Goal: Task Accomplishment & Management: Use online tool/utility

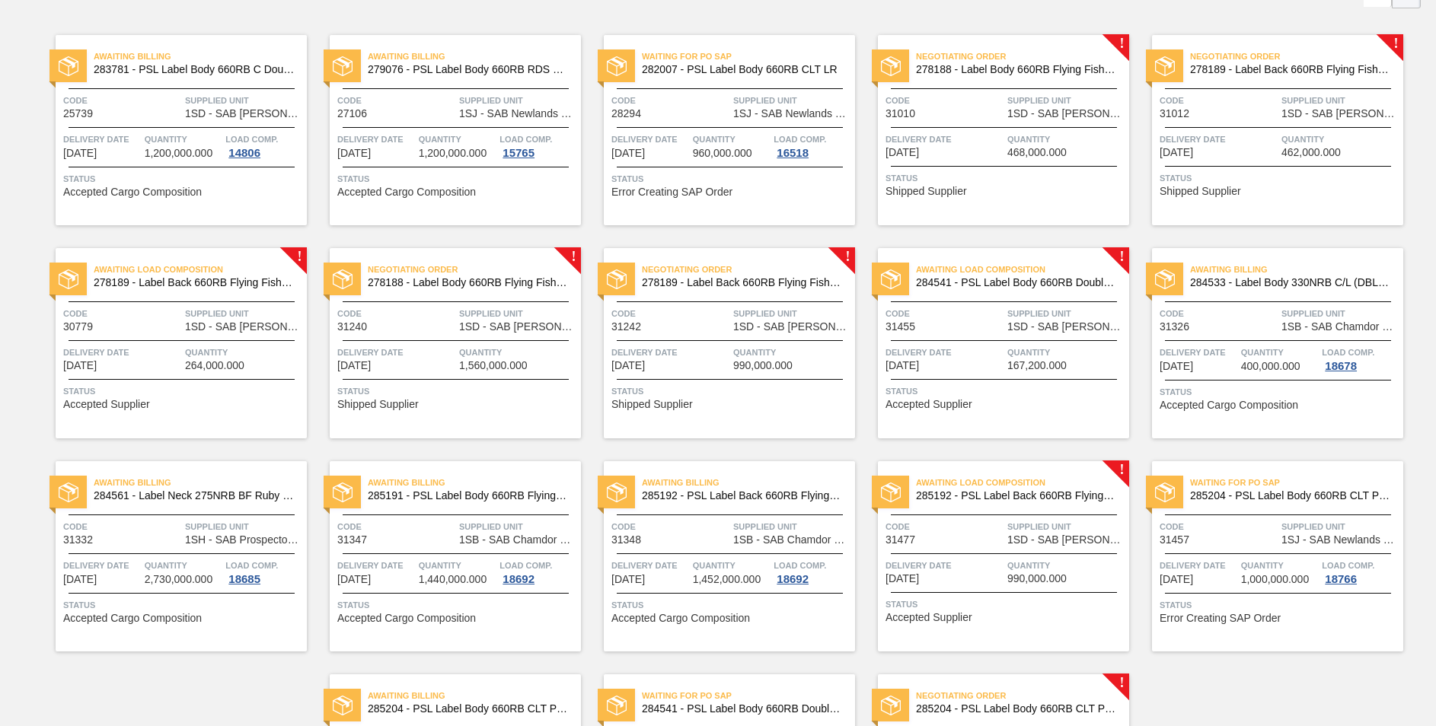
scroll to position [228, 0]
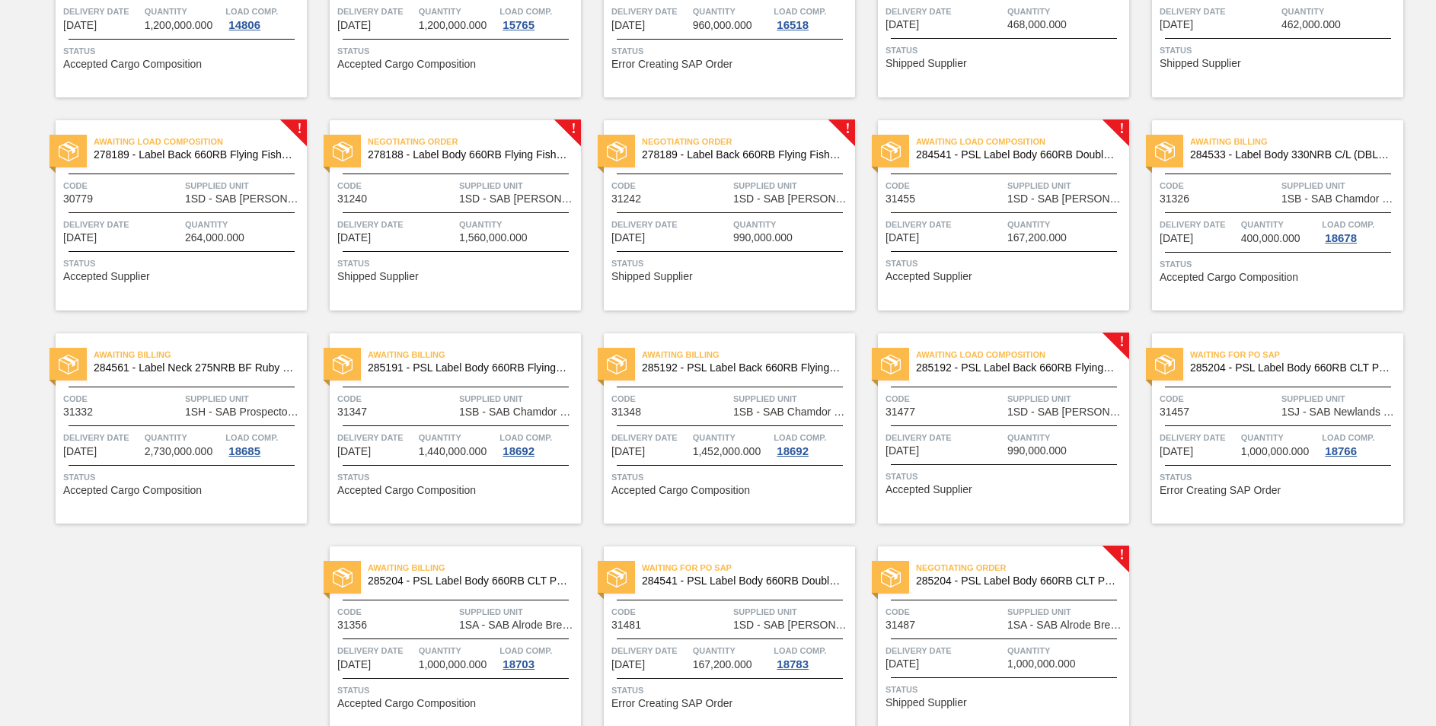
click at [1090, 581] on span "285204 - PSL Label Body 660RB CLT PU 25" at bounding box center [1016, 581] width 201 height 11
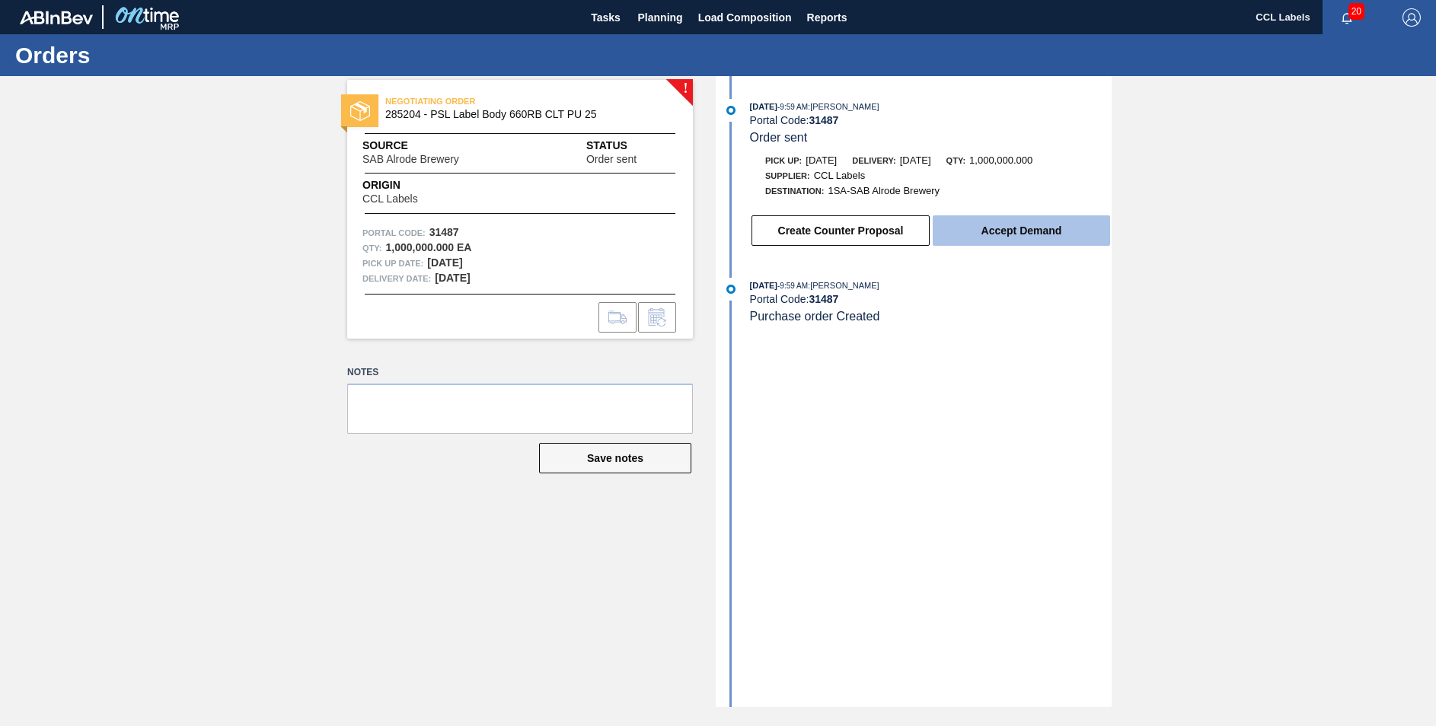
click at [1055, 231] on button "Accept Demand" at bounding box center [1021, 230] width 177 height 30
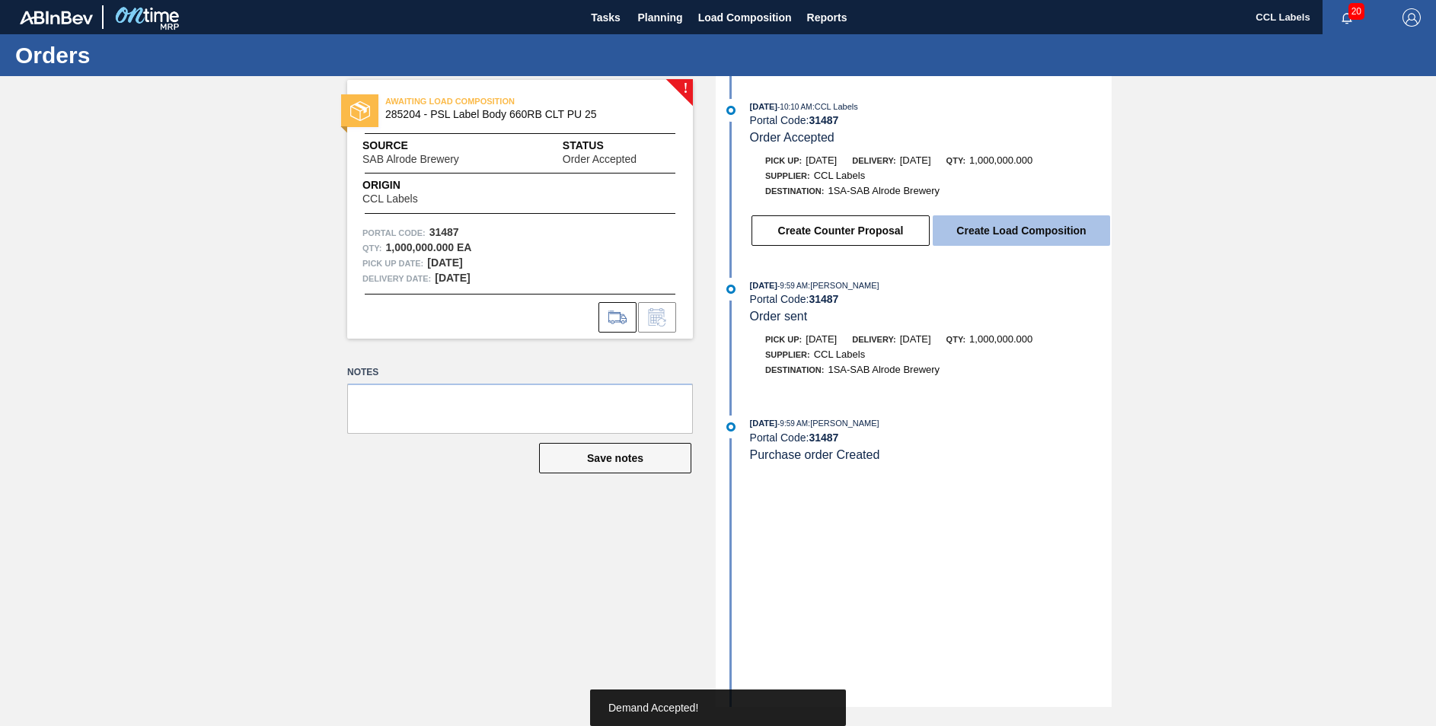
click at [1078, 222] on button "Create Load Composition" at bounding box center [1021, 230] width 177 height 30
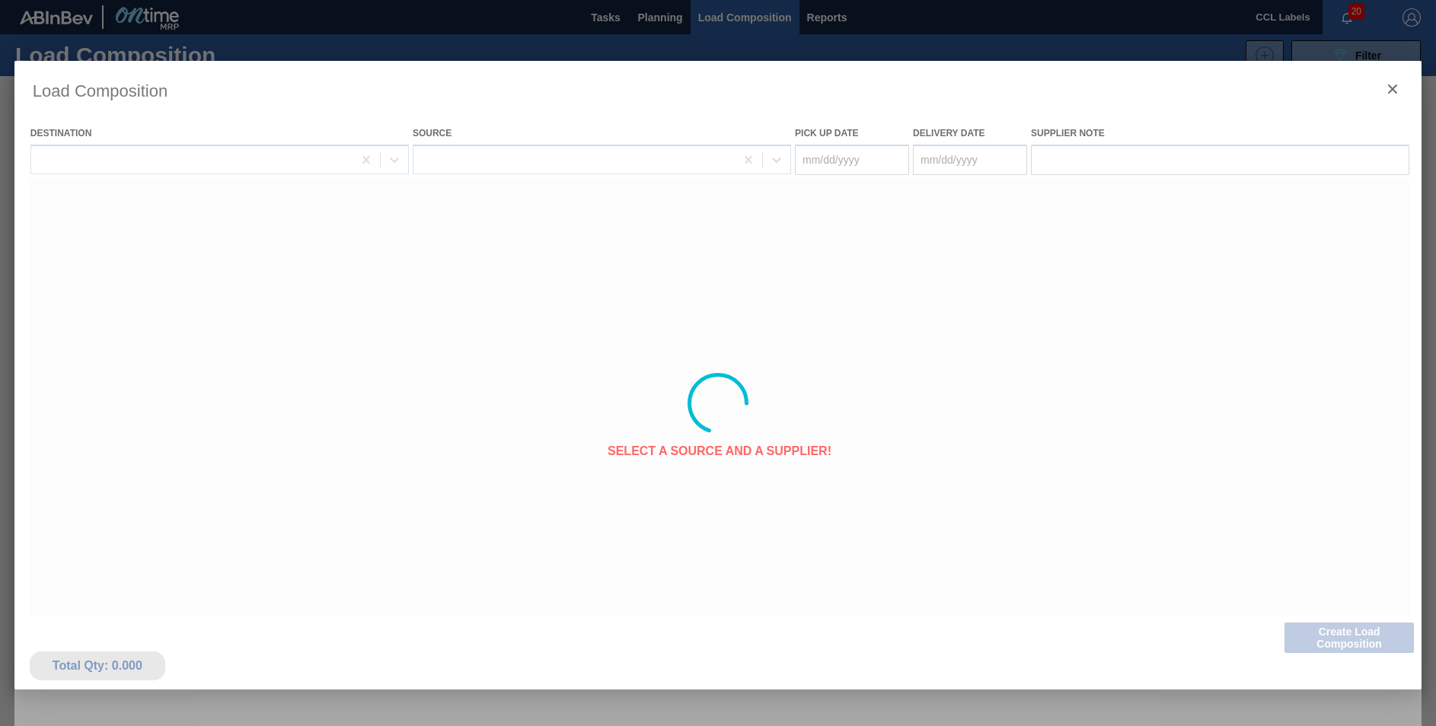
type Date "09/12/2025"
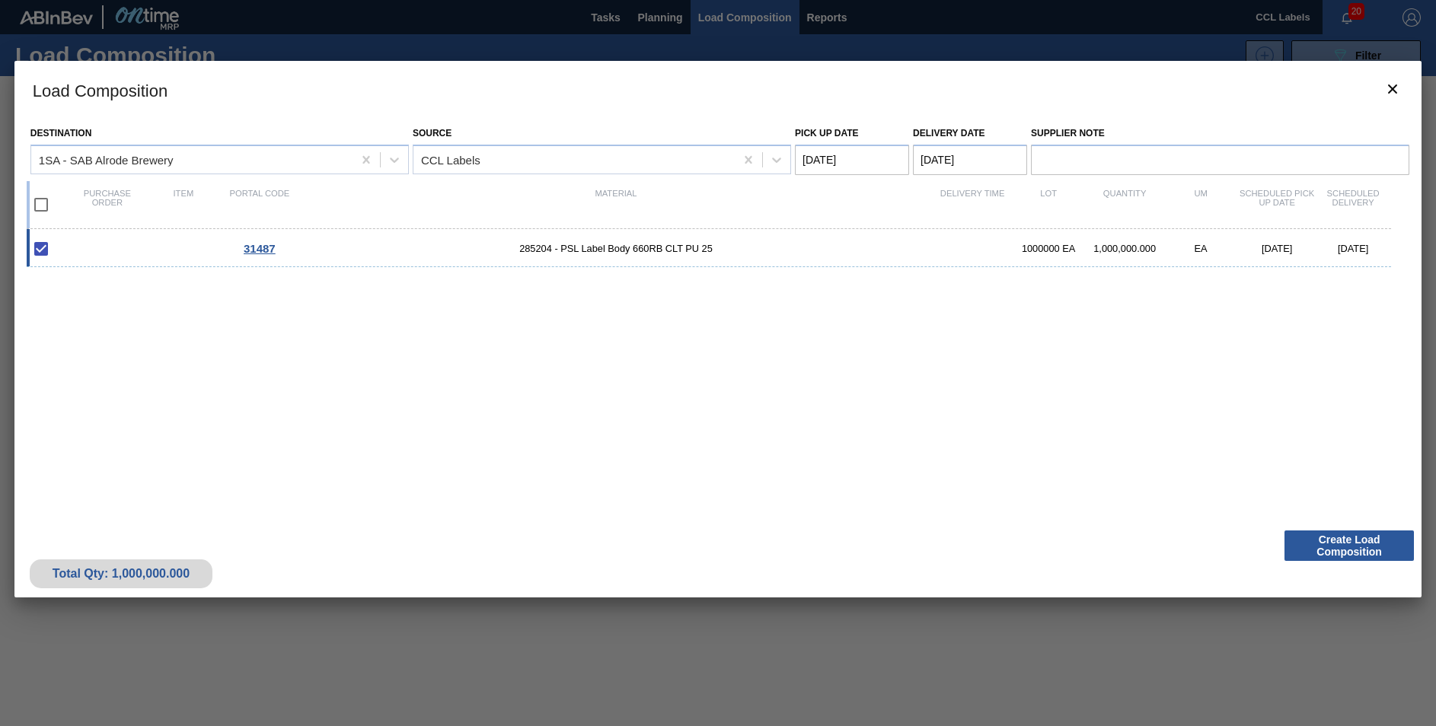
click at [945, 161] on Date "[DATE]" at bounding box center [970, 160] width 114 height 30
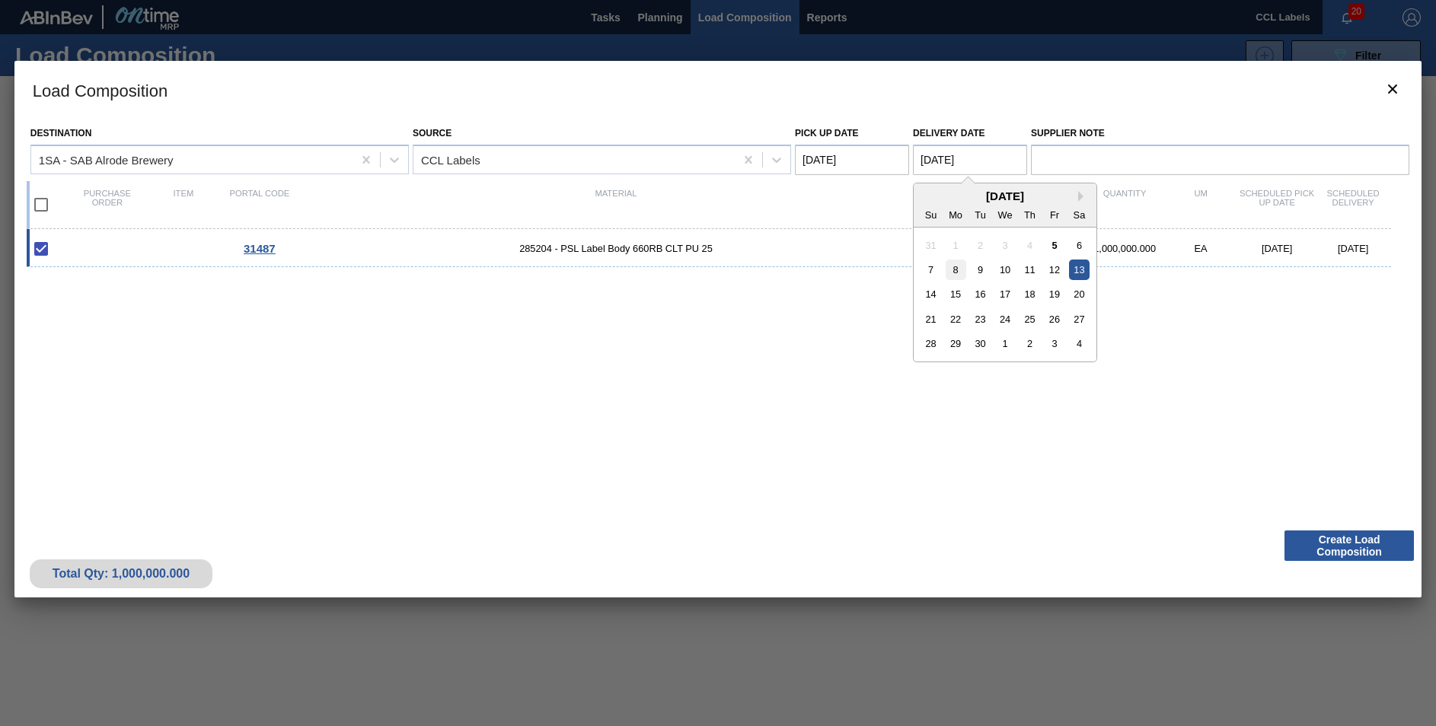
click at [960, 276] on div "8" at bounding box center [956, 270] width 21 height 21
type Date "[DATE]"
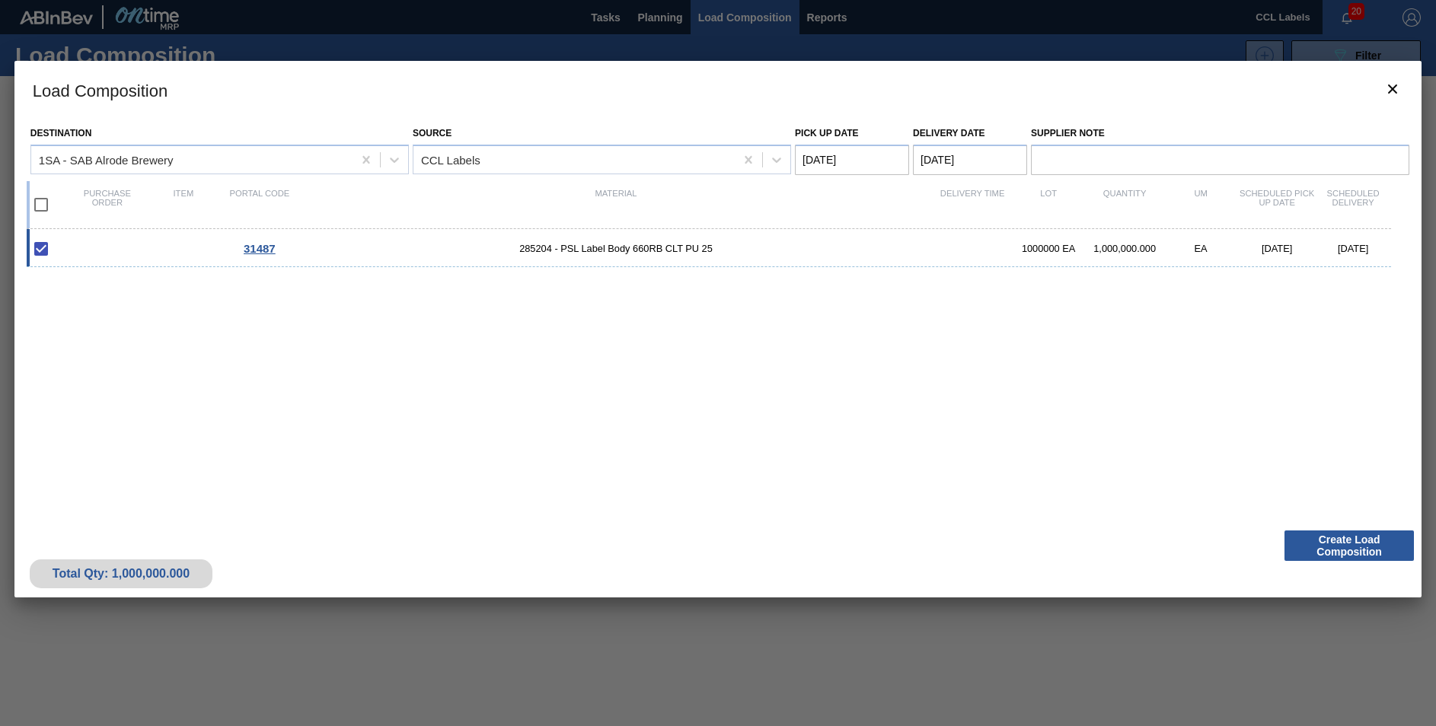
click at [1007, 440] on div "31487 285204 - PSL Label Body 660RB CLT PU 25 1000000 EA 1,000,000.000 EA 09/12…" at bounding box center [715, 367] width 1377 height 276
click at [820, 158] on Date "09/12/2025" at bounding box center [852, 160] width 114 height 30
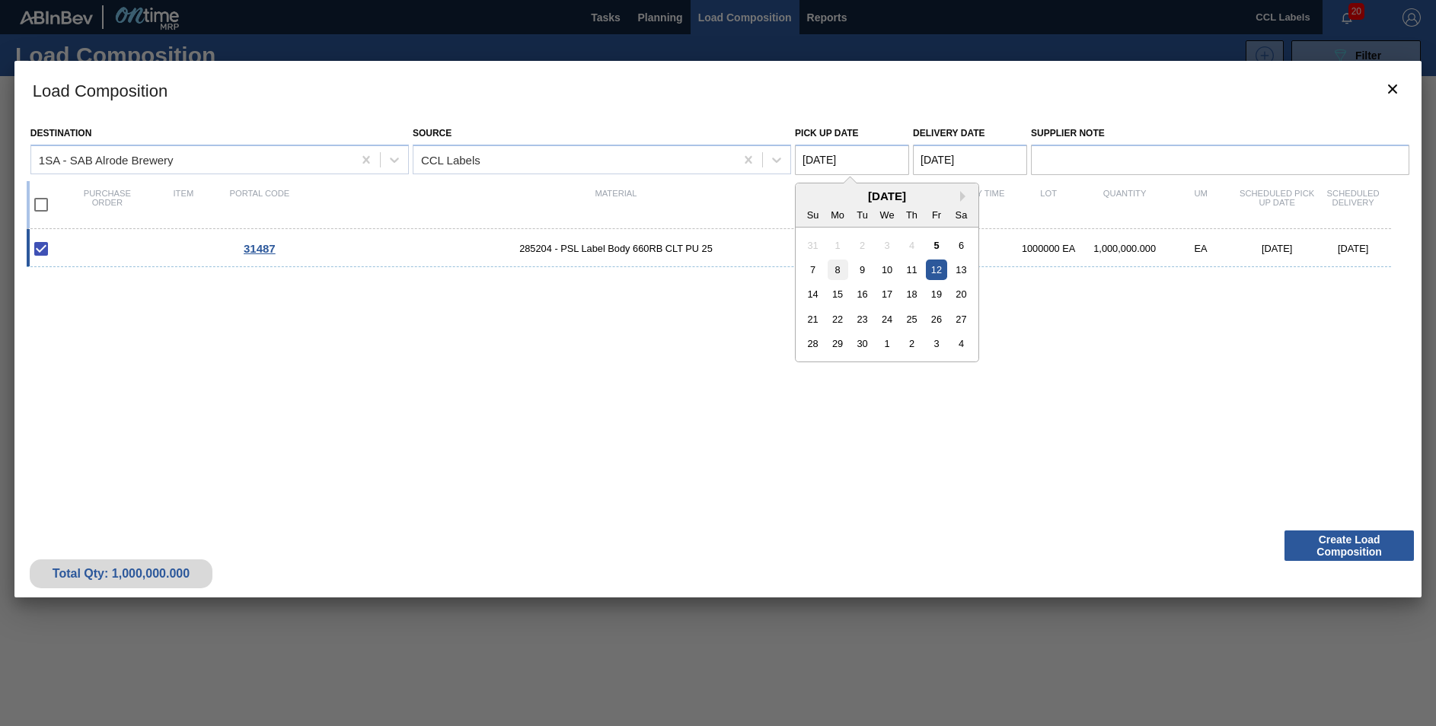
click at [839, 273] on div "8" at bounding box center [838, 270] width 21 height 21
type Date "[DATE]"
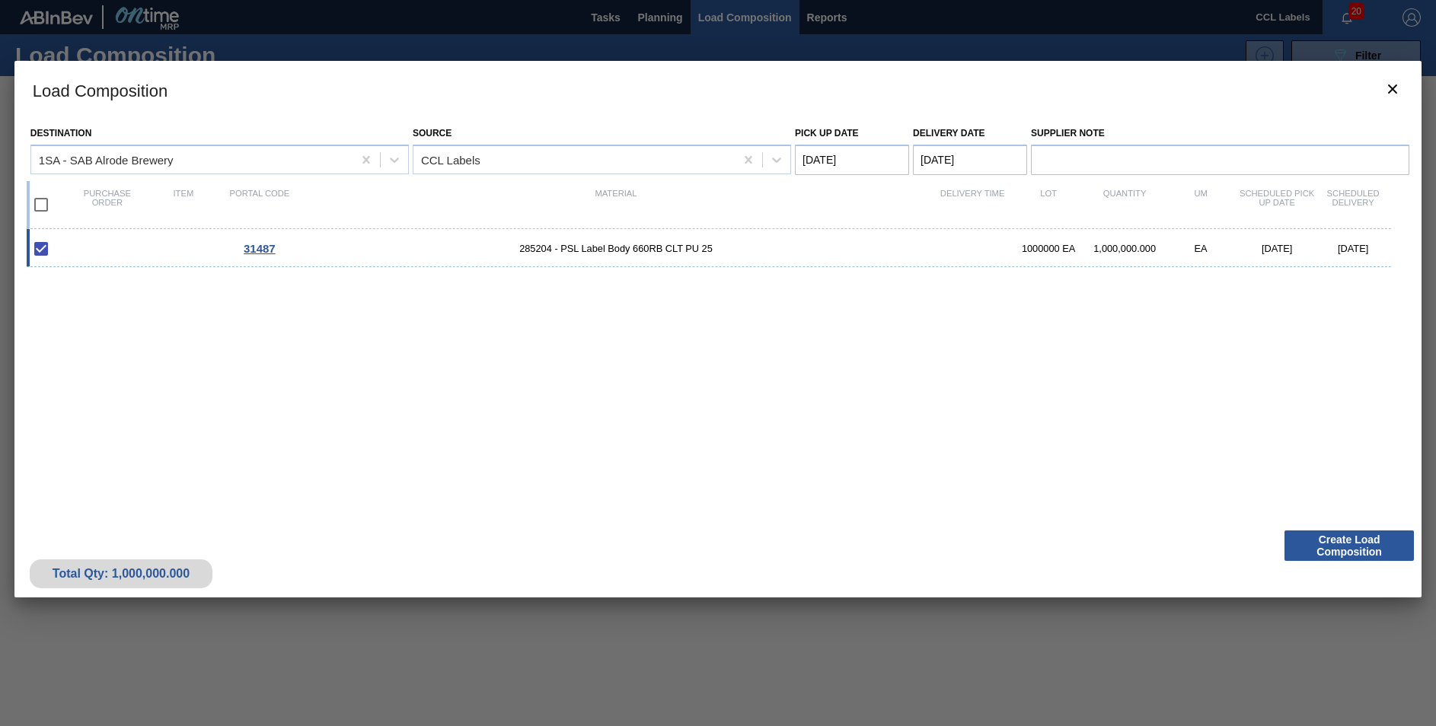
click at [1020, 378] on div "31487 285204 - PSL Label Body 660RB CLT PU 25 1000000 EA 1,000,000.000 EA 09/12…" at bounding box center [715, 367] width 1377 height 276
click at [1337, 544] on button "Create Load Composition" at bounding box center [1349, 546] width 129 height 30
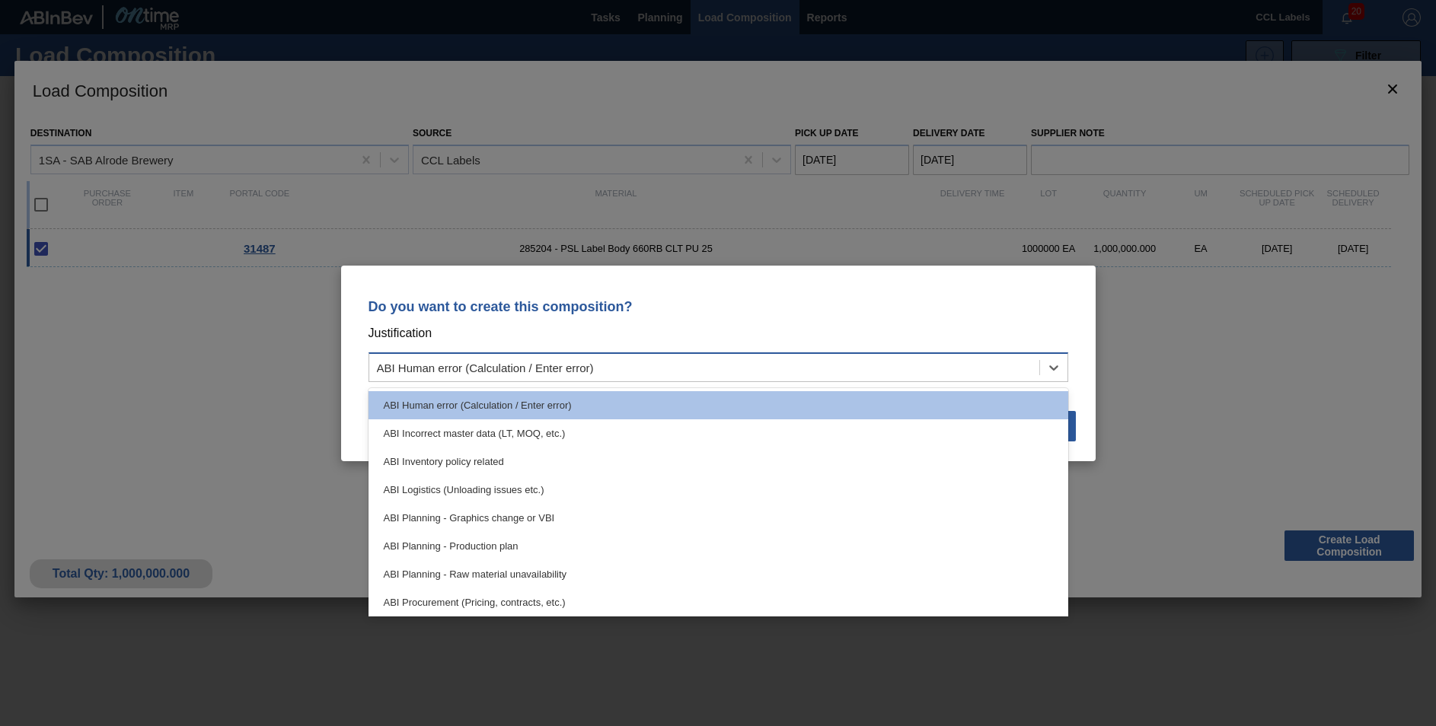
click at [681, 368] on div "ABI Human error (Calculation / Enter error)" at bounding box center [704, 367] width 670 height 22
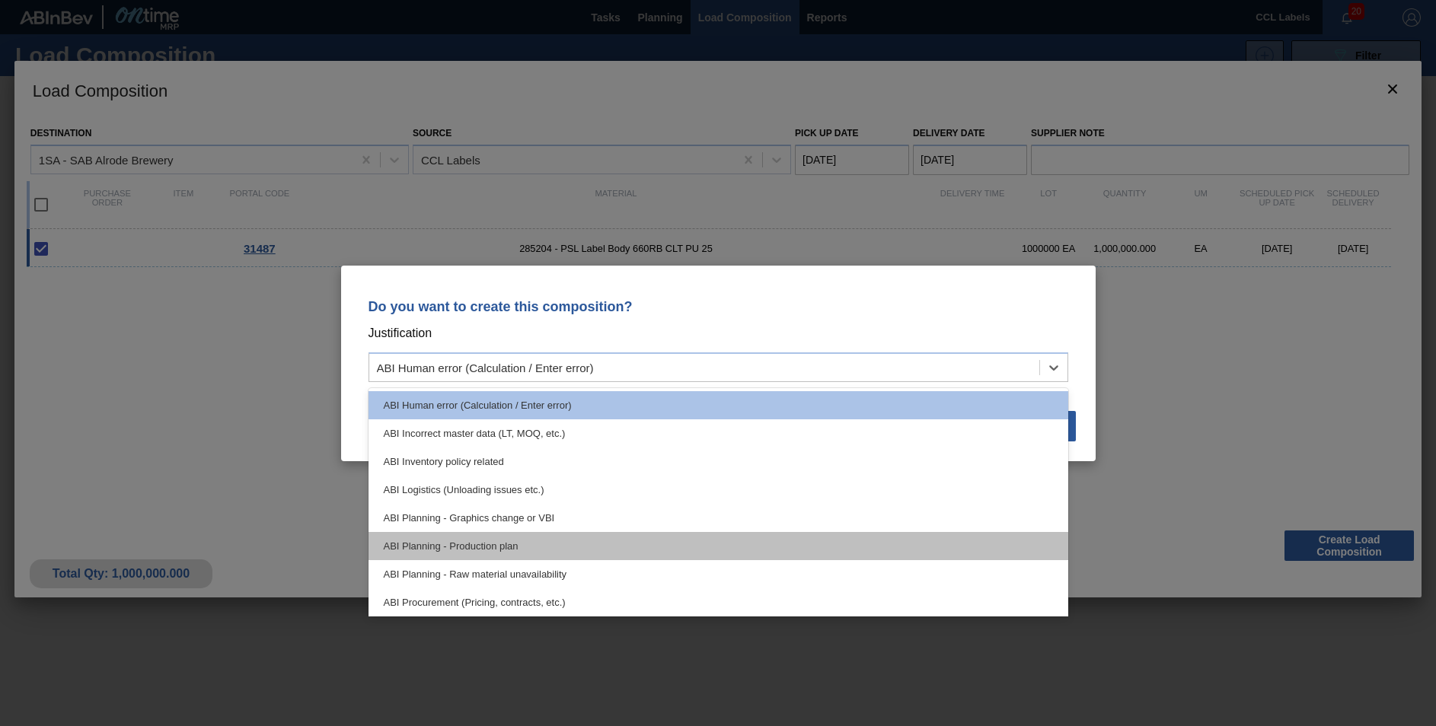
click at [557, 549] on div "ABI Planning - Production plan" at bounding box center [719, 546] width 700 height 28
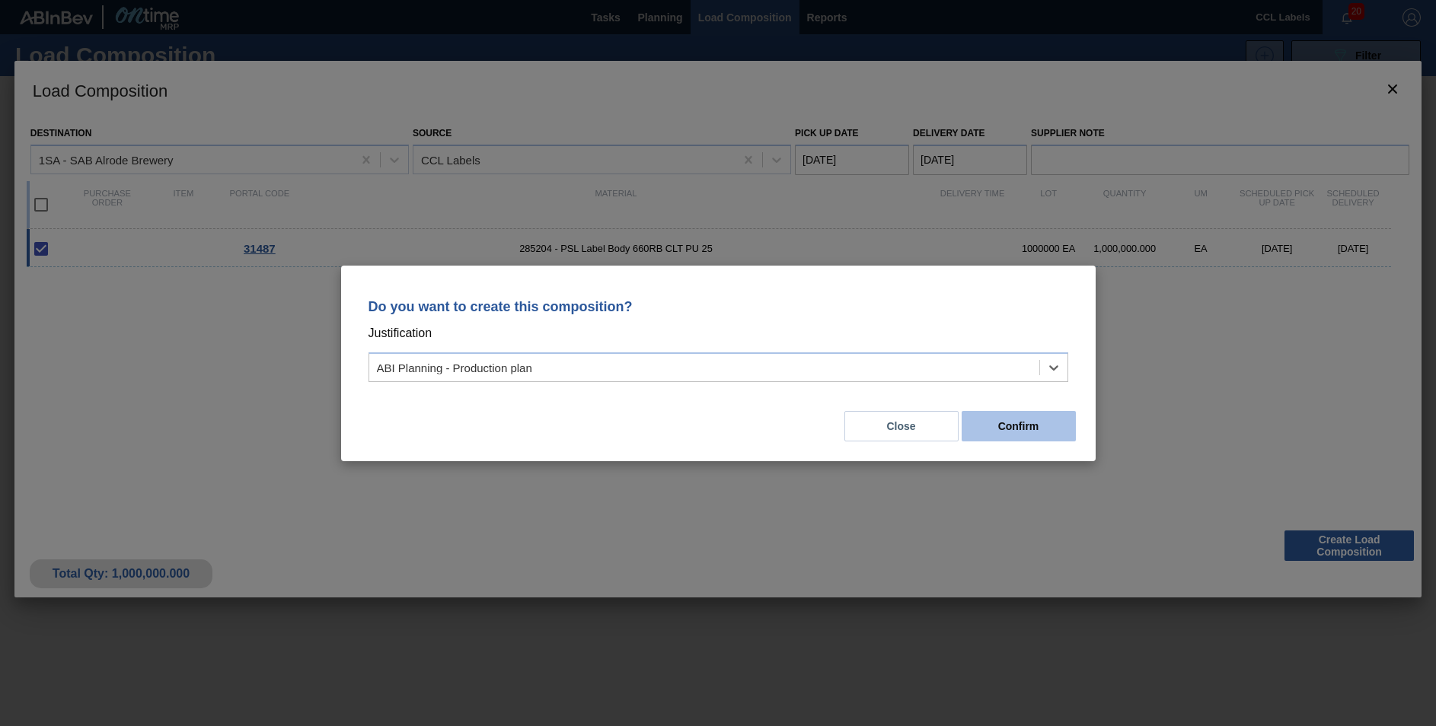
click at [1048, 440] on button "Confirm" at bounding box center [1019, 426] width 114 height 30
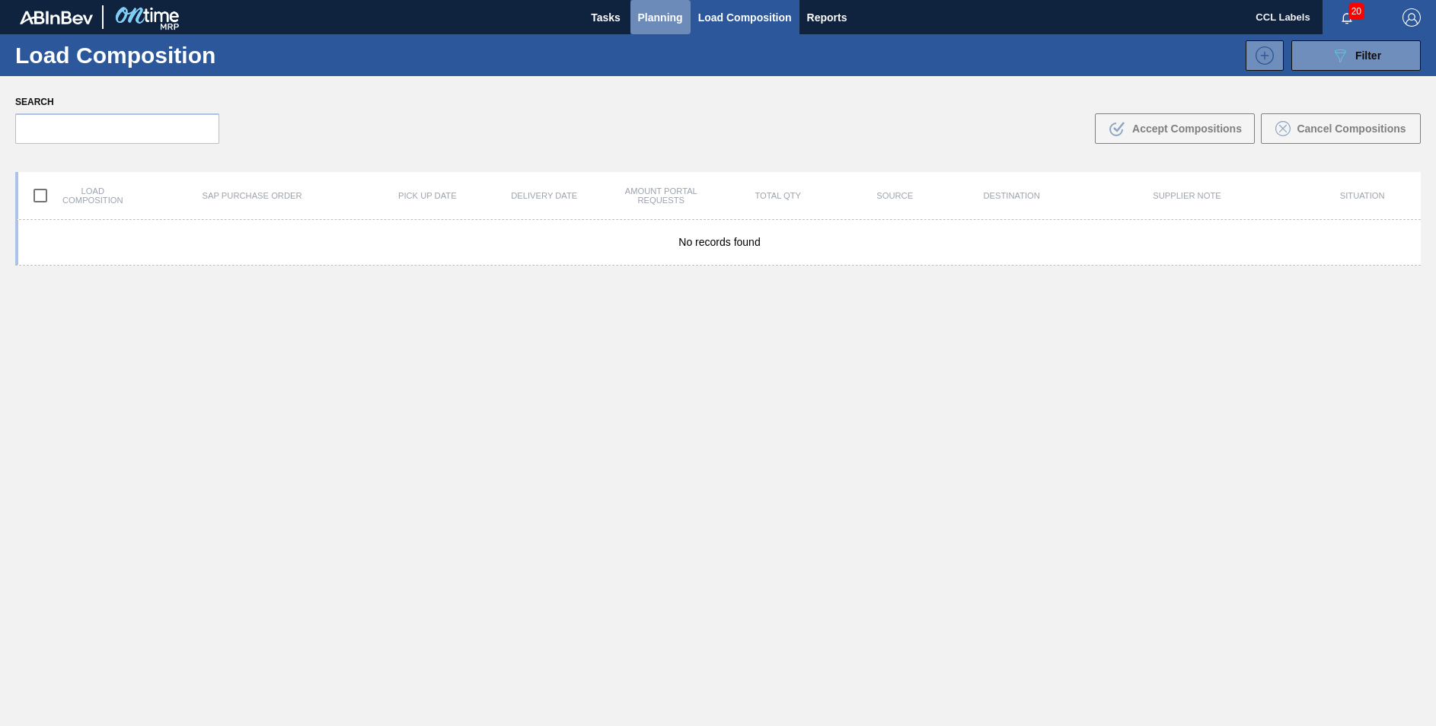
click at [665, 12] on span "Planning" at bounding box center [660, 17] width 45 height 18
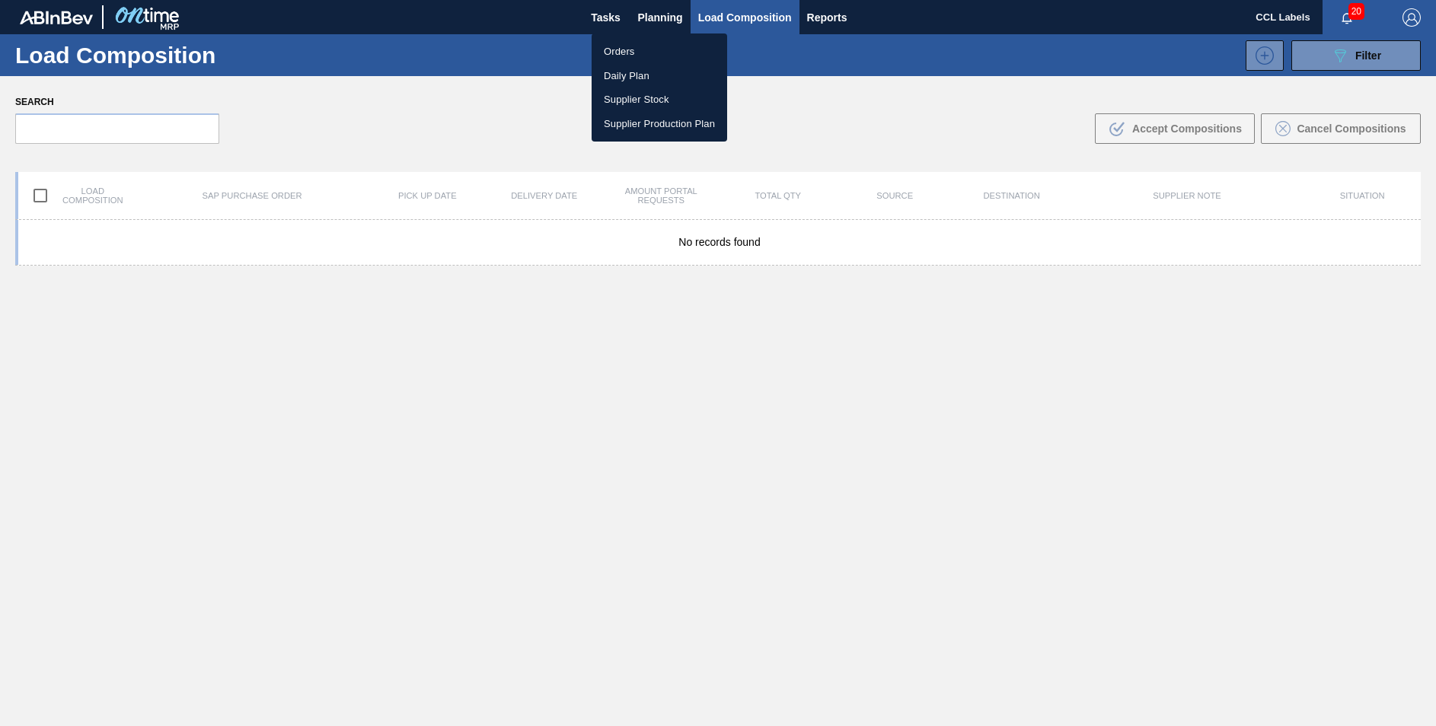
drag, startPoint x: 622, startPoint y: 45, endPoint x: 611, endPoint y: 68, distance: 25.2
click at [622, 45] on li "Orders" at bounding box center [660, 52] width 136 height 24
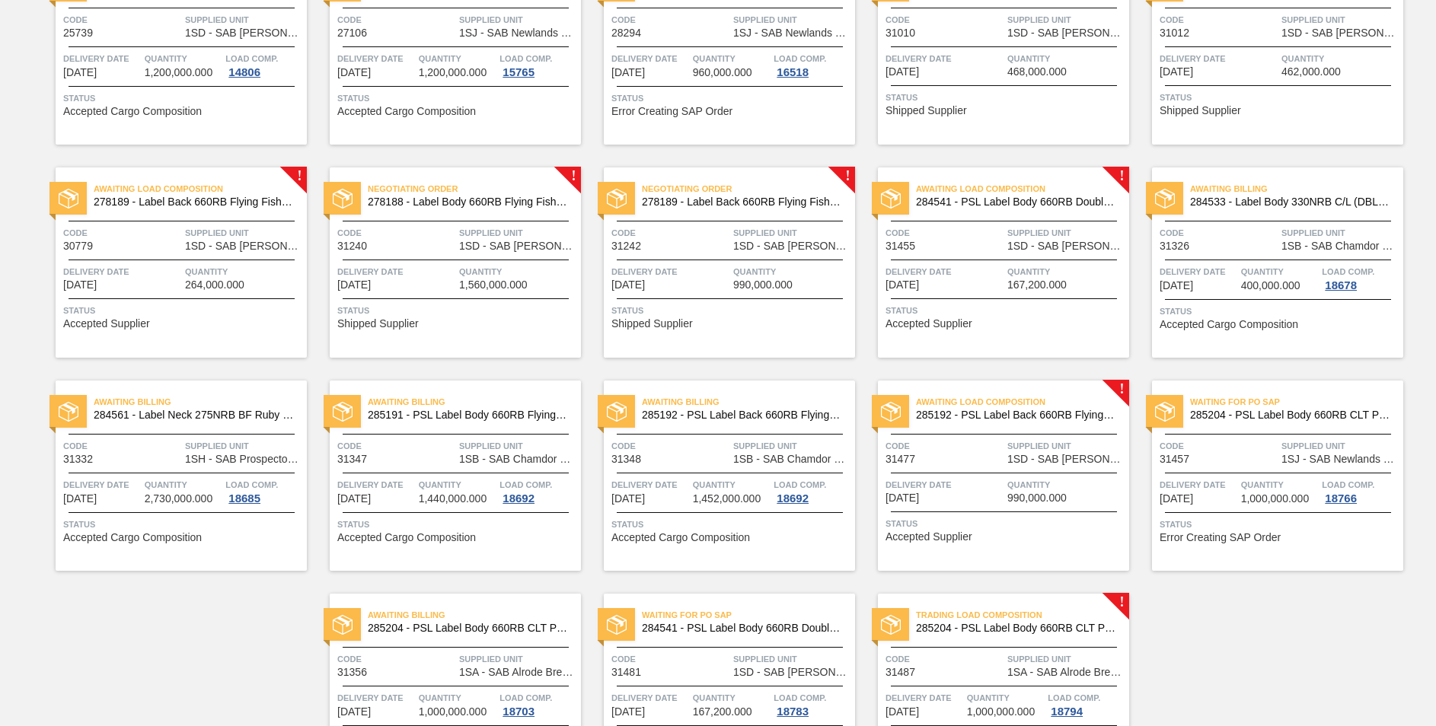
scroll to position [295, 0]
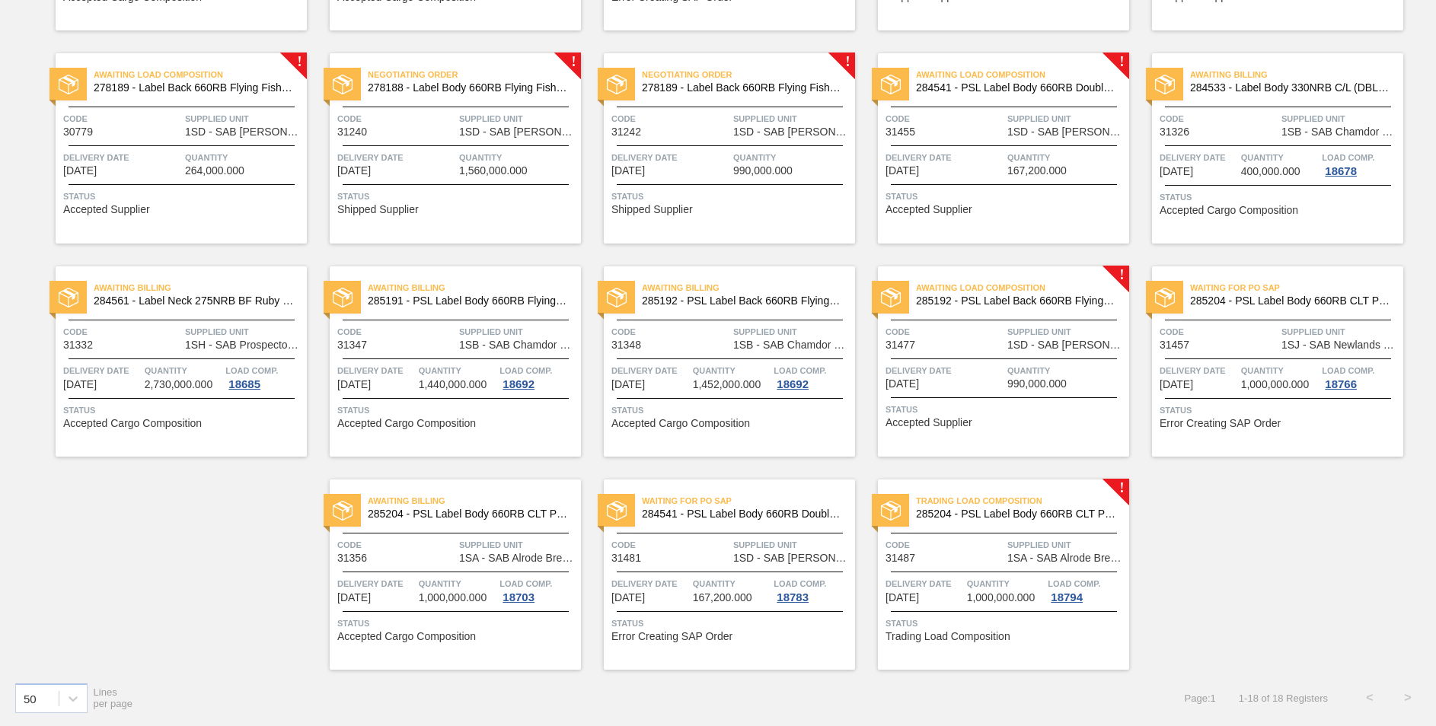
click at [1093, 510] on span "285204 - PSL Label Body 660RB CLT PU 25" at bounding box center [1016, 514] width 201 height 11
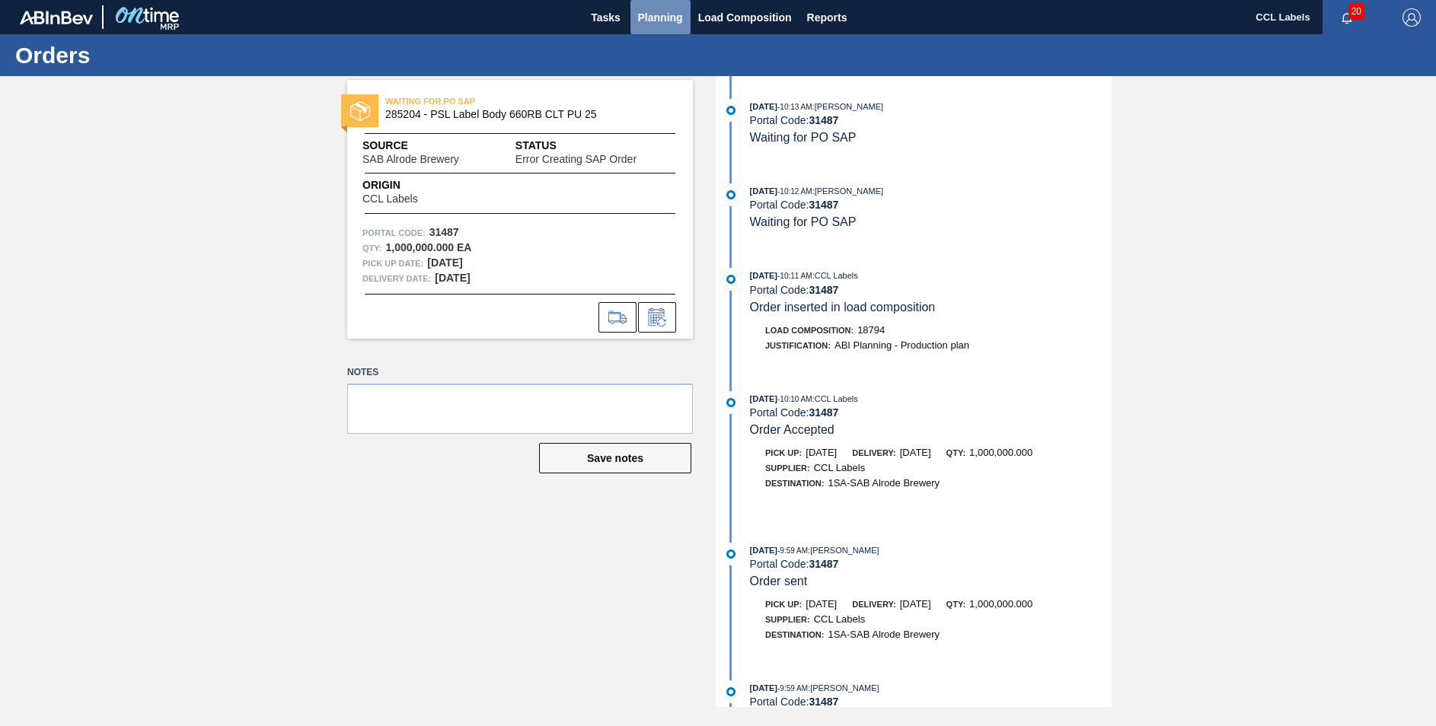
click at [674, 13] on span "Planning" at bounding box center [660, 17] width 45 height 18
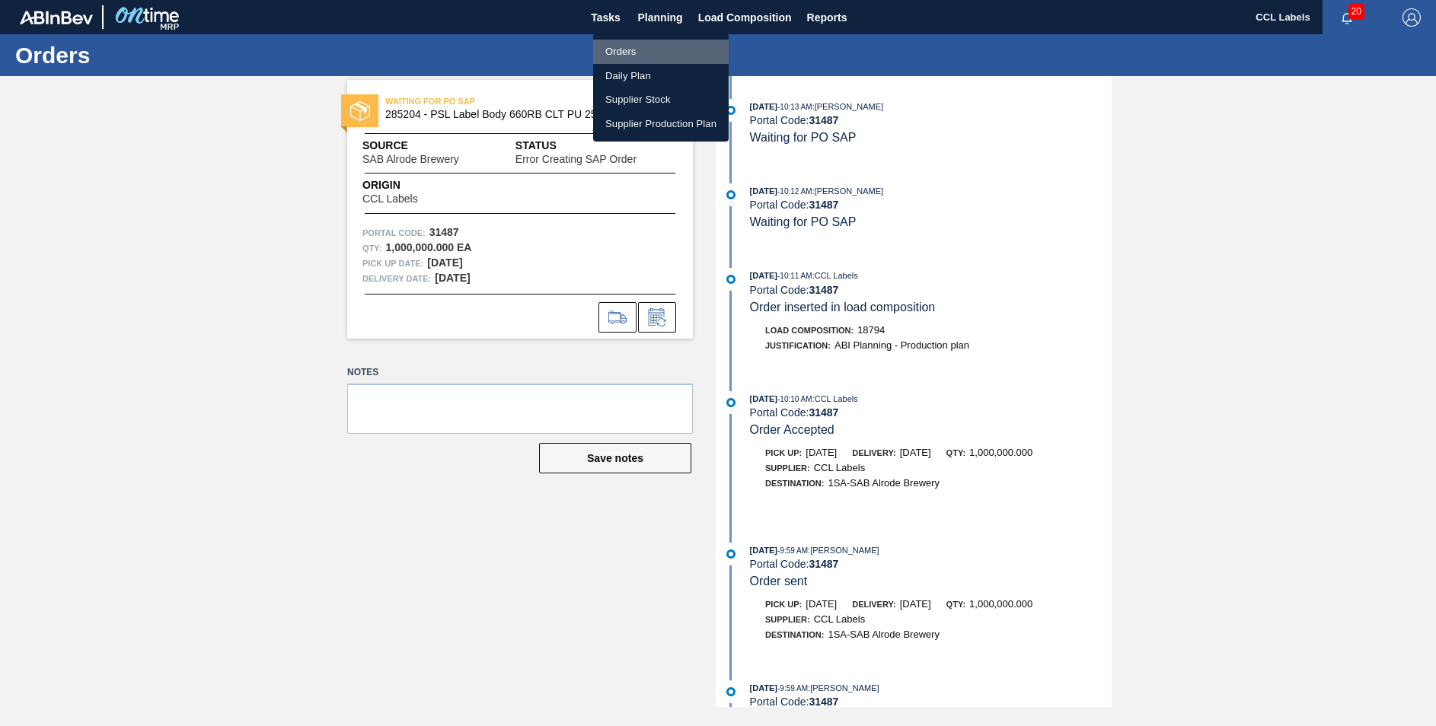
click at [621, 47] on li "Orders" at bounding box center [661, 52] width 136 height 24
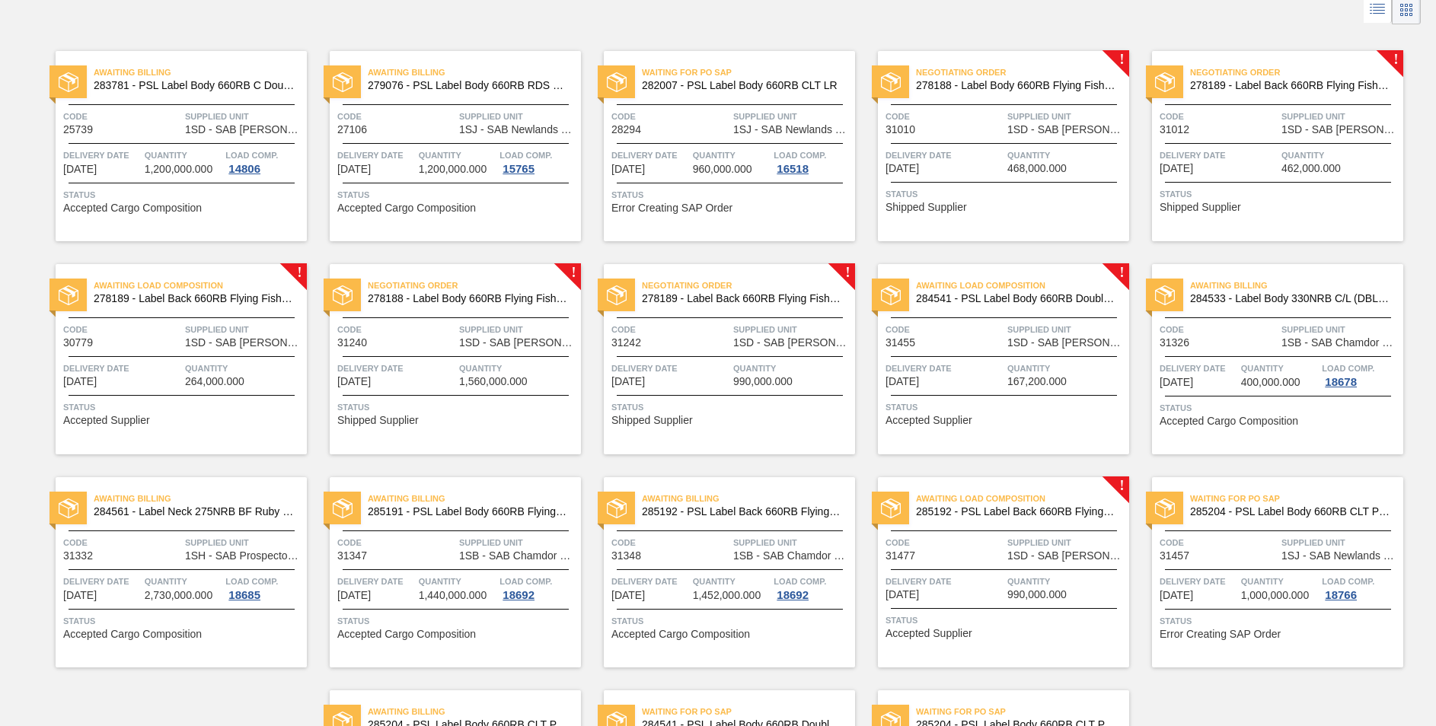
scroll to position [295, 0]
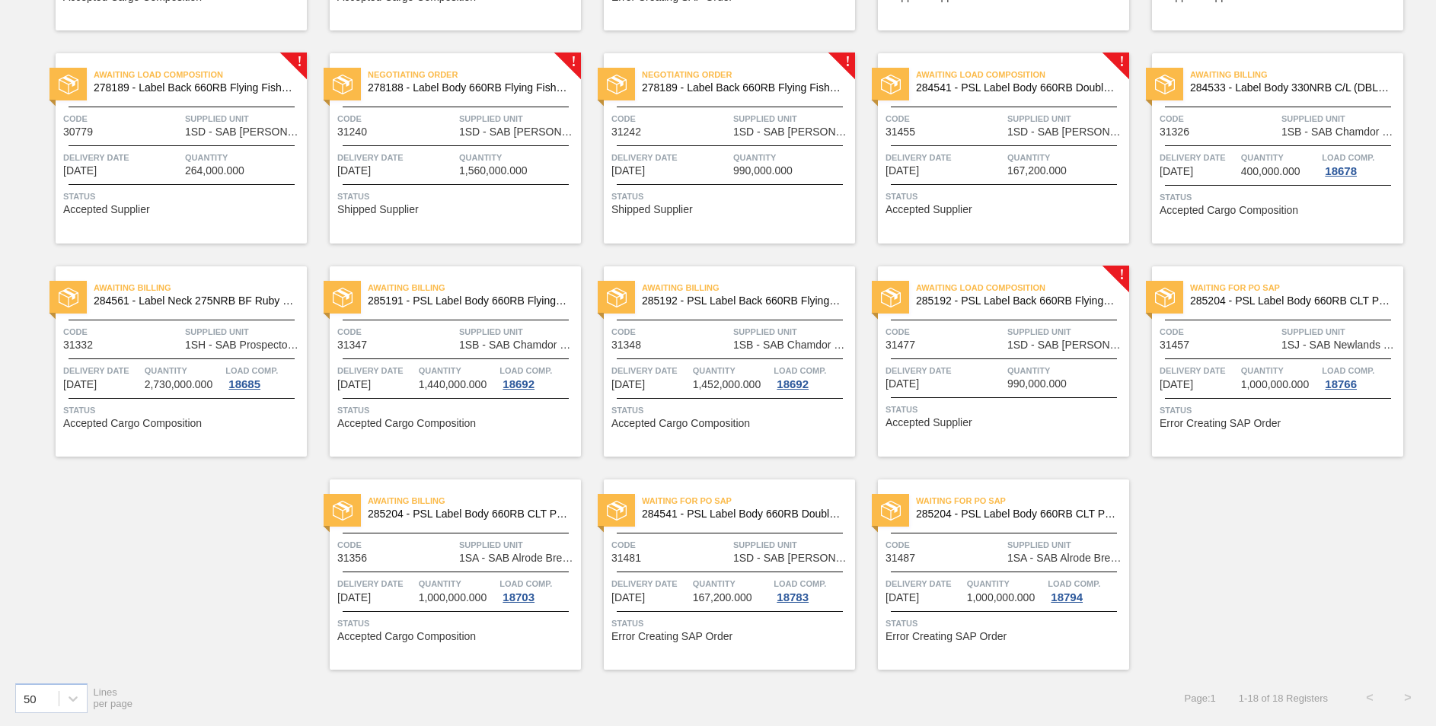
click at [742, 517] on span "284541 - PSL Label Body 660RB Double Malt 23" at bounding box center [742, 514] width 201 height 11
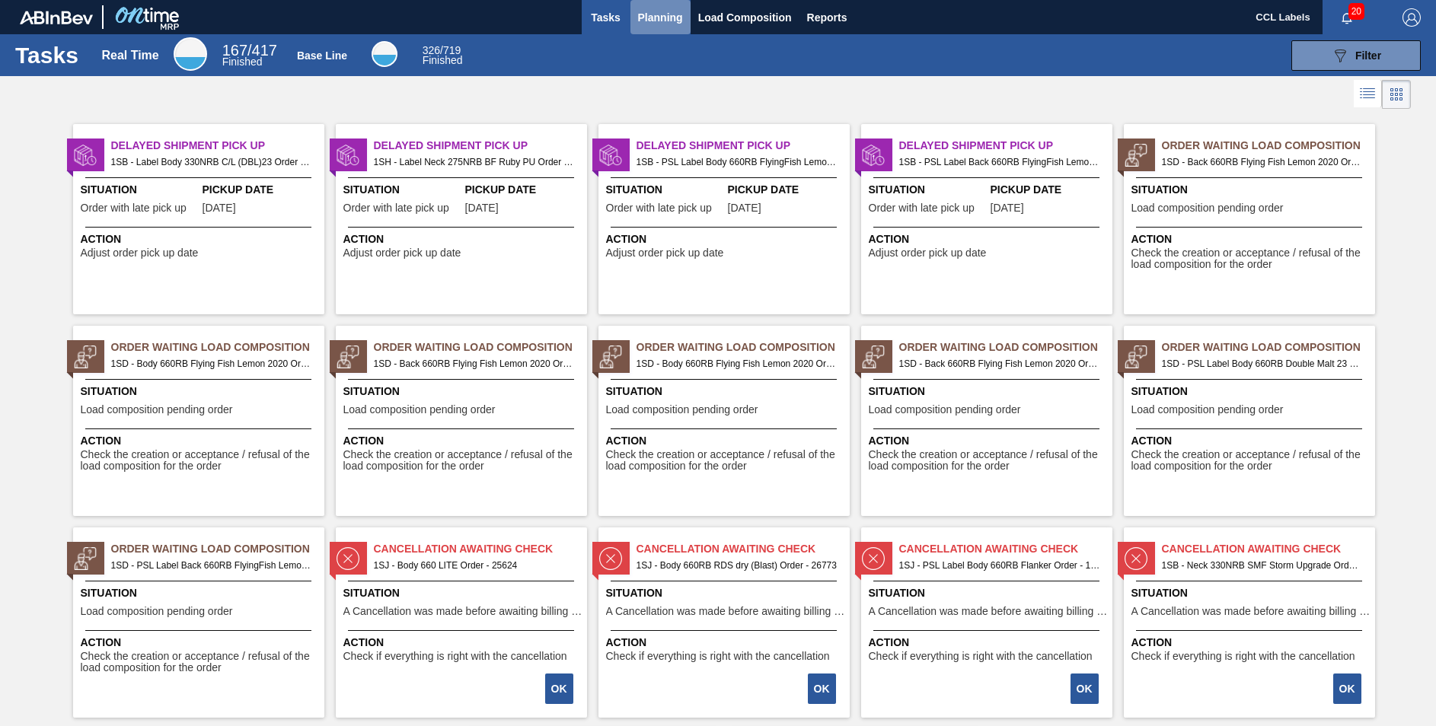
click at [659, 16] on span "Planning" at bounding box center [660, 17] width 45 height 18
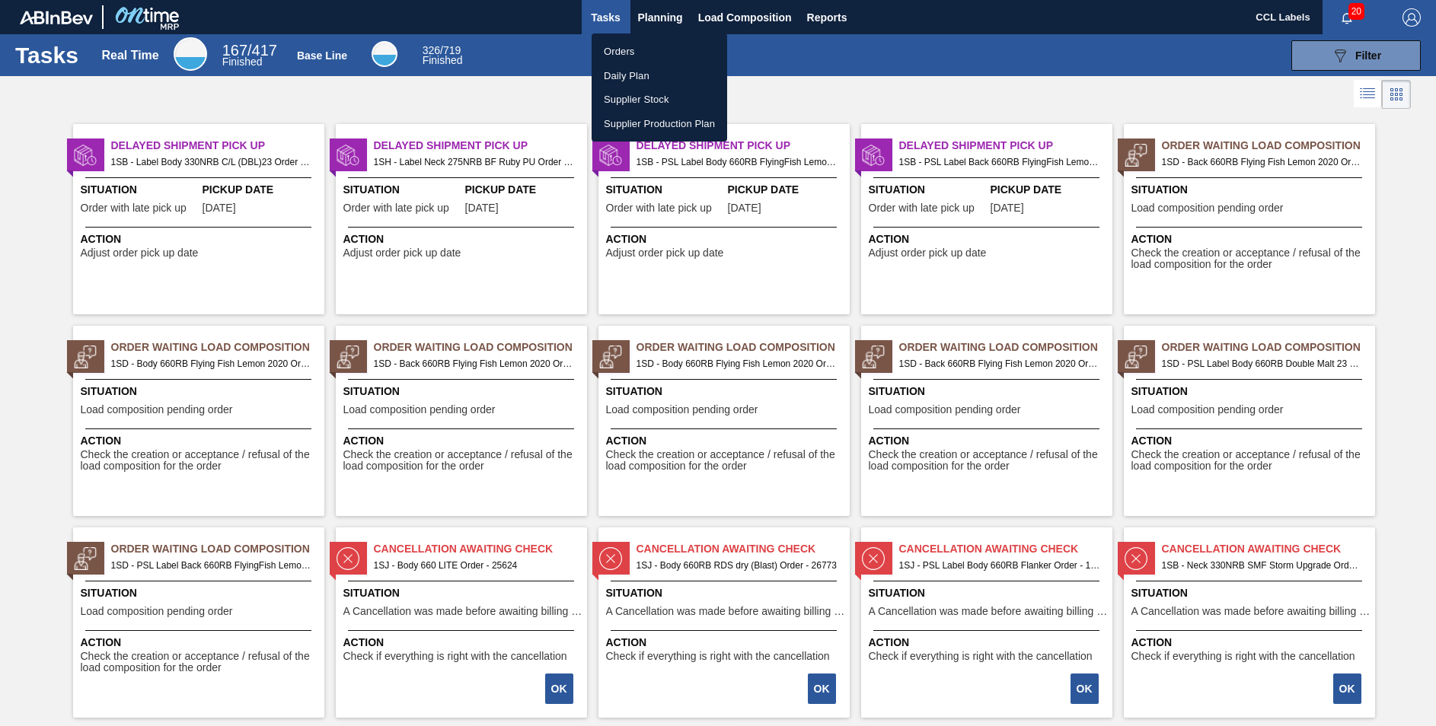
click at [614, 46] on li "Orders" at bounding box center [660, 52] width 136 height 24
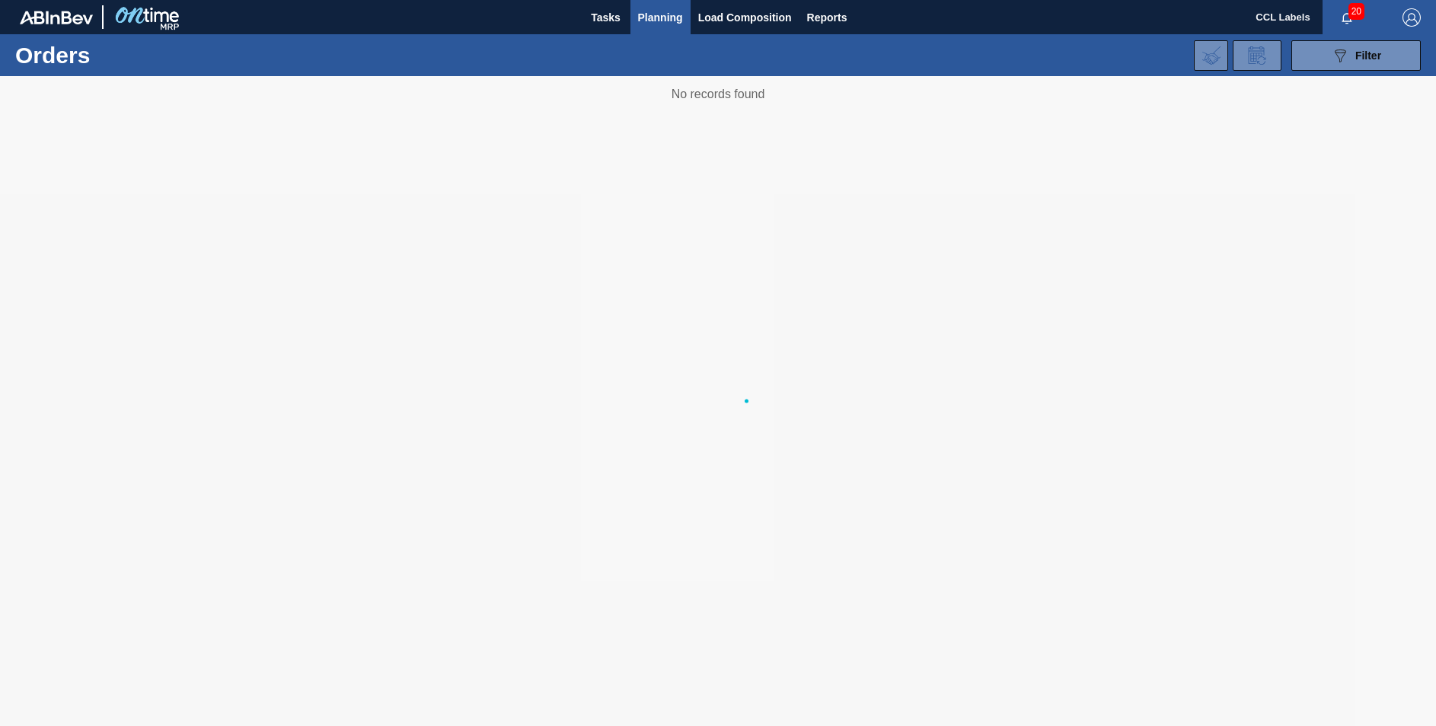
click at [632, 49] on div "089F7B8B-B2A5-4AFE-B5C0-19BA573D28AC Filter Portal Order Code PO SAP Code Step …" at bounding box center [835, 56] width 1186 height 46
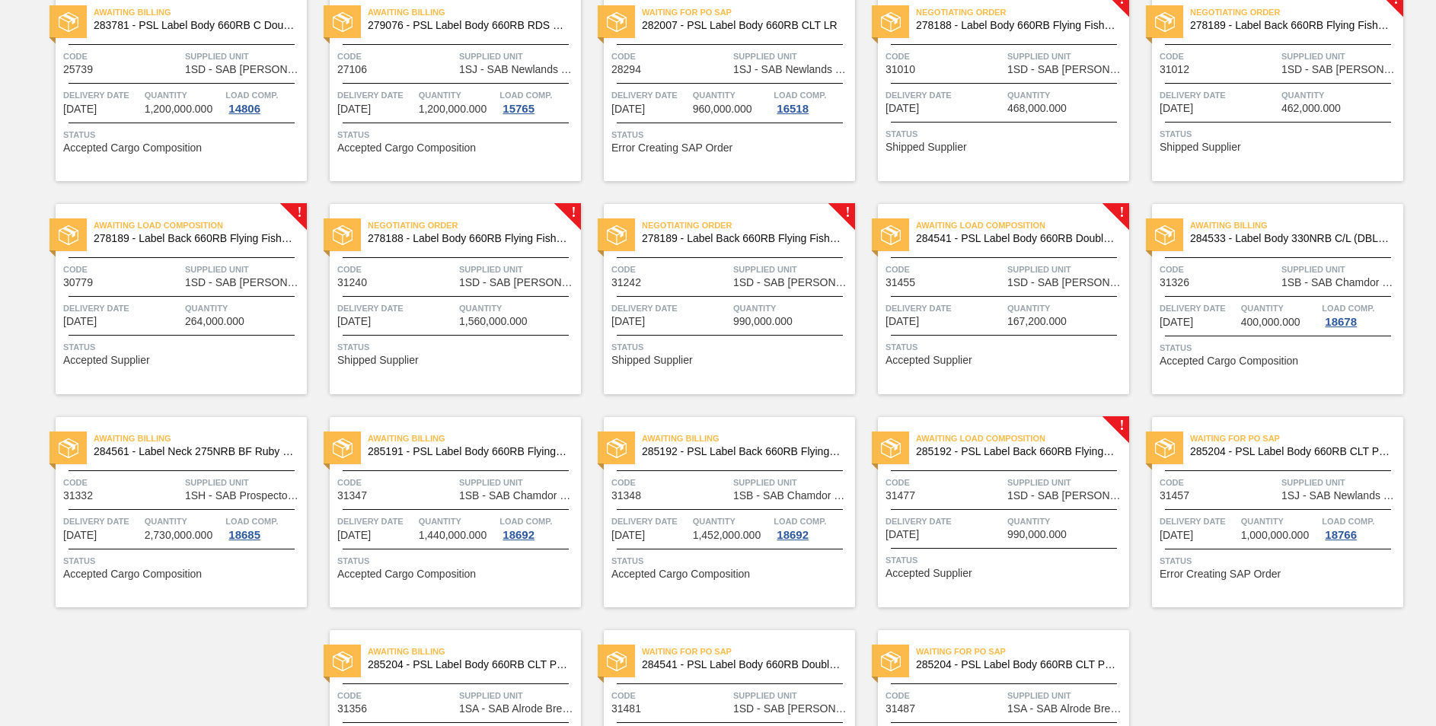
scroll to position [143, 0]
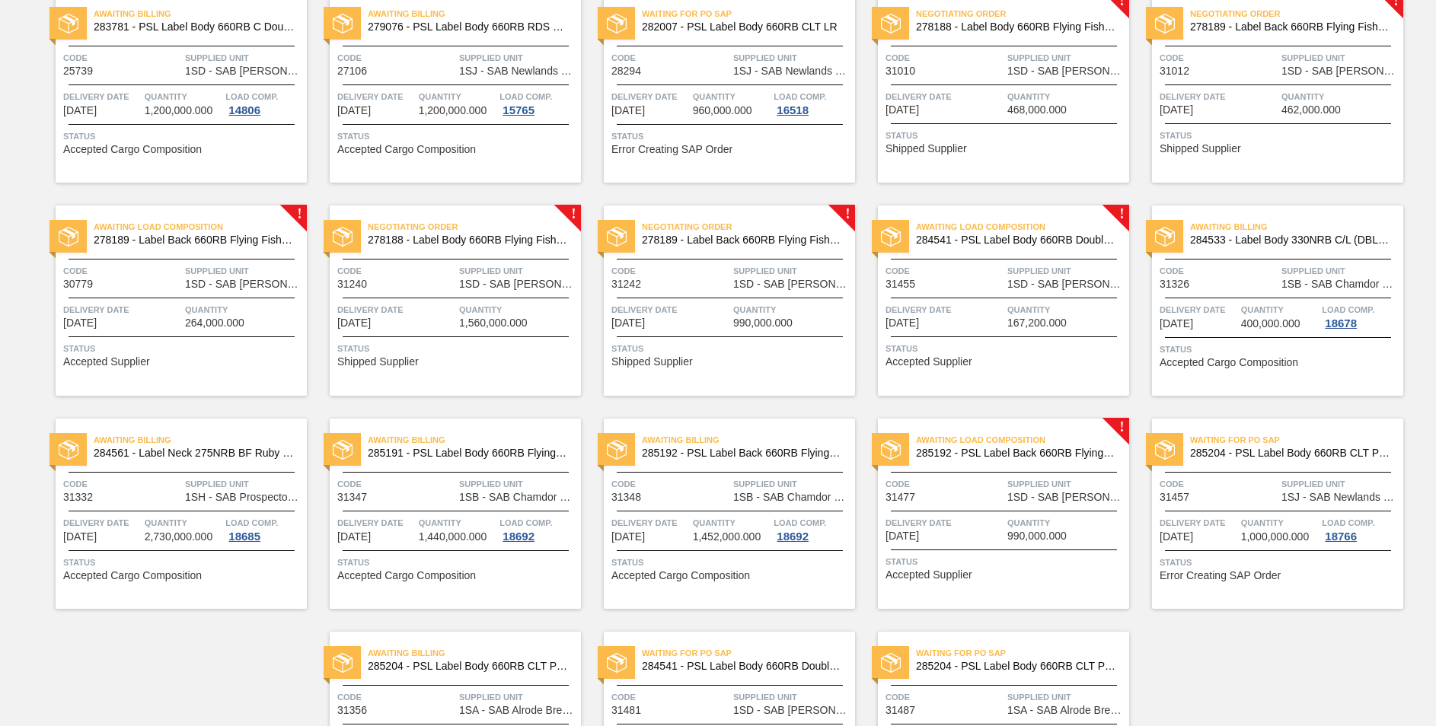
click at [1067, 445] on span "Awaiting Load Composition" at bounding box center [1022, 439] width 213 height 15
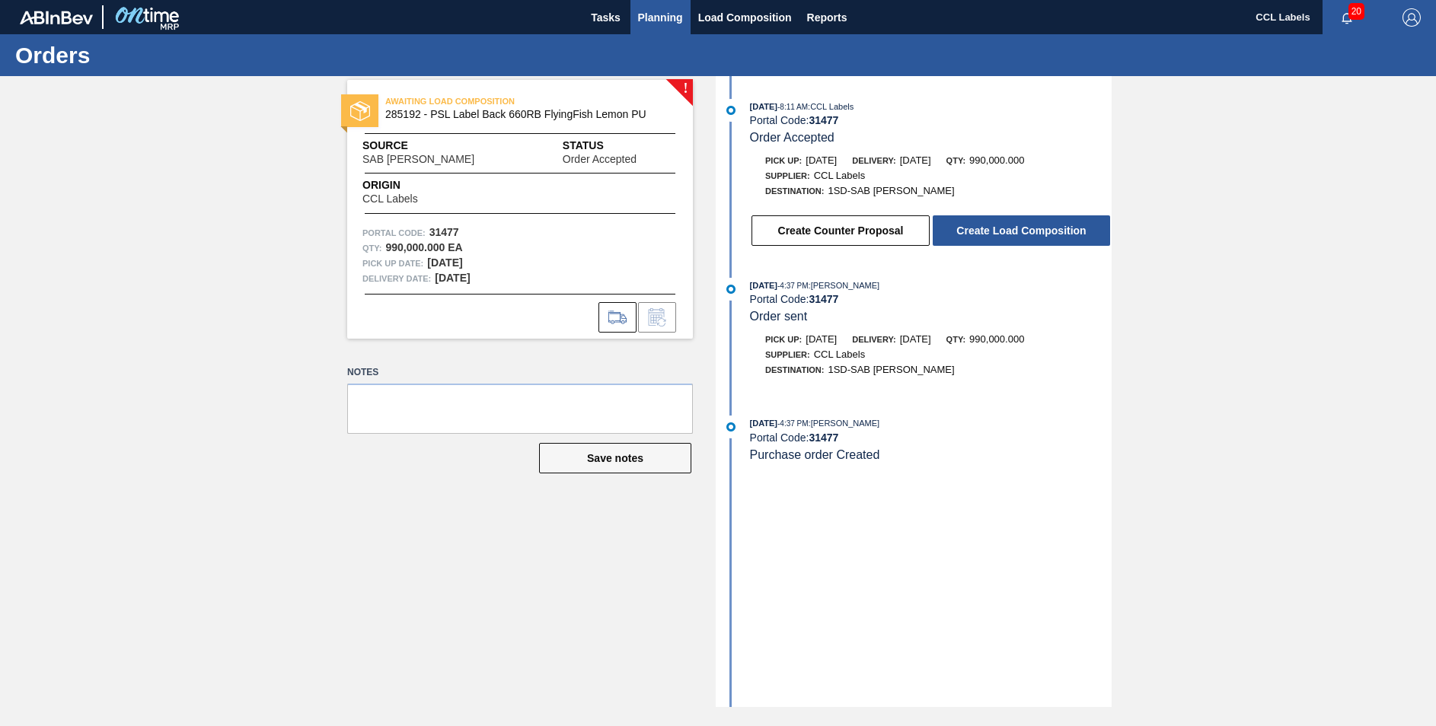
click at [665, 10] on span "Planning" at bounding box center [660, 17] width 45 height 18
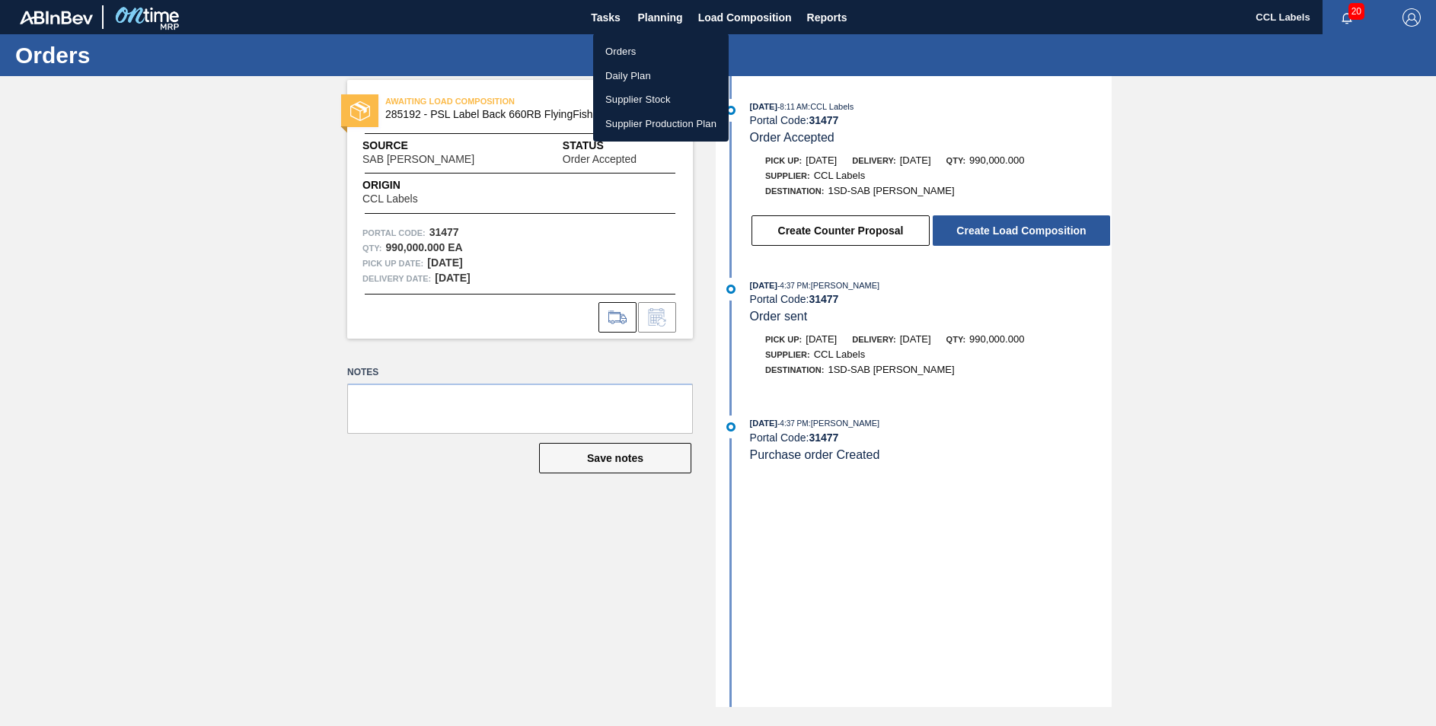
click at [630, 48] on li "Orders" at bounding box center [661, 52] width 136 height 24
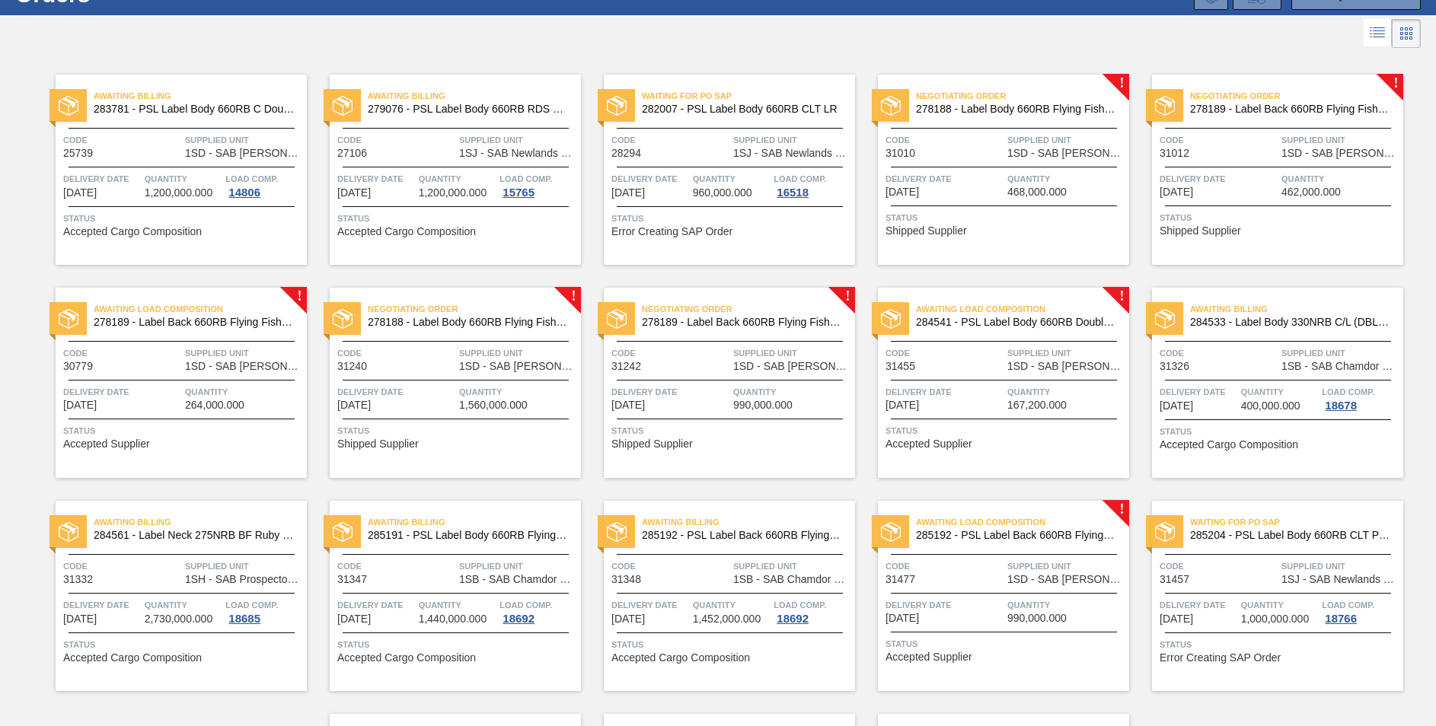
scroll to position [152, 0]
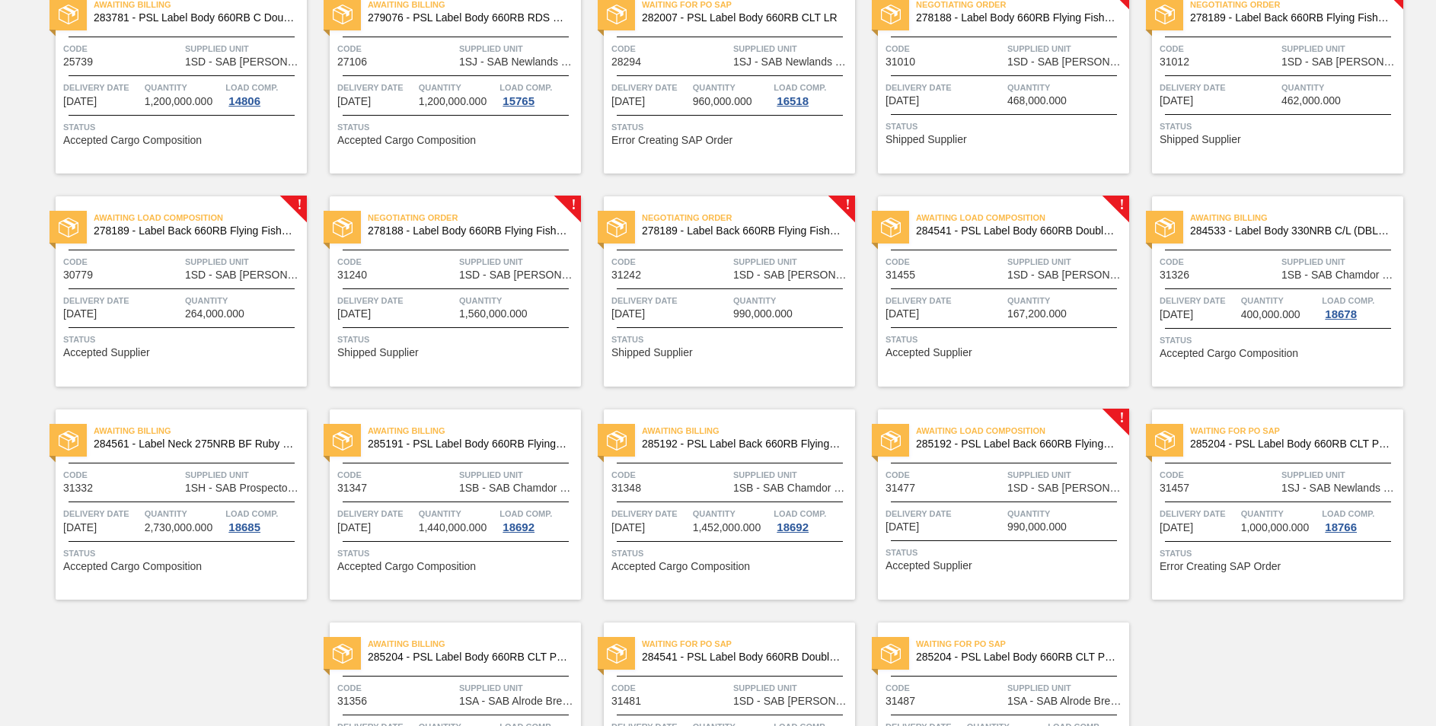
click at [1039, 439] on span "Awaiting Load Composition" at bounding box center [1022, 430] width 213 height 15
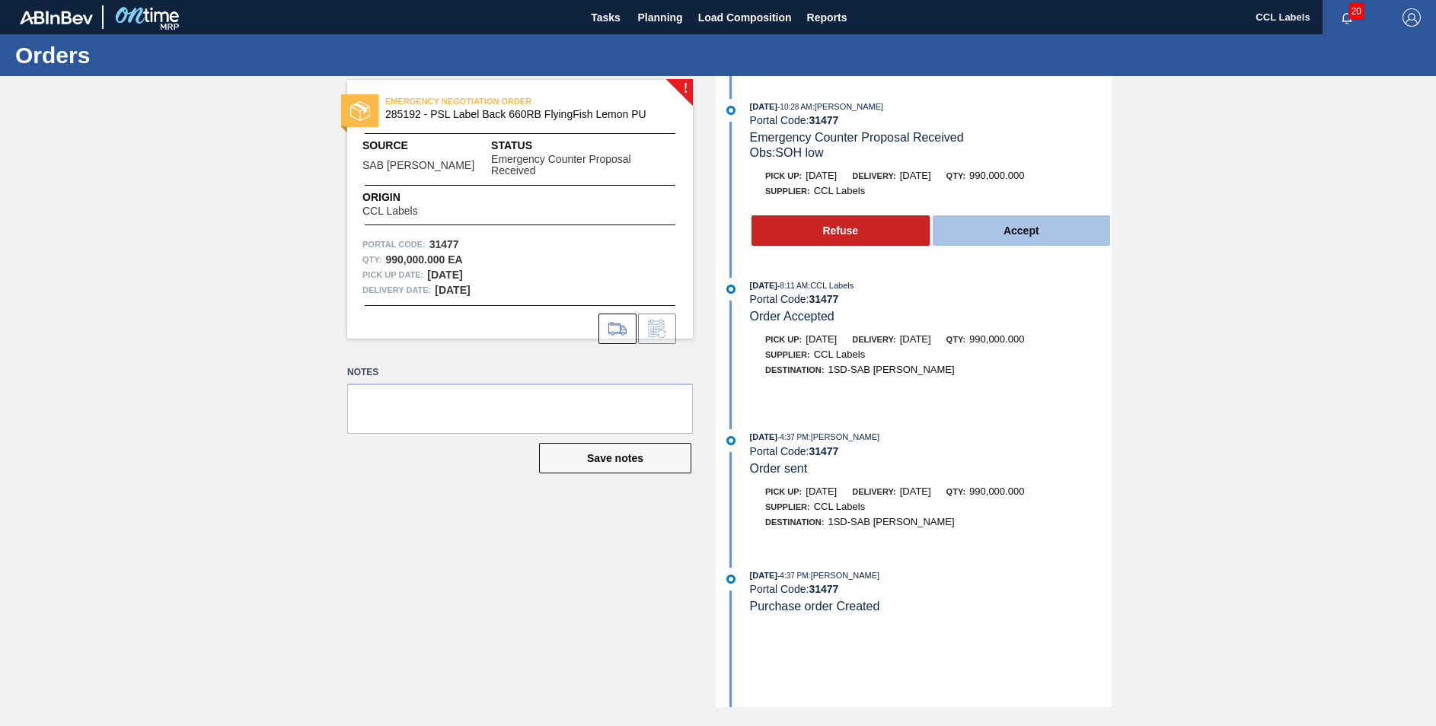
click at [1016, 234] on button "Accept" at bounding box center [1022, 230] width 178 height 30
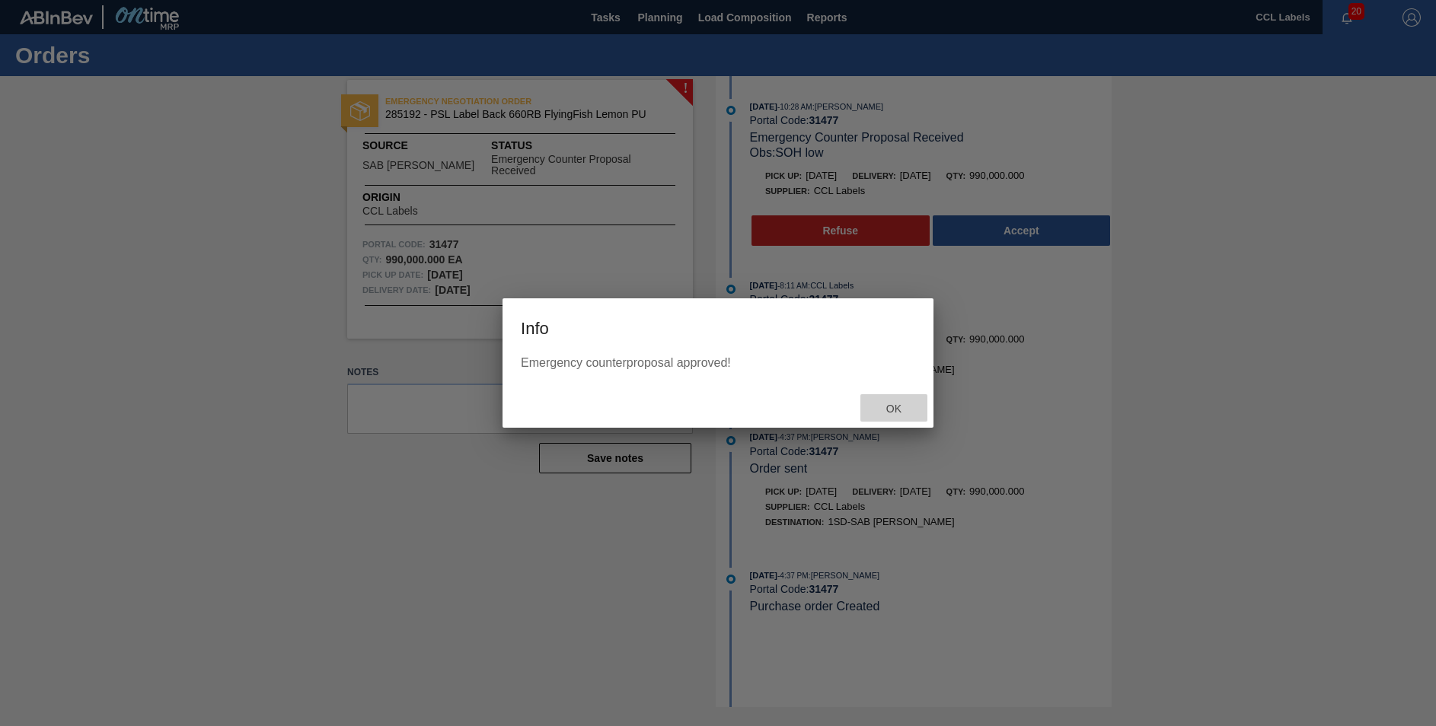
click at [896, 410] on span "Ok" at bounding box center [894, 409] width 40 height 12
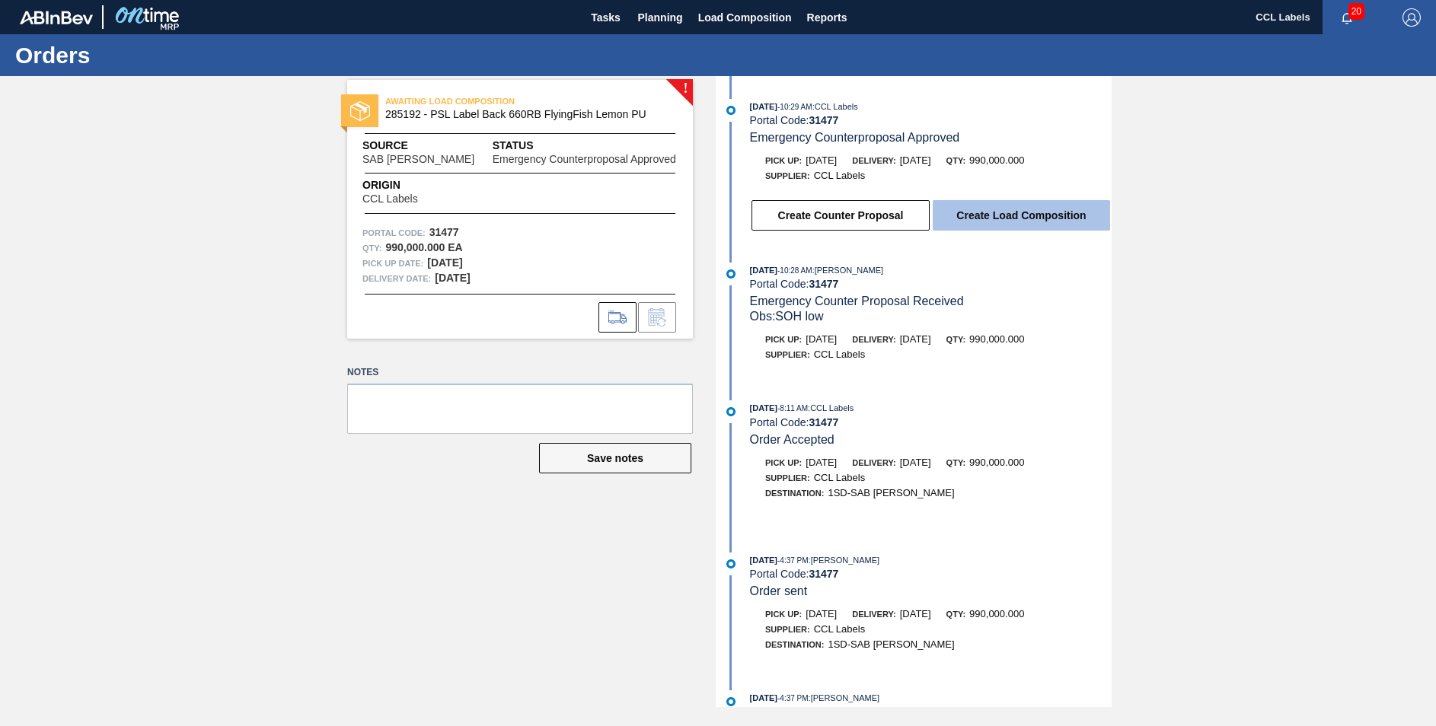
click at [1042, 214] on button "Create Load Composition" at bounding box center [1021, 215] width 177 height 30
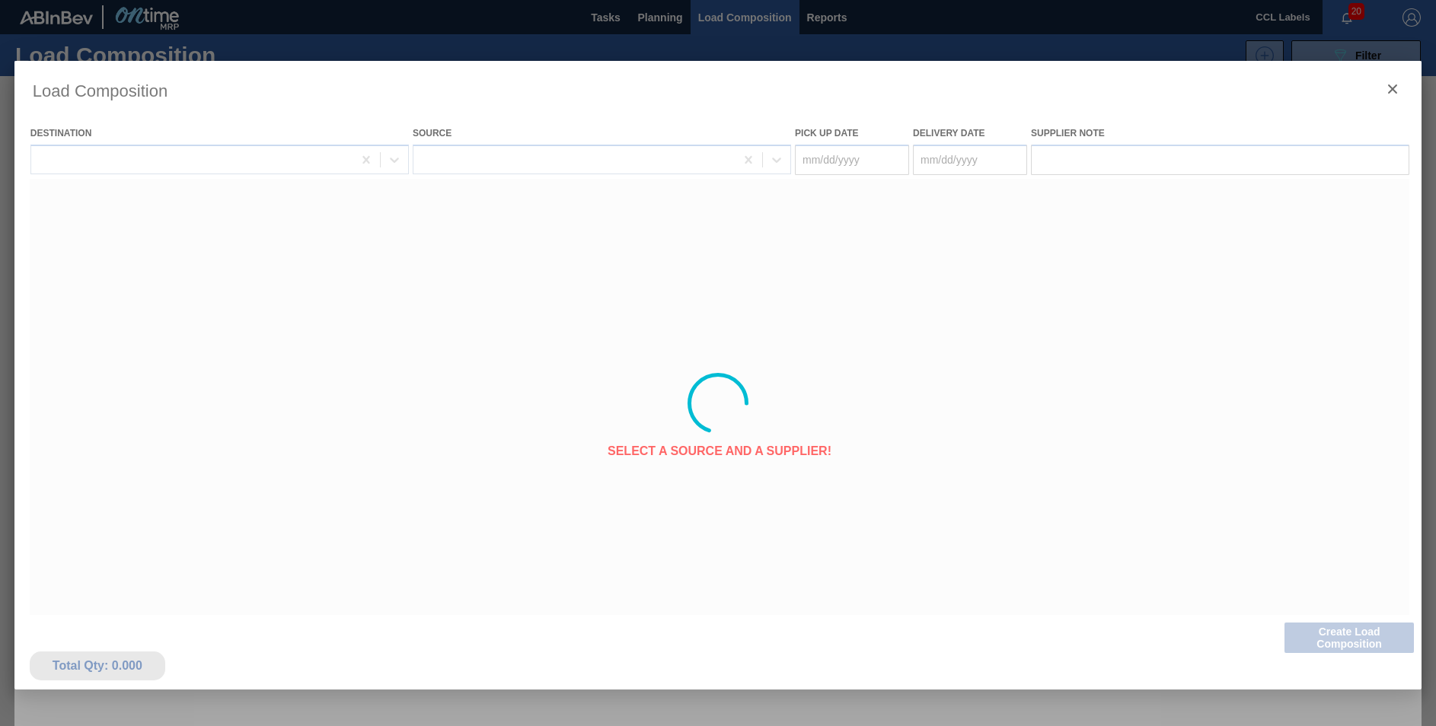
type Date "[DATE]"
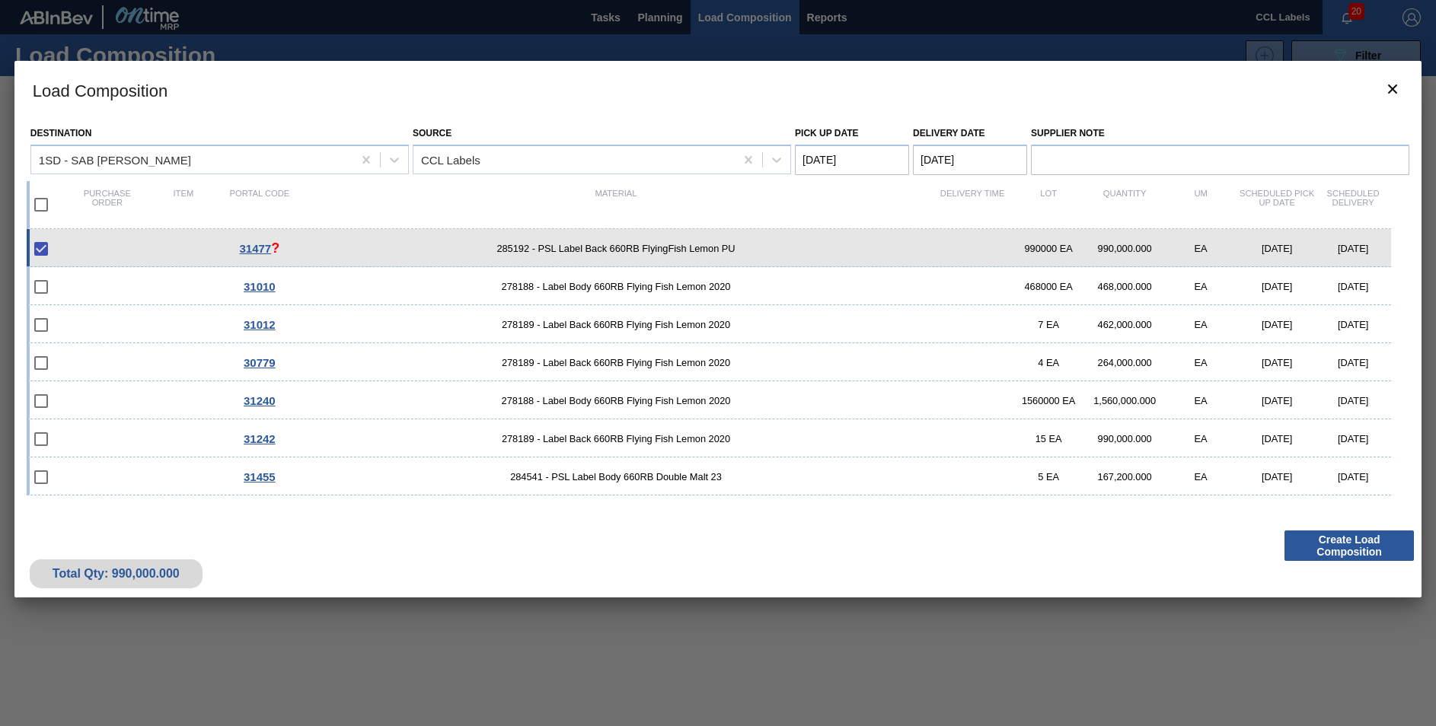
click at [939, 157] on Date "[DATE]" at bounding box center [970, 160] width 114 height 30
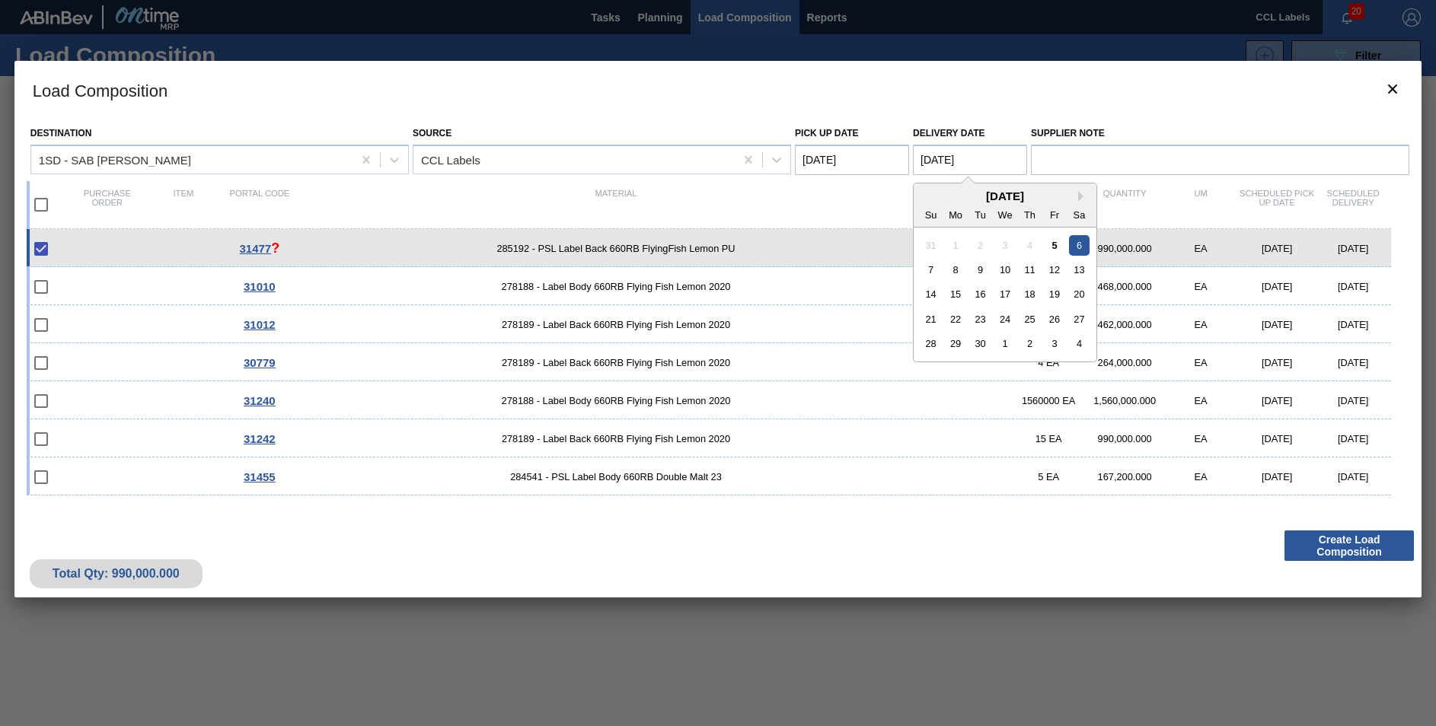
click at [959, 264] on div "8" at bounding box center [956, 270] width 21 height 21
type Date "[DATE]"
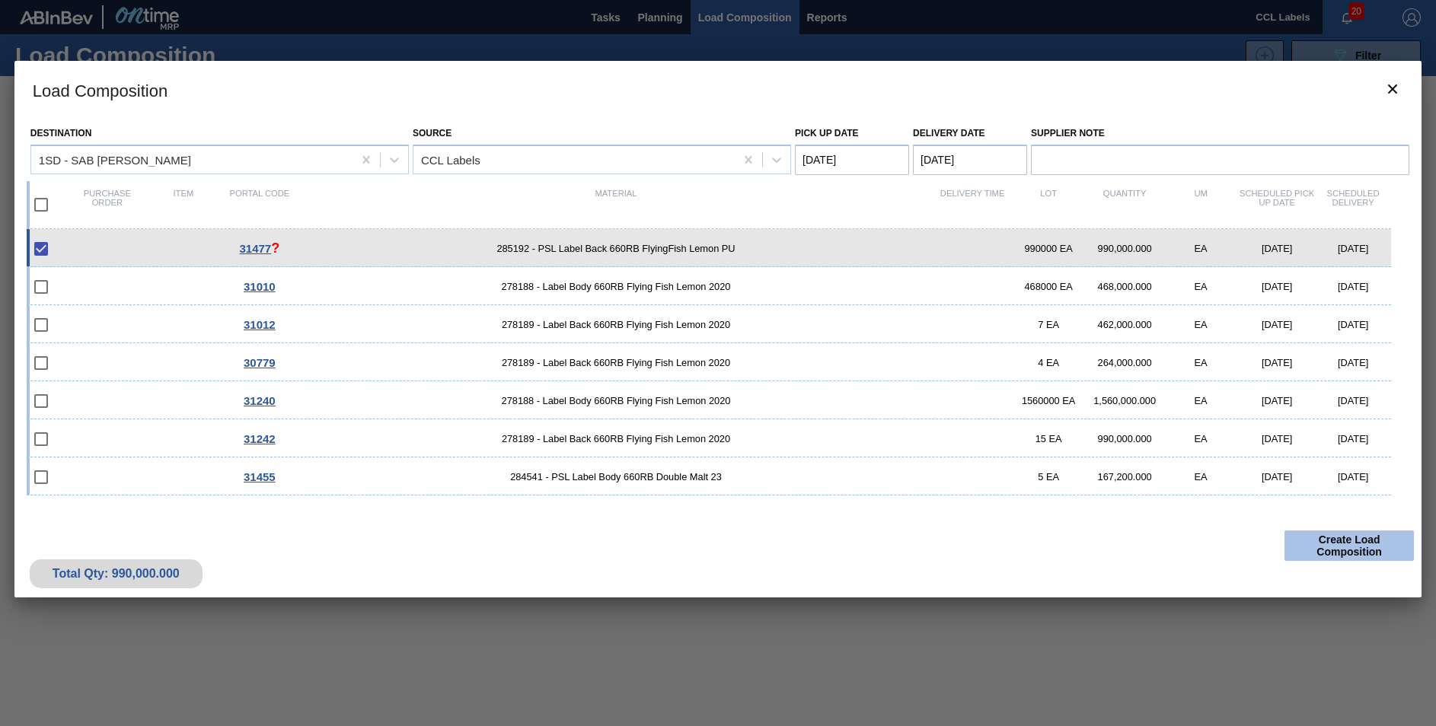
click at [1366, 555] on button "Create Load Composition" at bounding box center [1349, 546] width 129 height 30
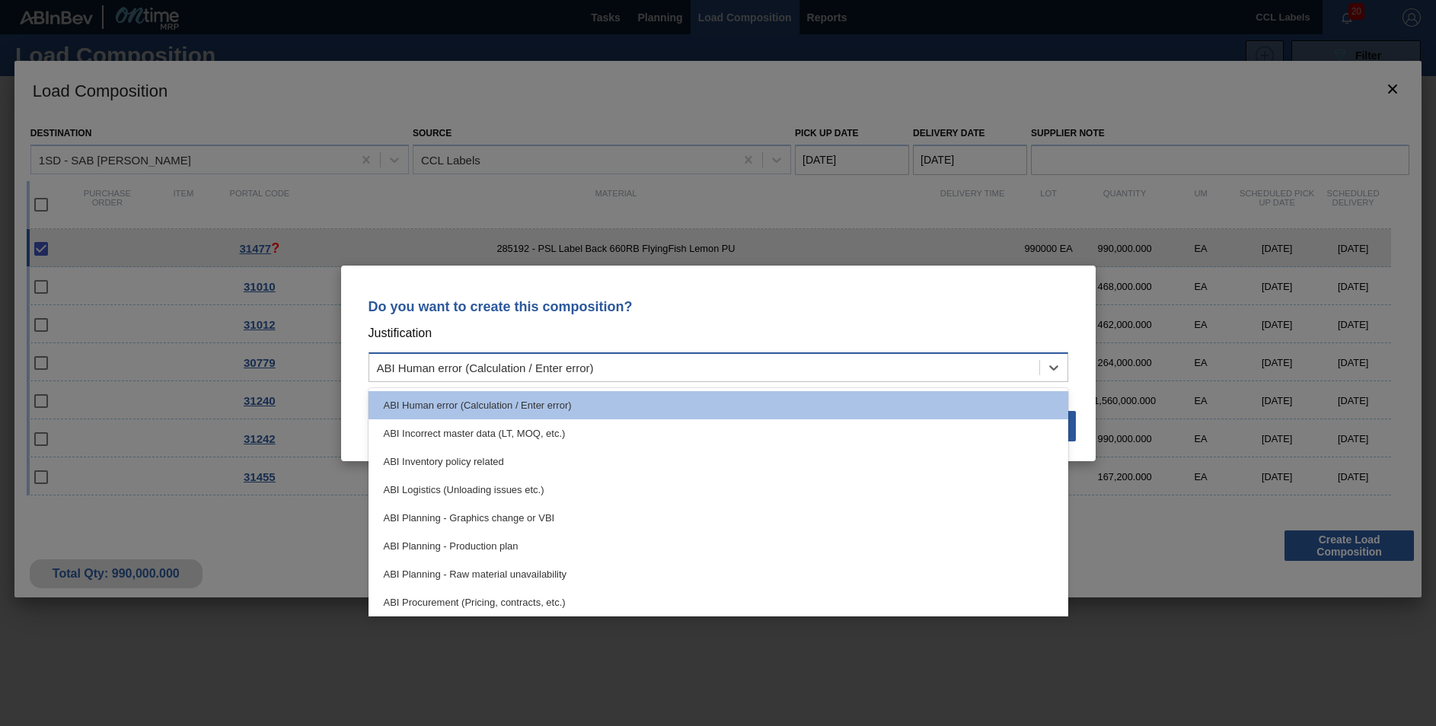
click at [845, 365] on div "ABI Human error (Calculation / Enter error)" at bounding box center [704, 367] width 670 height 22
click at [474, 544] on div "ABI Planning - Production plan" at bounding box center [719, 546] width 700 height 28
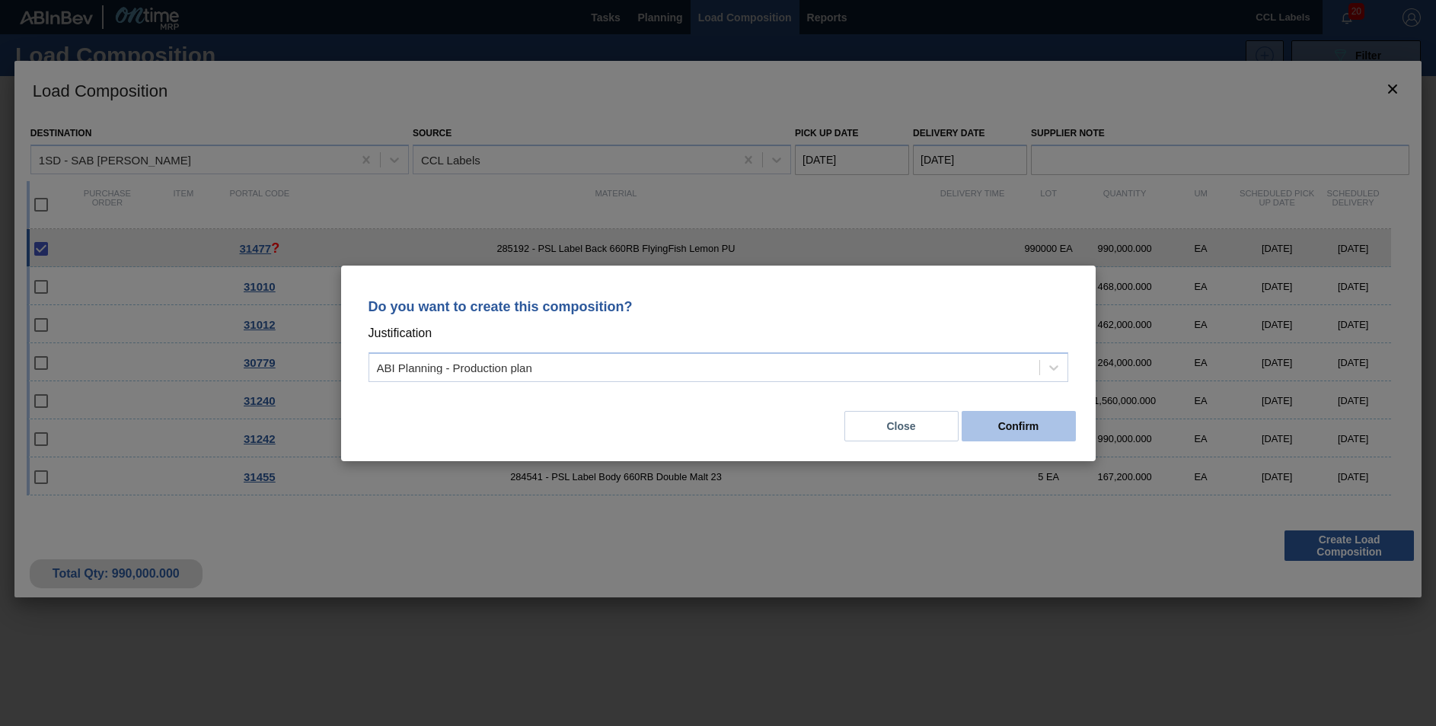
click at [1027, 424] on button "Confirm" at bounding box center [1019, 426] width 114 height 30
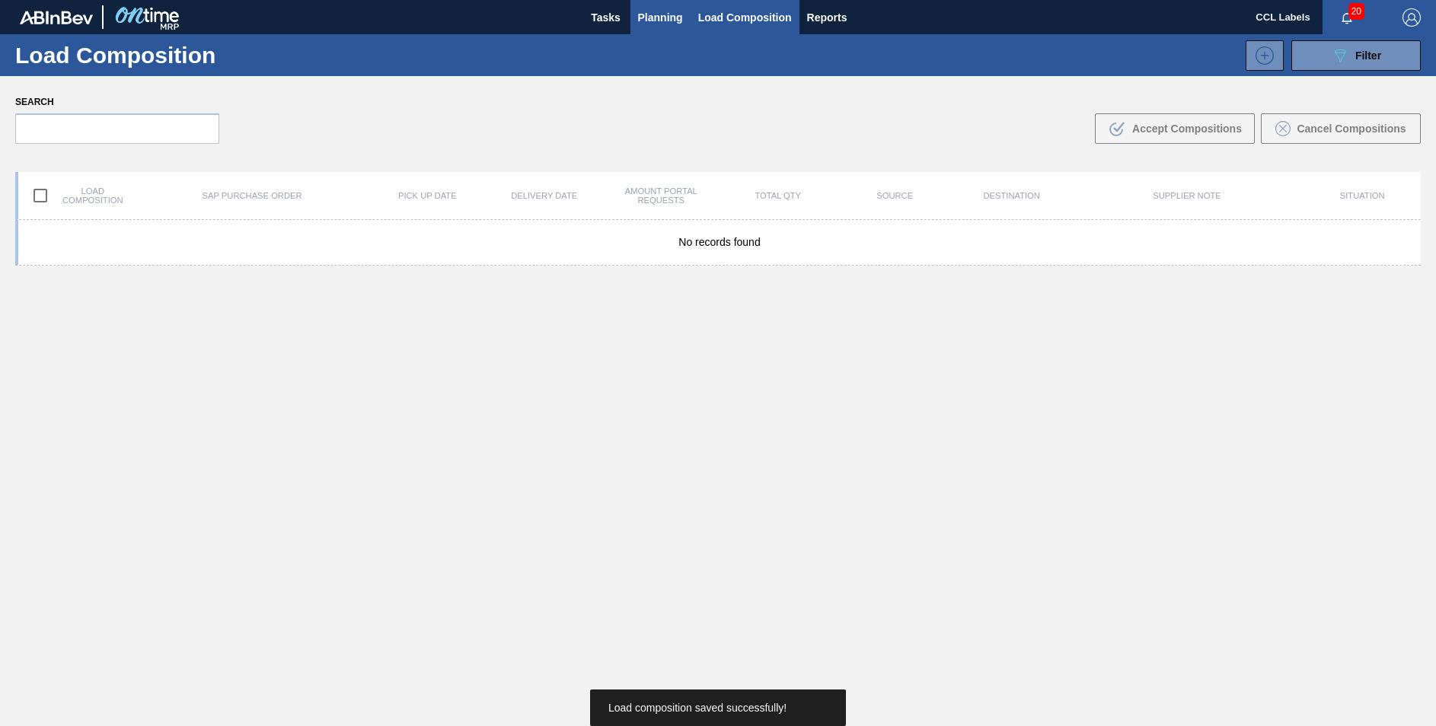
click at [656, 16] on span "Planning" at bounding box center [660, 17] width 45 height 18
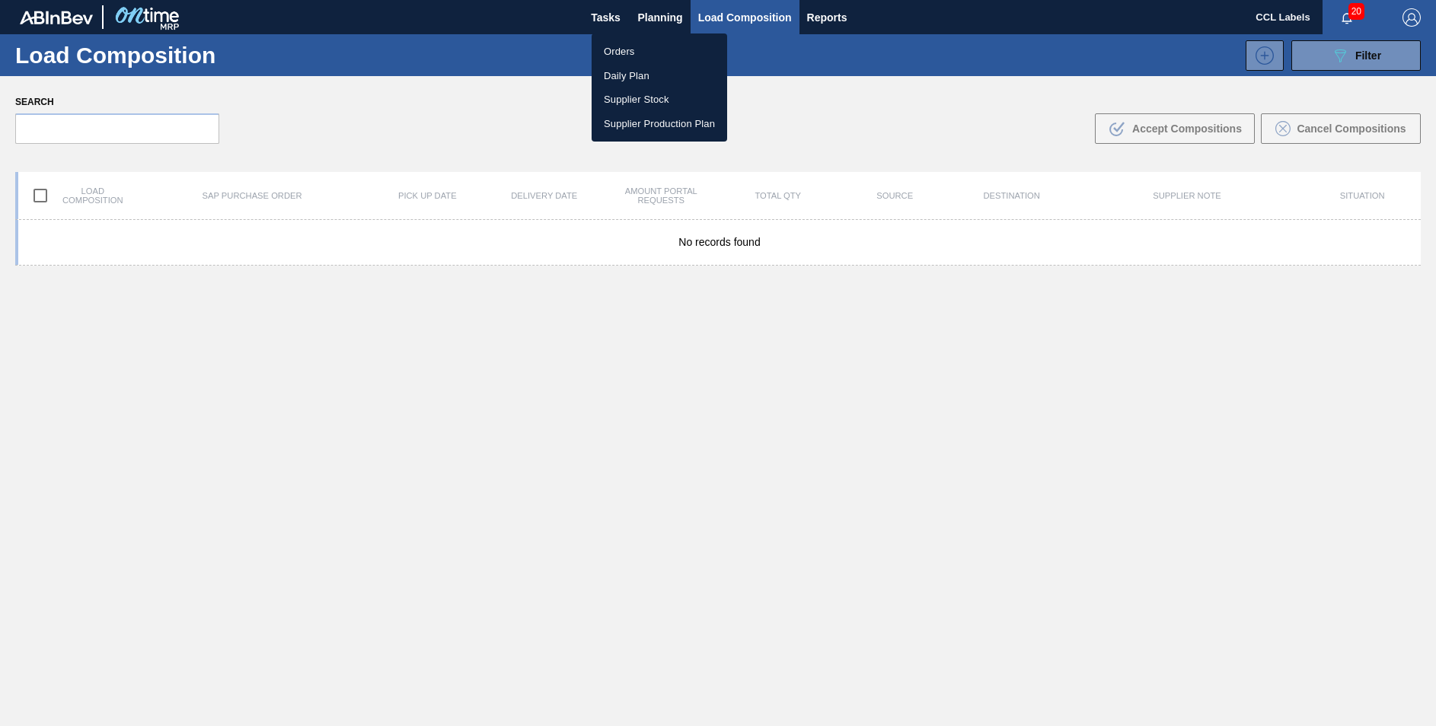
click at [624, 54] on li "Orders" at bounding box center [660, 52] width 136 height 24
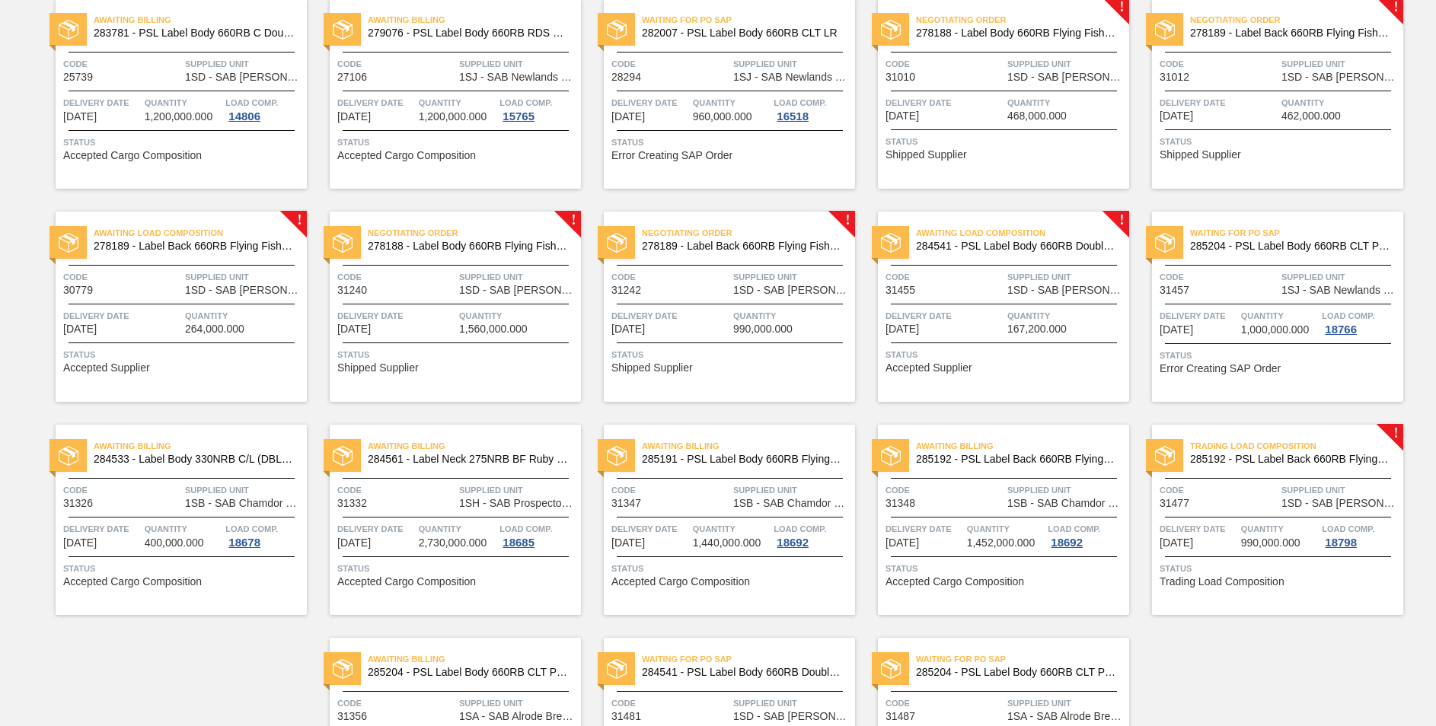
scroll to position [295, 0]
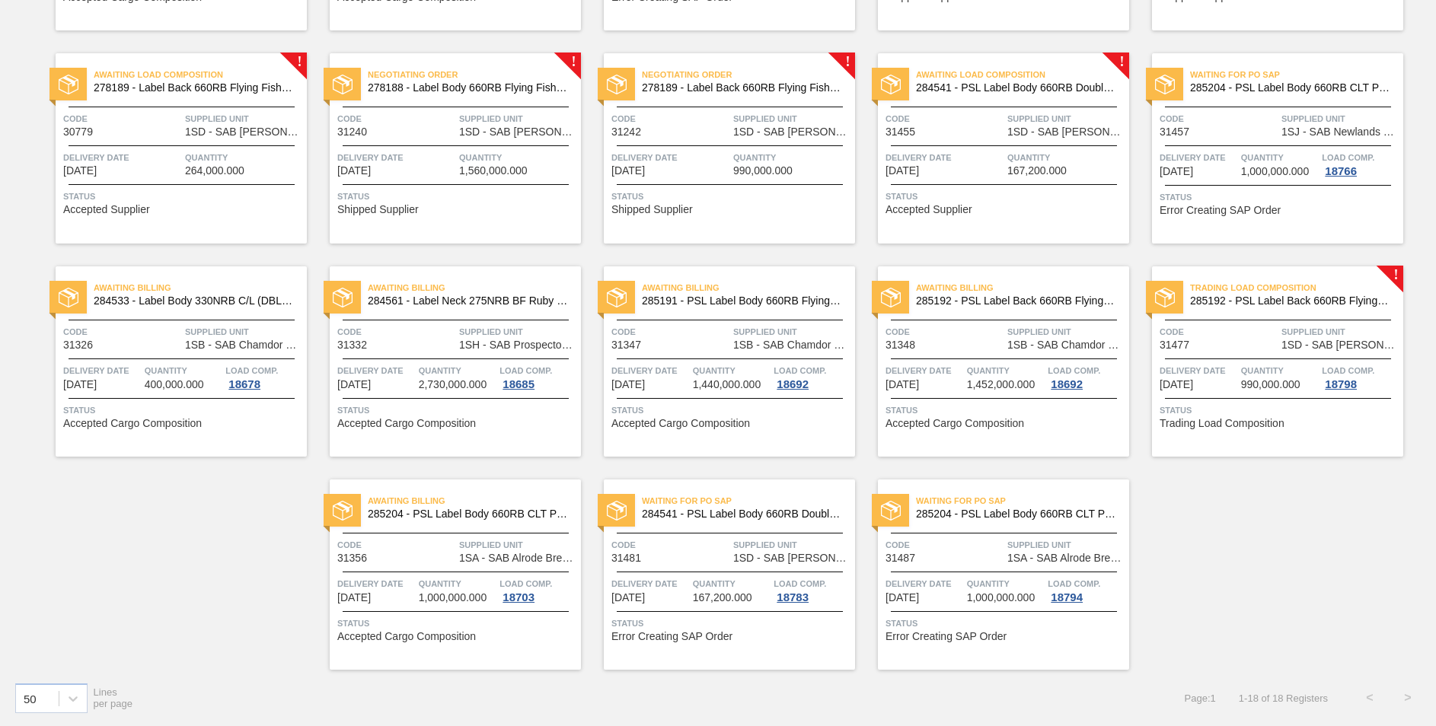
click at [1004, 293] on span "Awaiting Billing" at bounding box center [1022, 287] width 213 height 15
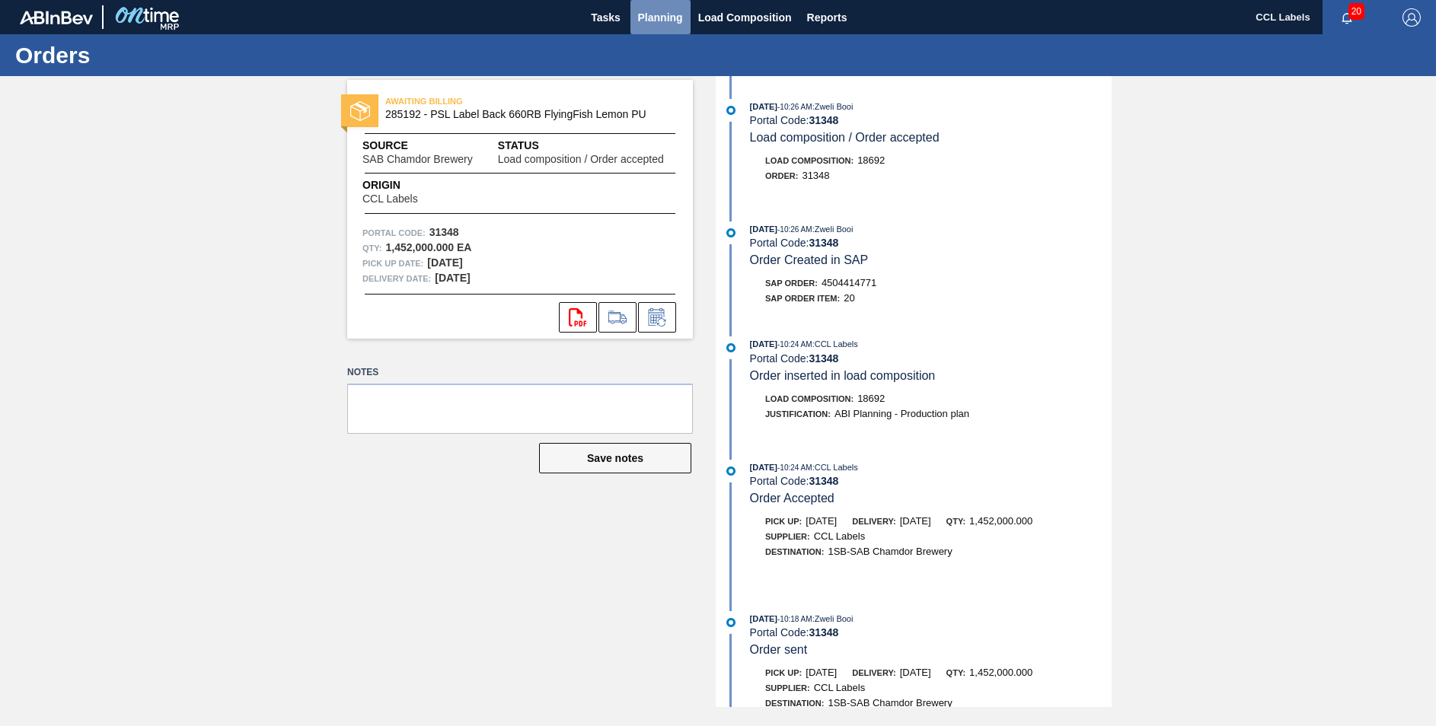
click at [661, 17] on span "Planning" at bounding box center [660, 17] width 45 height 18
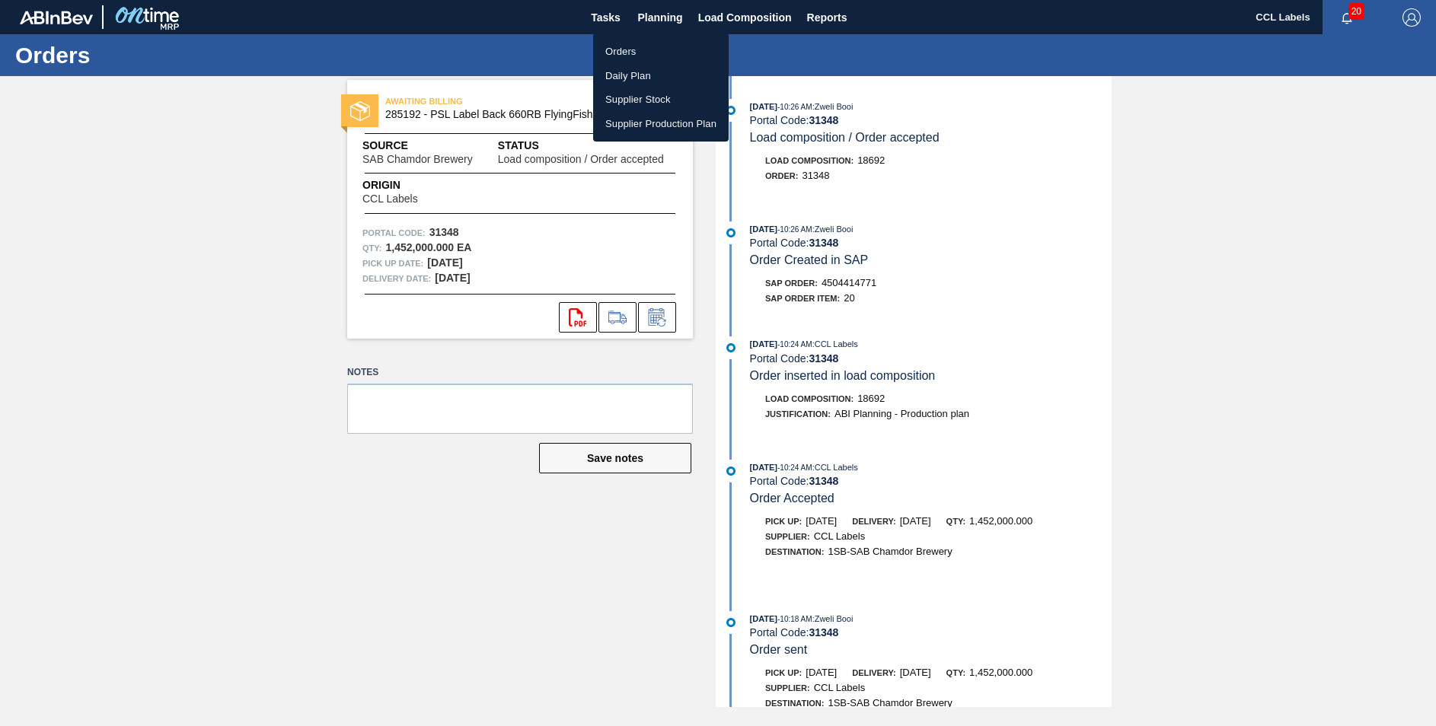
click at [618, 47] on li "Orders" at bounding box center [661, 52] width 136 height 24
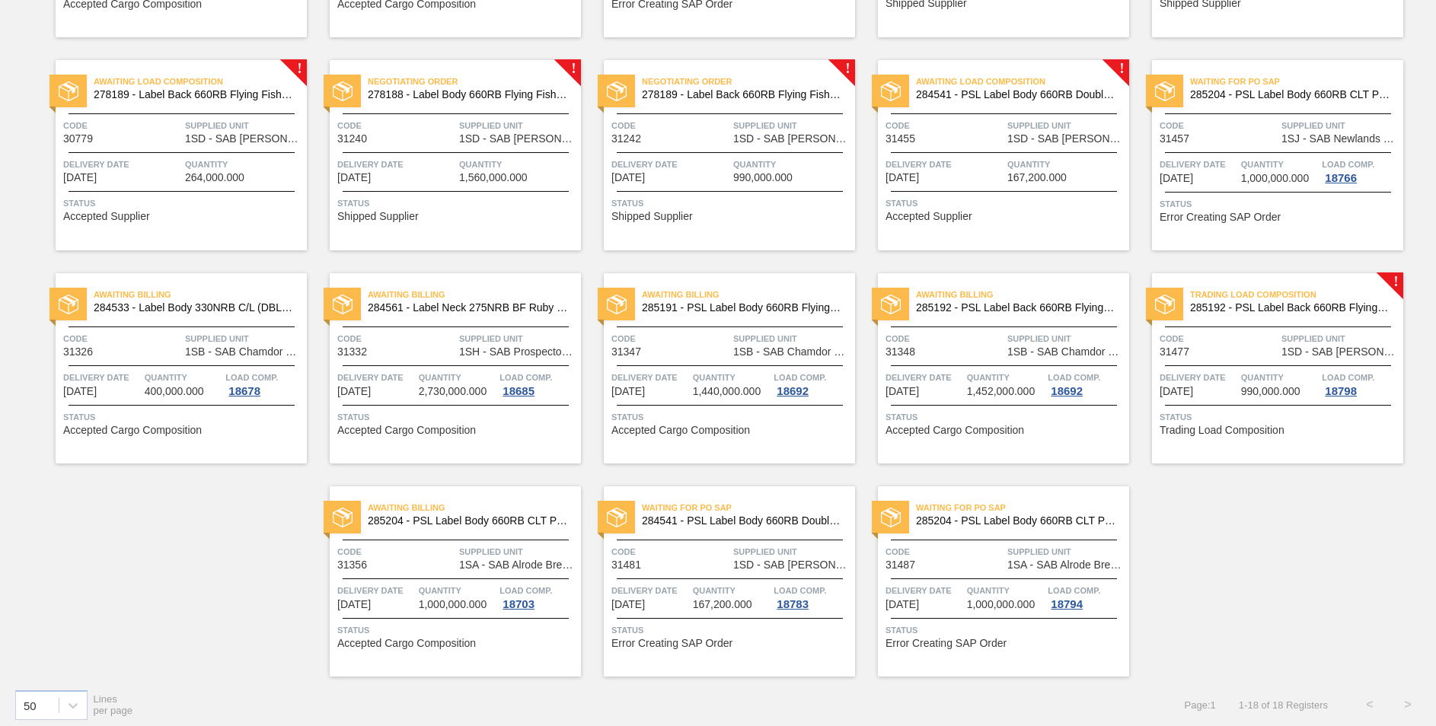
scroll to position [295, 0]
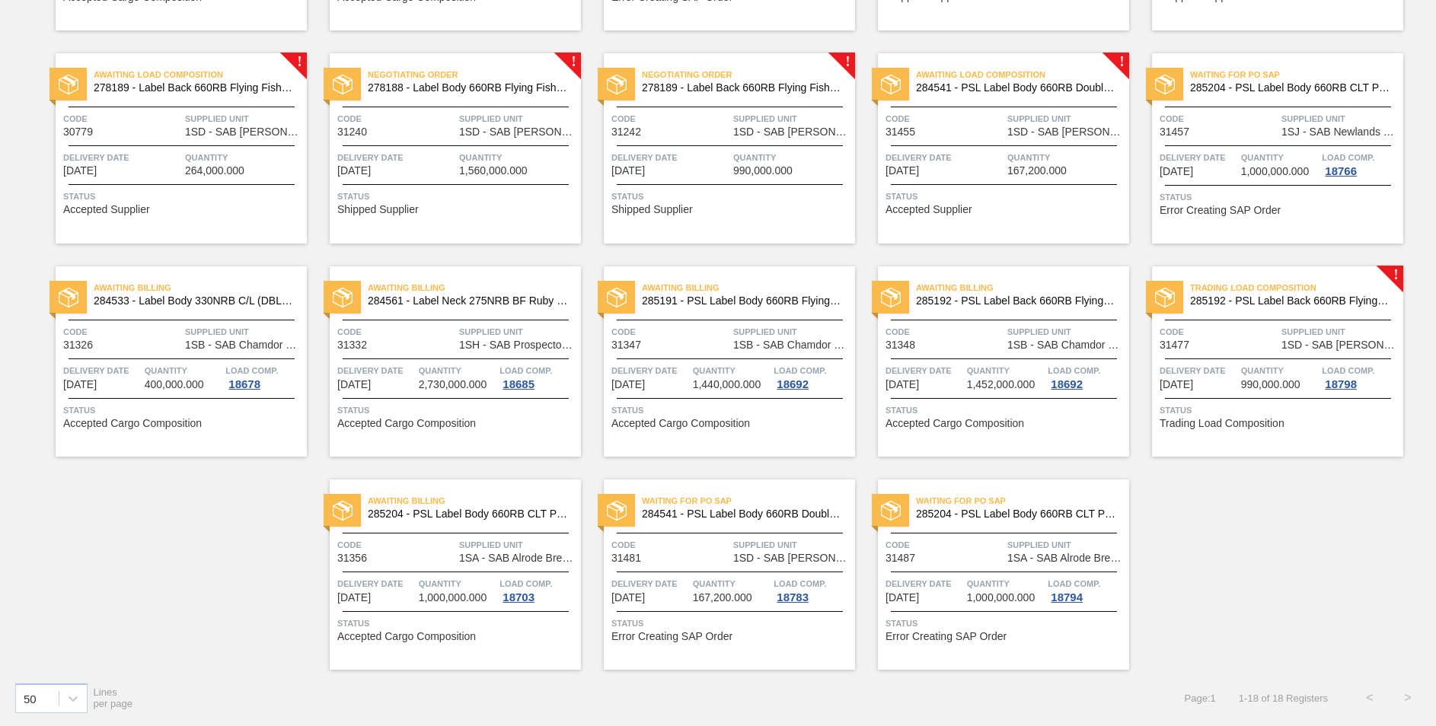
click at [1271, 298] on span "285192 - PSL Label Back 660RB FlyingFish Lemon PU" at bounding box center [1290, 300] width 201 height 11
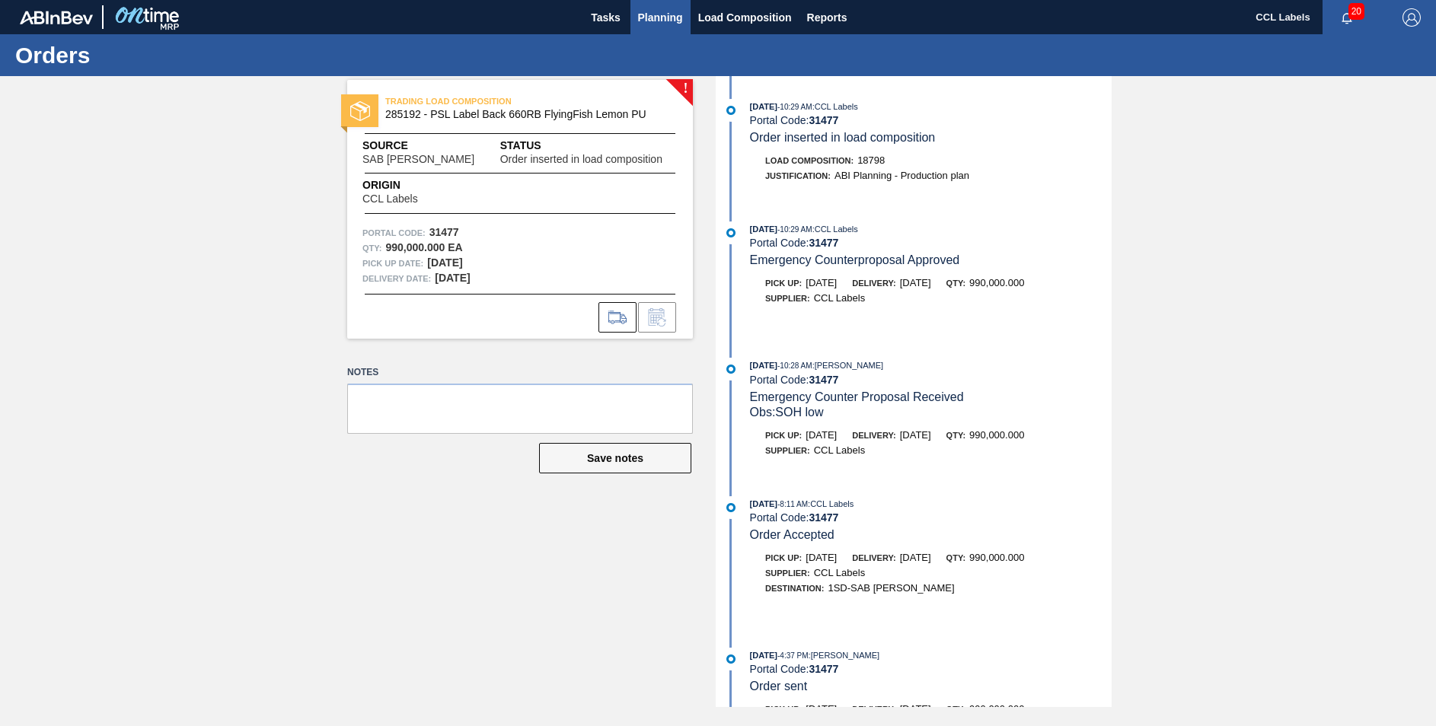
click at [668, 9] on span "Planning" at bounding box center [660, 17] width 45 height 18
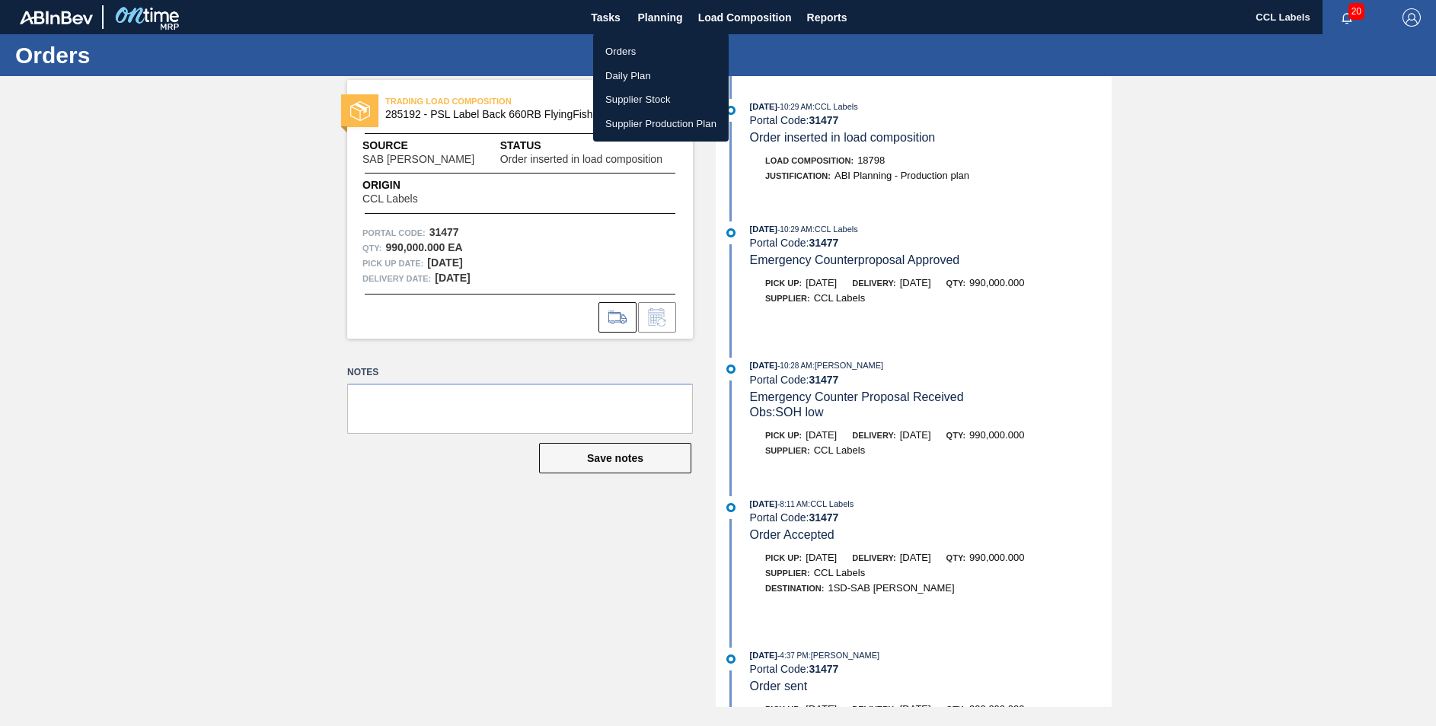
click at [627, 48] on li "Orders" at bounding box center [661, 52] width 136 height 24
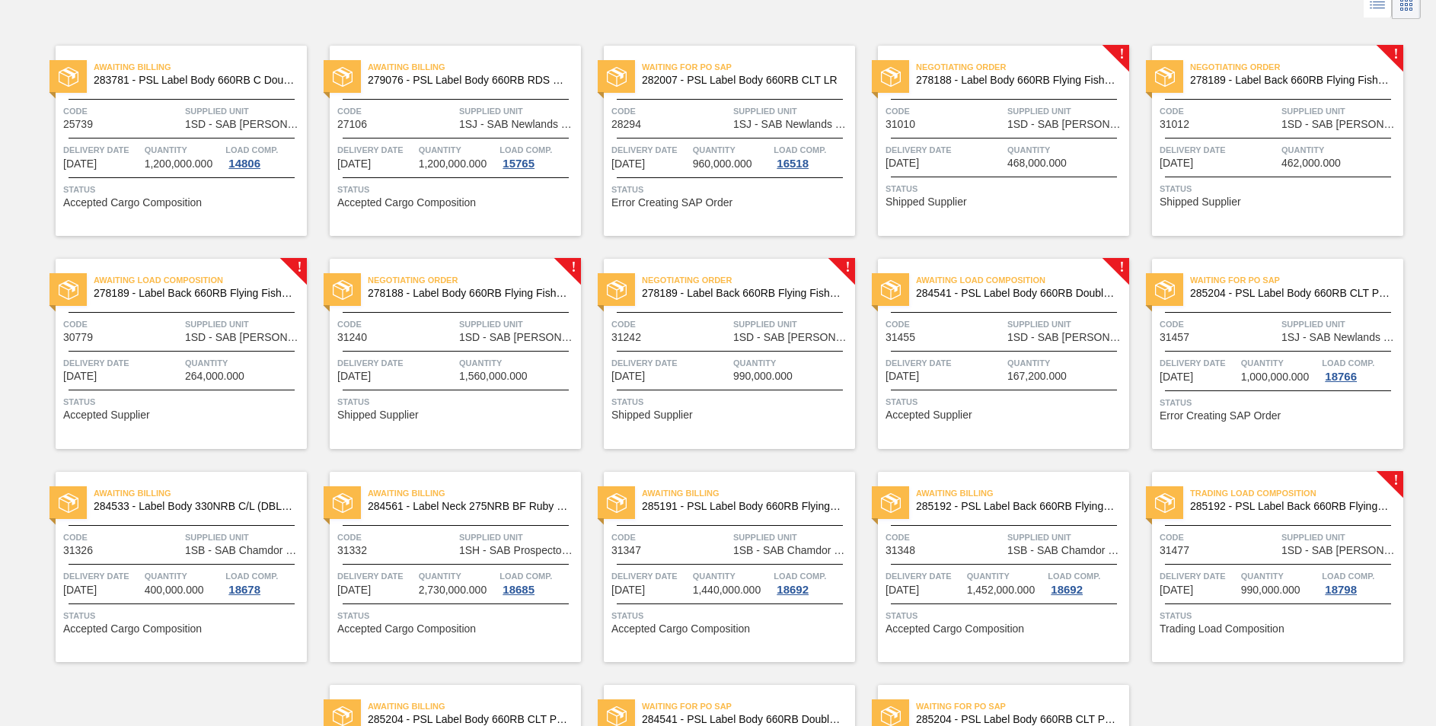
scroll to position [228, 0]
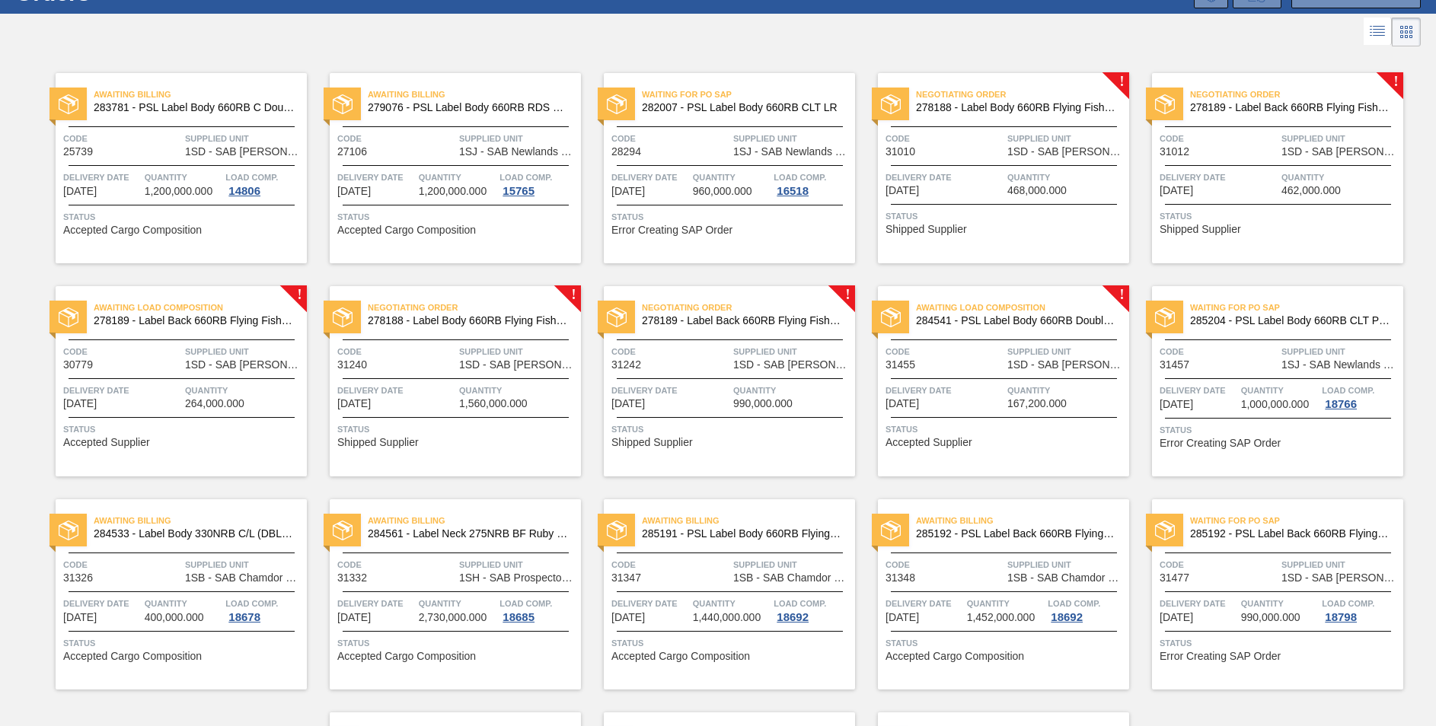
scroll to position [295, 0]
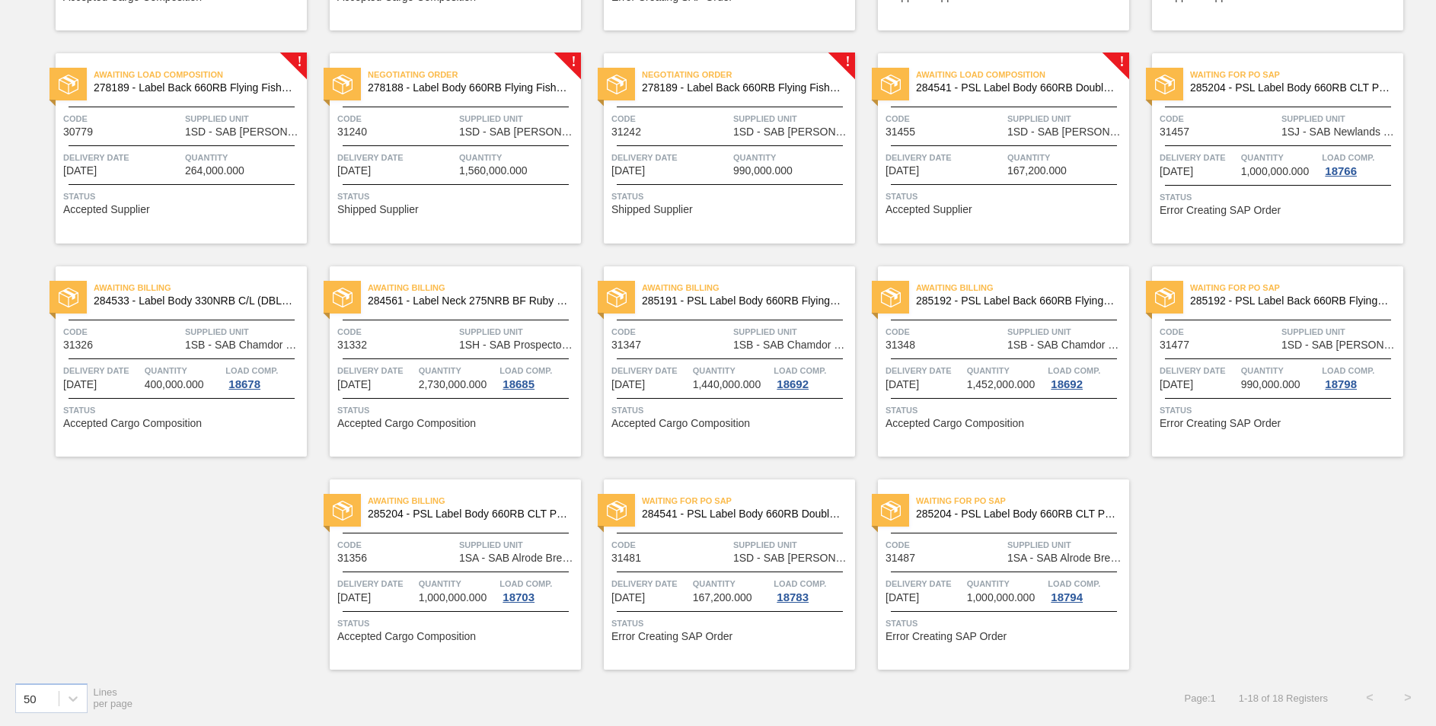
click at [1267, 305] on span "285192 - PSL Label Back 660RB FlyingFish Lemon PU" at bounding box center [1290, 300] width 201 height 11
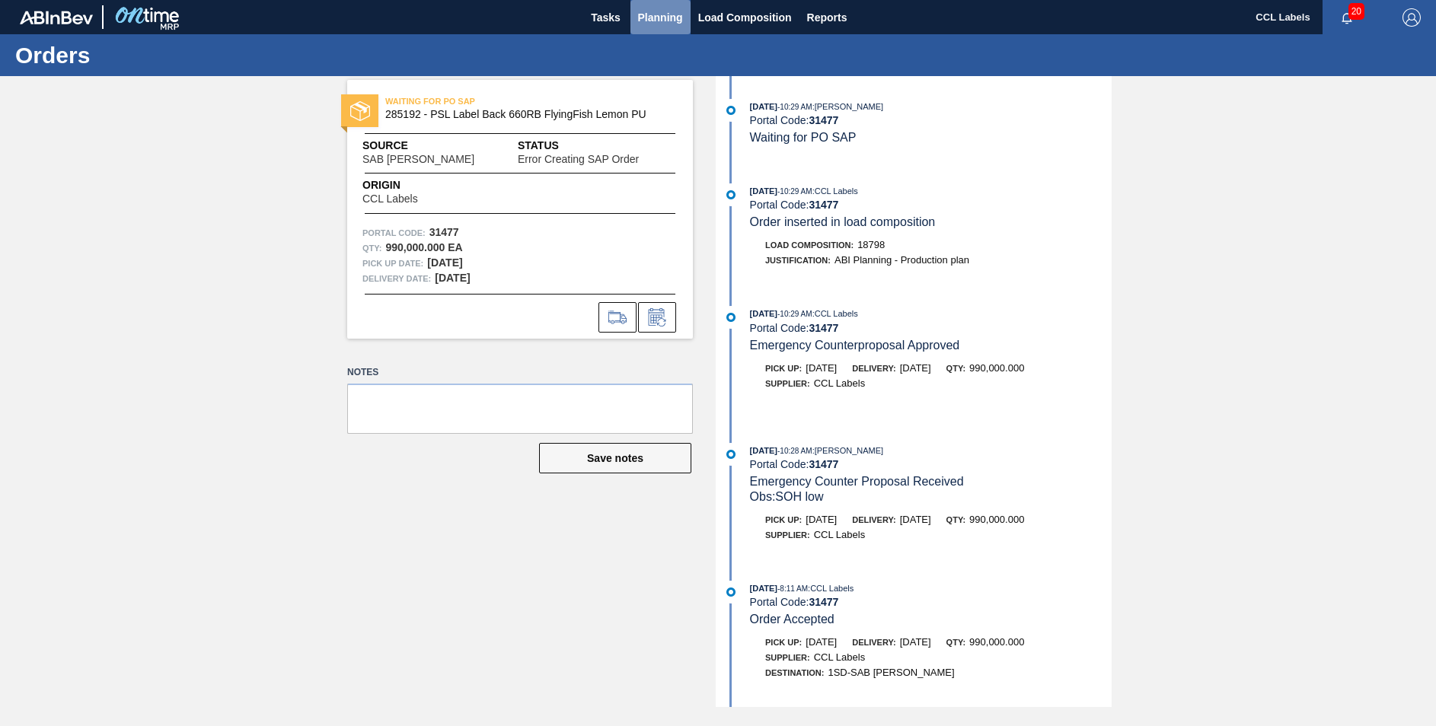
click at [672, 11] on span "Planning" at bounding box center [660, 17] width 45 height 18
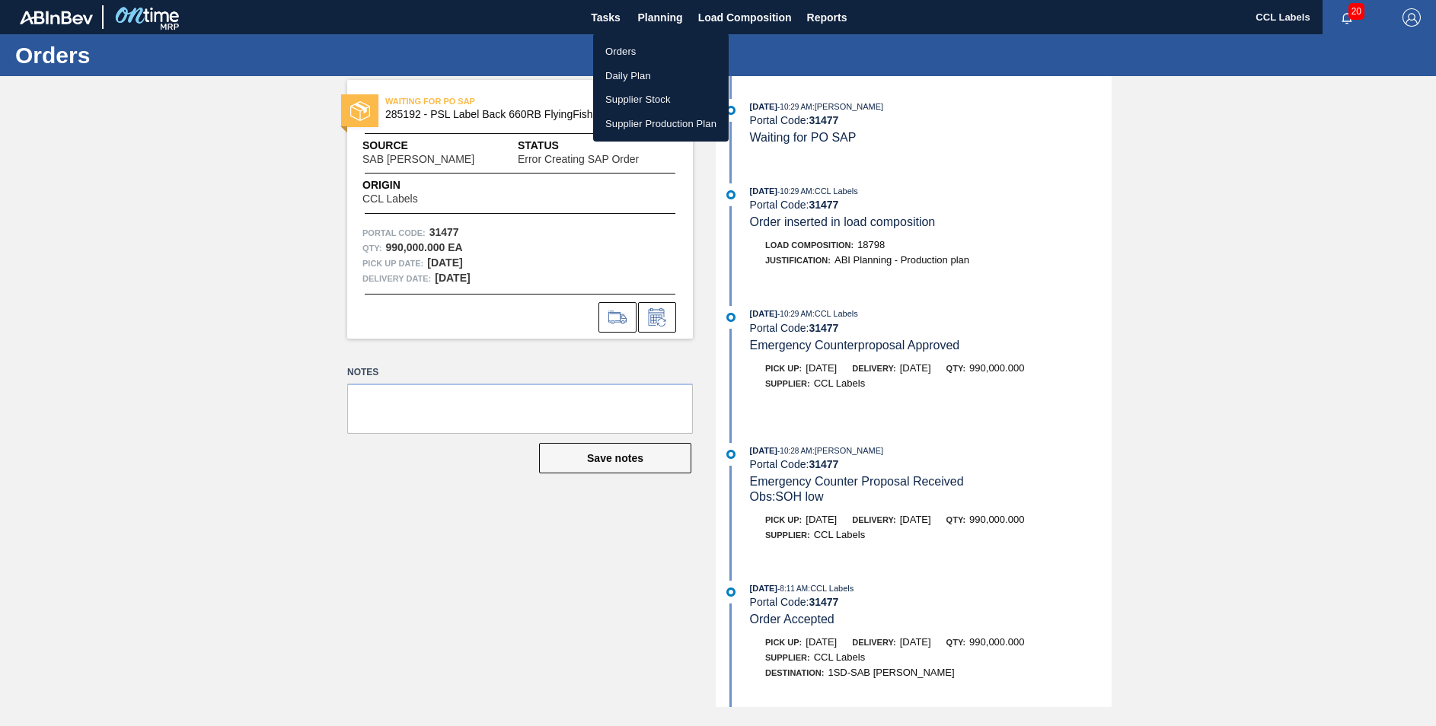
click at [678, 56] on li "Orders" at bounding box center [661, 52] width 136 height 24
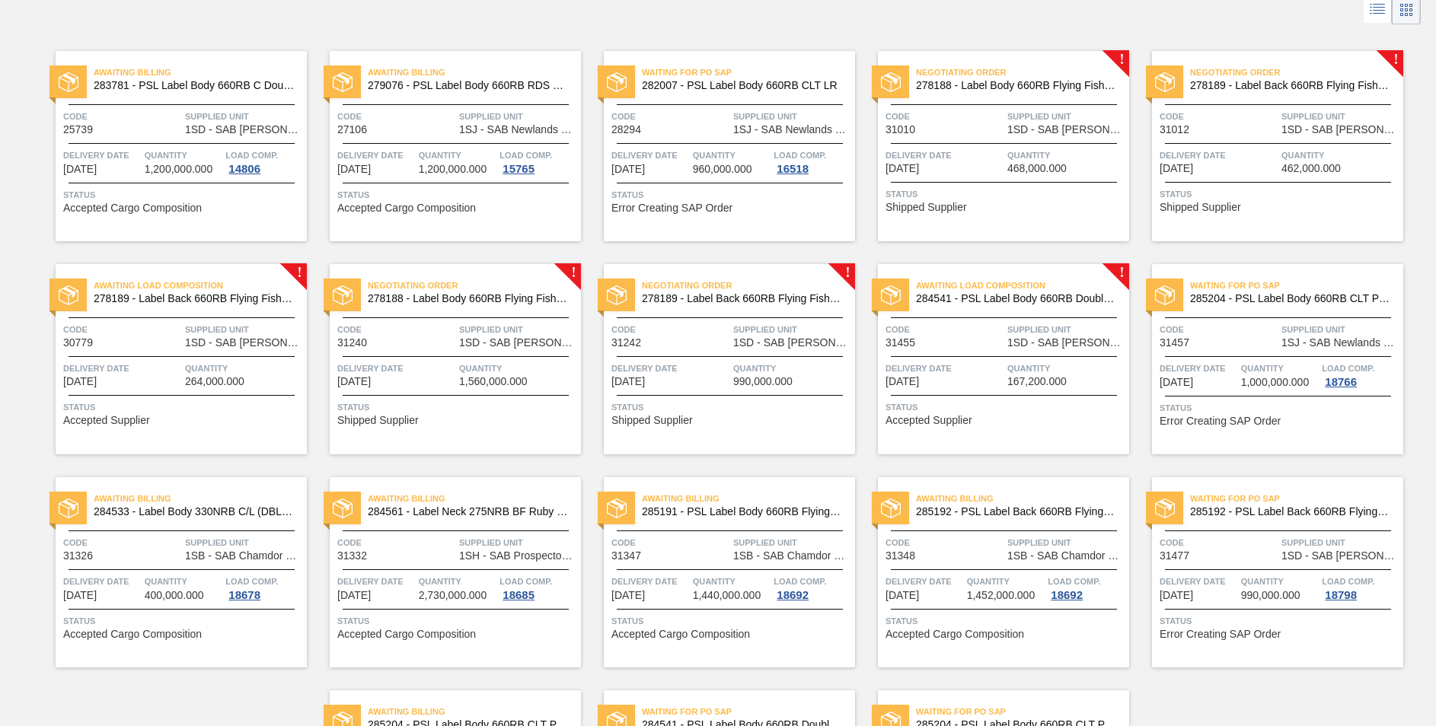
scroll to position [295, 0]
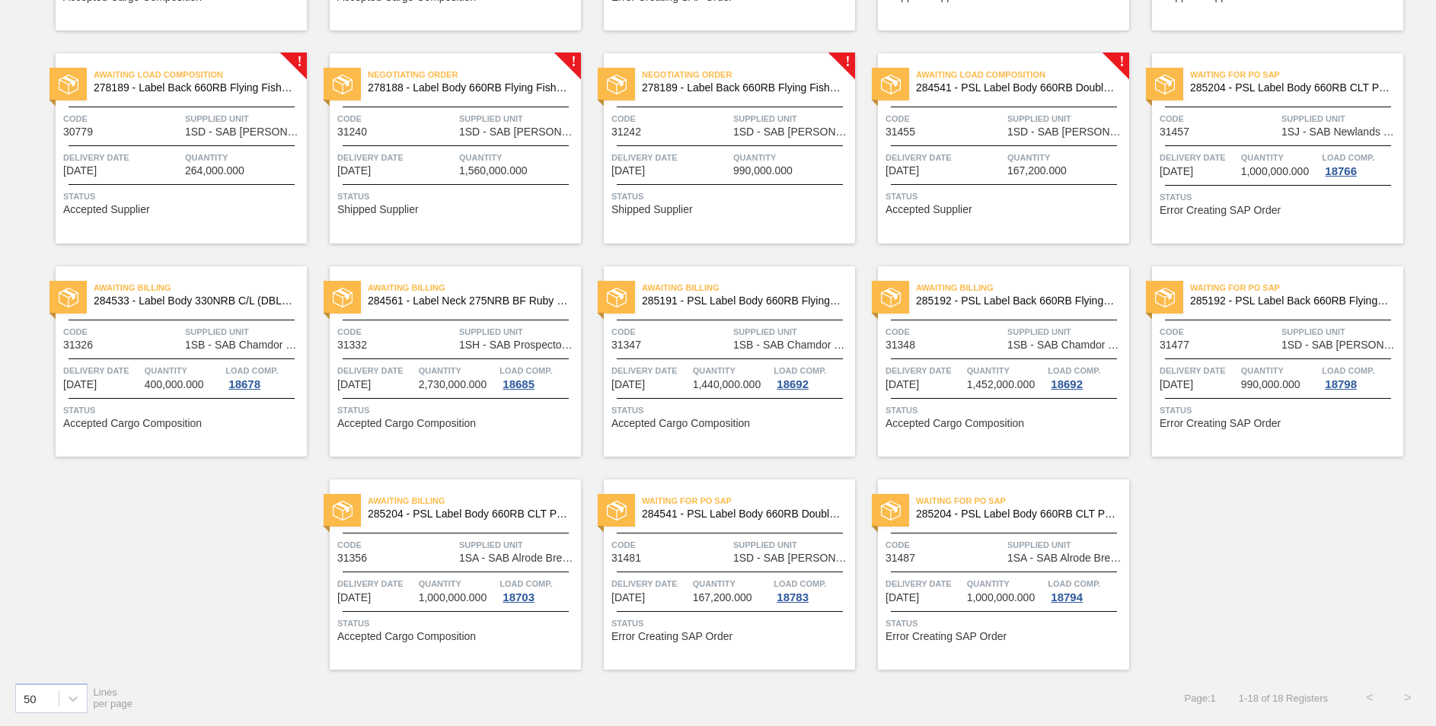
drag, startPoint x: 1265, startPoint y: 534, endPoint x: 1284, endPoint y: 524, distance: 20.8
click at [1265, 534] on div "Awaiting Billing 283781 - PSL Label Body 660RB C Double Up Code 25739 Supplied …" at bounding box center [718, 243] width 1436 height 853
click at [1237, 304] on span "285192 - PSL Label Back 660RB FlyingFish Lemon PU" at bounding box center [1290, 300] width 201 height 11
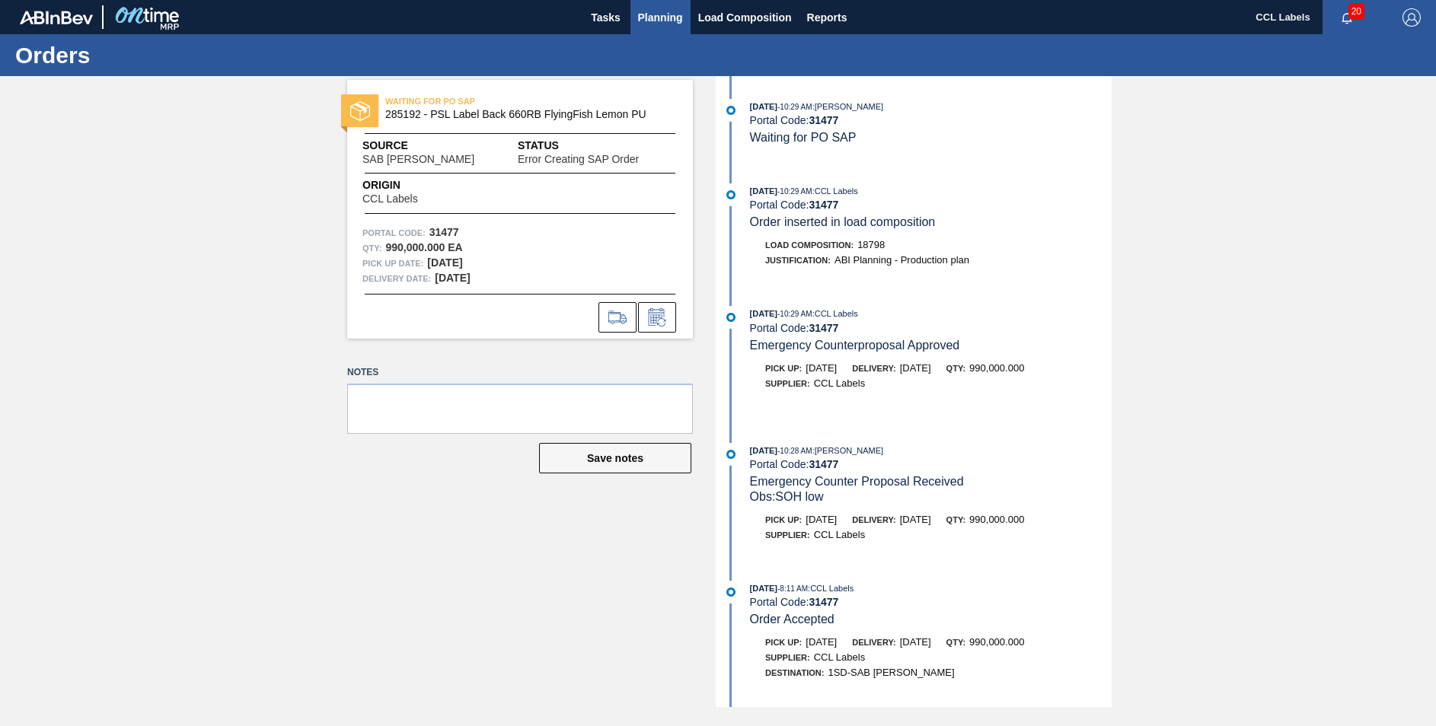
click at [659, 15] on span "Planning" at bounding box center [660, 17] width 45 height 18
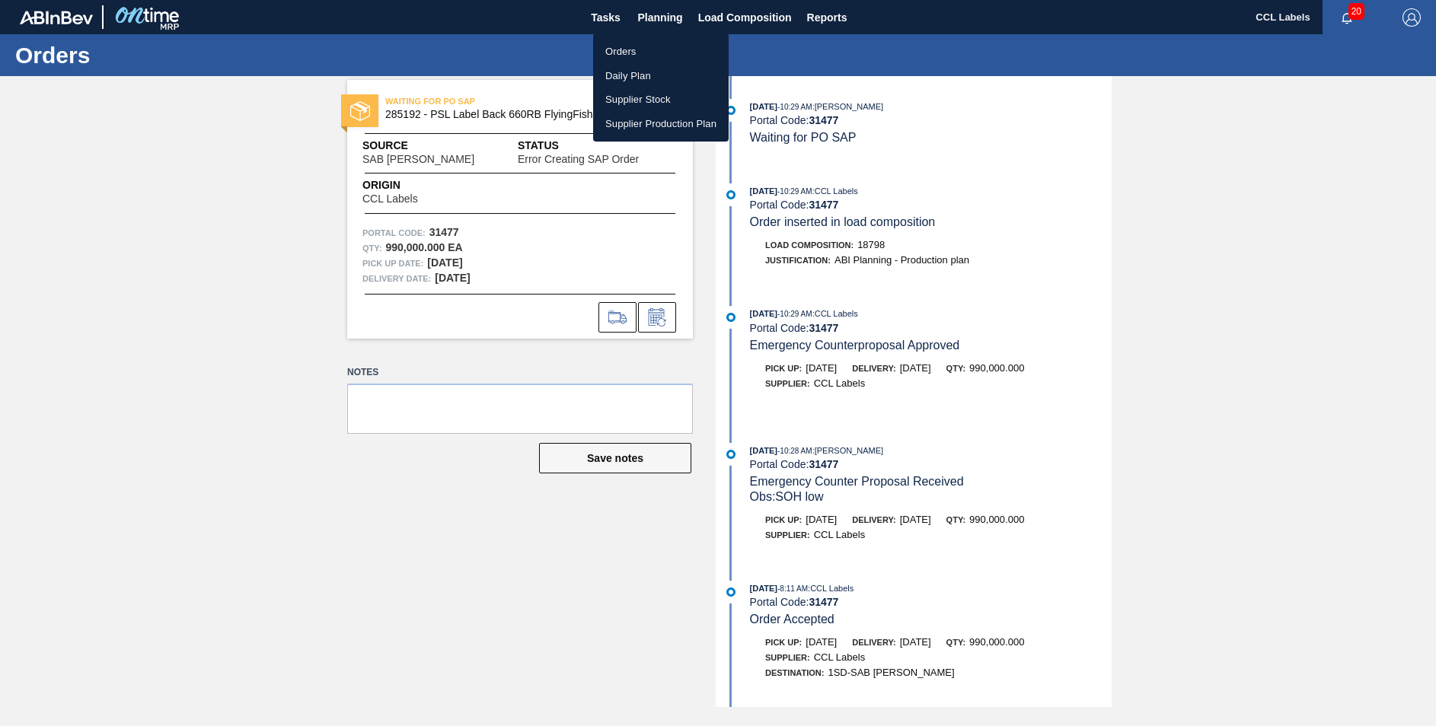
drag, startPoint x: 614, startPoint y: 51, endPoint x: 637, endPoint y: 53, distance: 22.1
click at [614, 51] on li "Orders" at bounding box center [661, 52] width 136 height 24
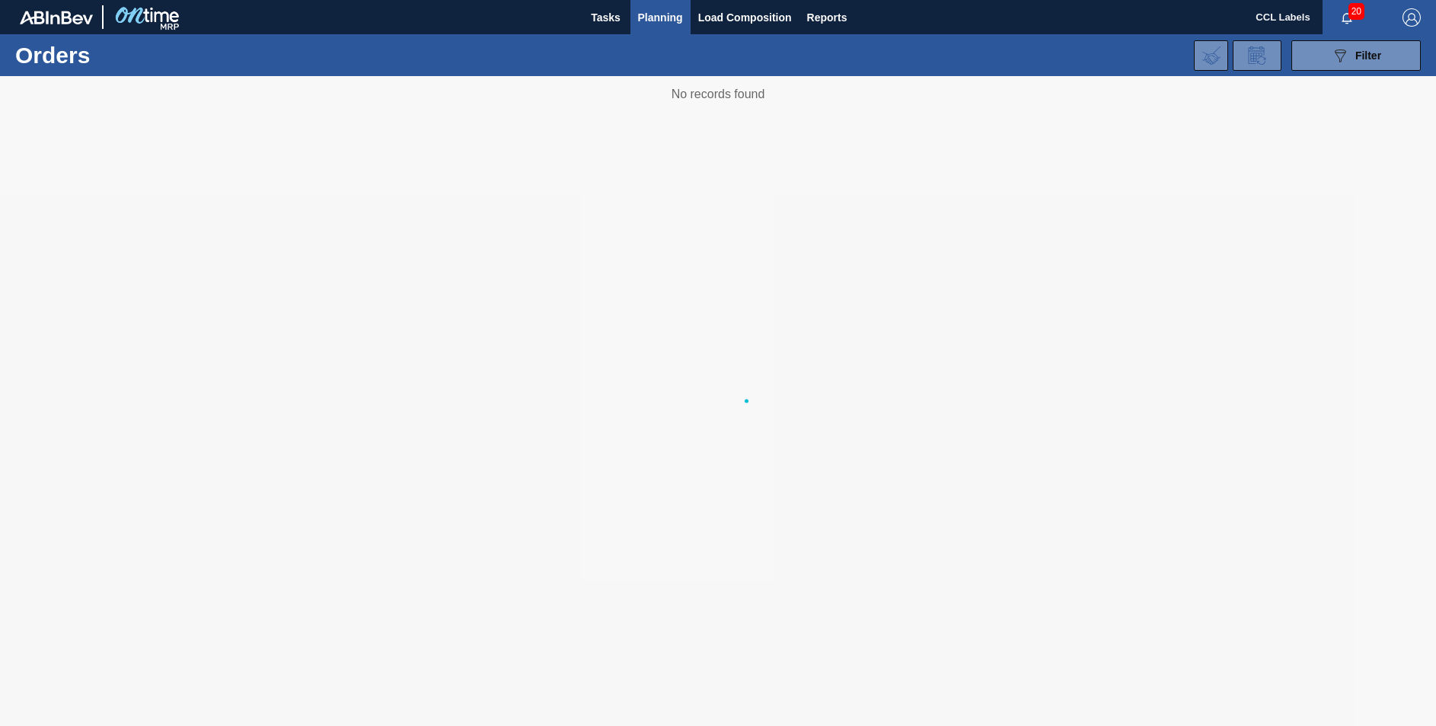
click at [637, 53] on div "089F7B8B-B2A5-4AFE-B5C0-19BA573D28AC Filter Portal Order Code PO SAP Code Step …" at bounding box center [835, 56] width 1186 height 46
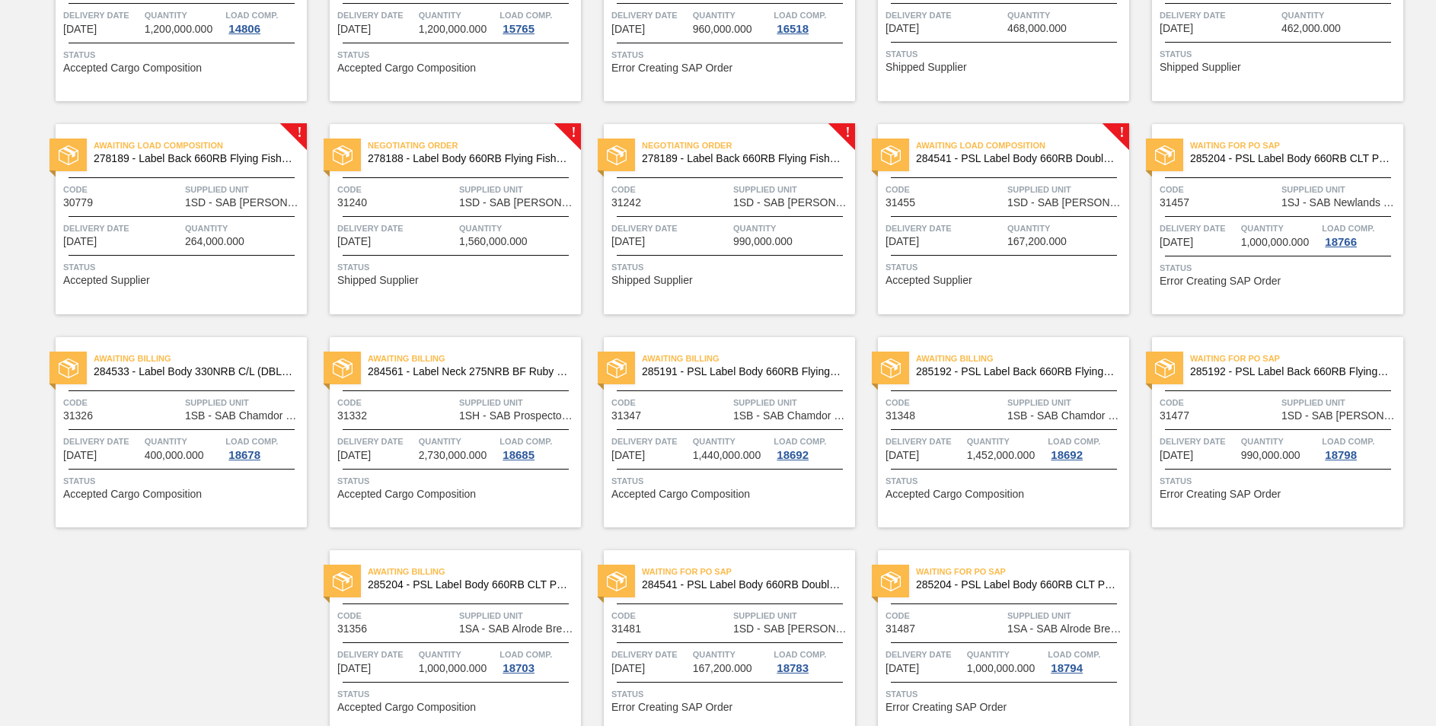
scroll to position [295, 0]
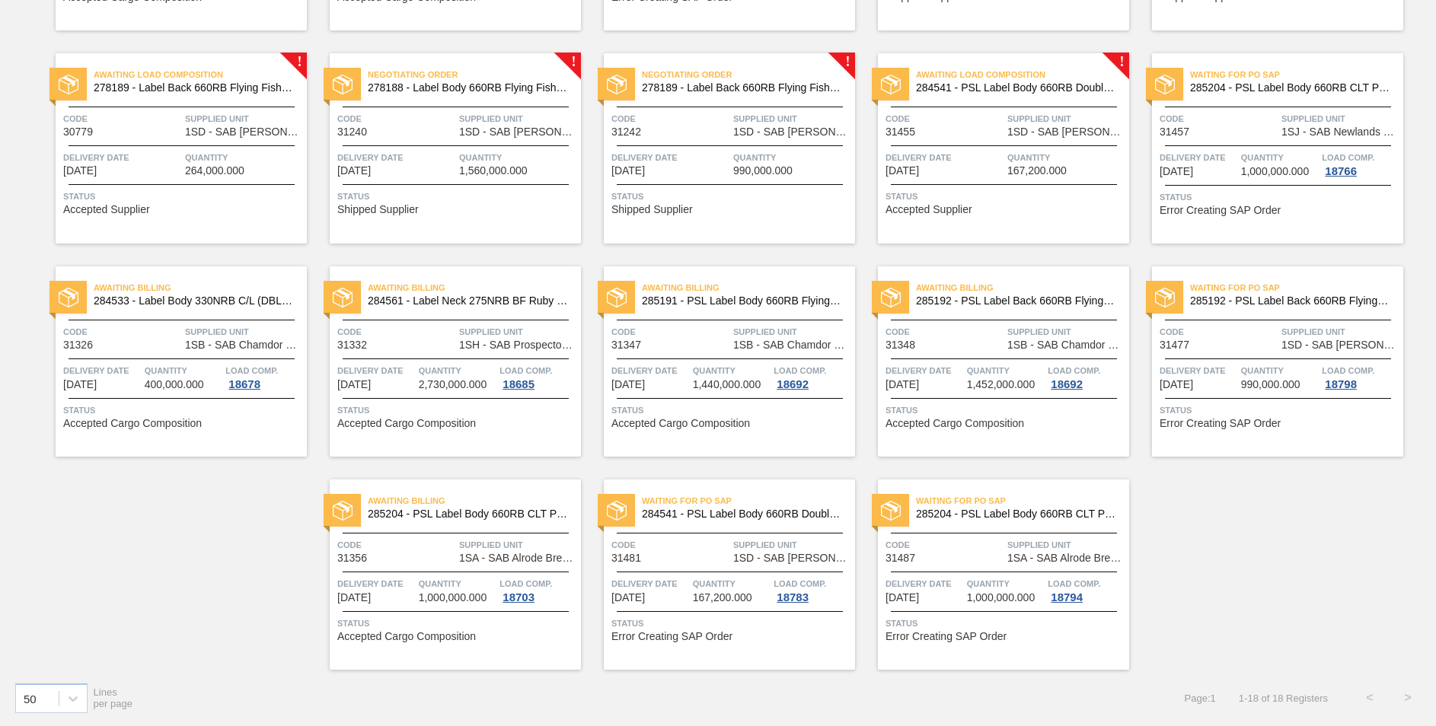
click at [1045, 91] on span "284541 - PSL Label Body 660RB Double Malt 23" at bounding box center [1016, 87] width 201 height 11
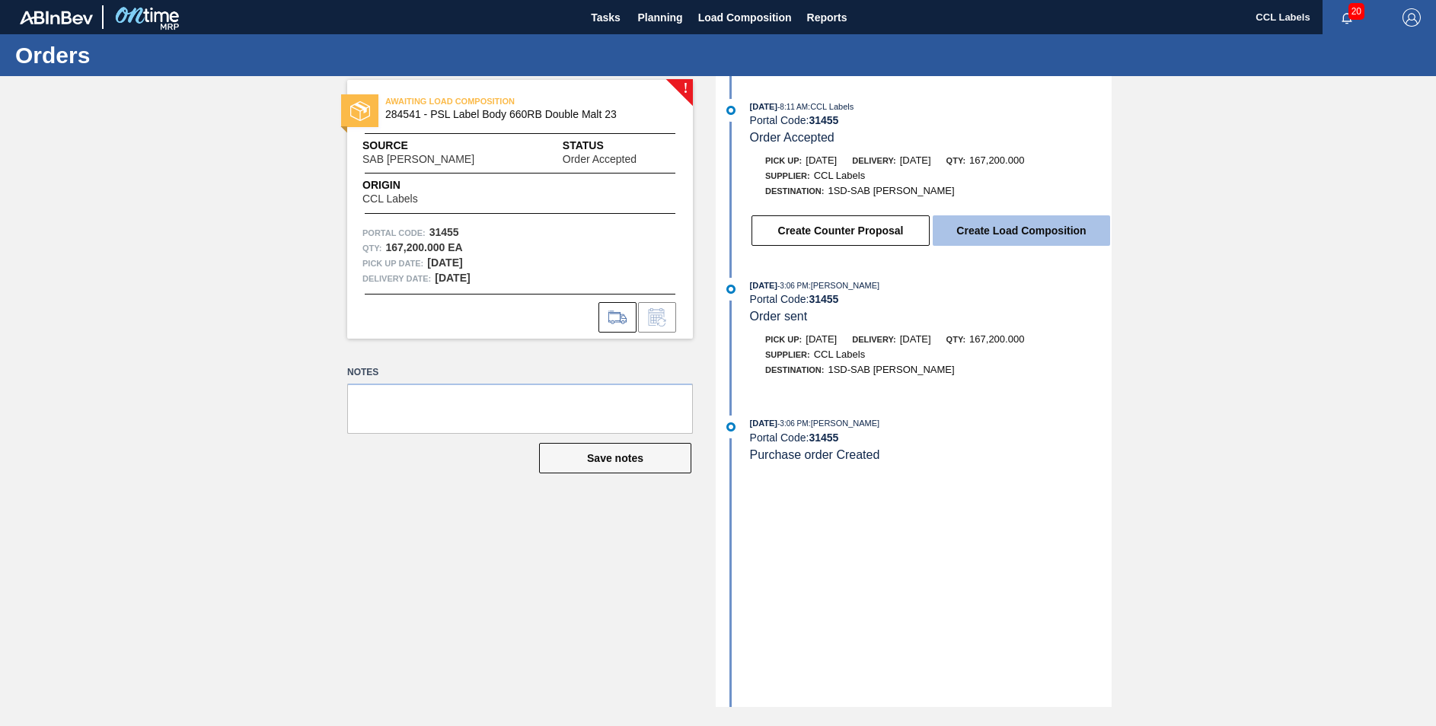
click at [1001, 231] on button "Create Load Composition" at bounding box center [1021, 230] width 177 height 30
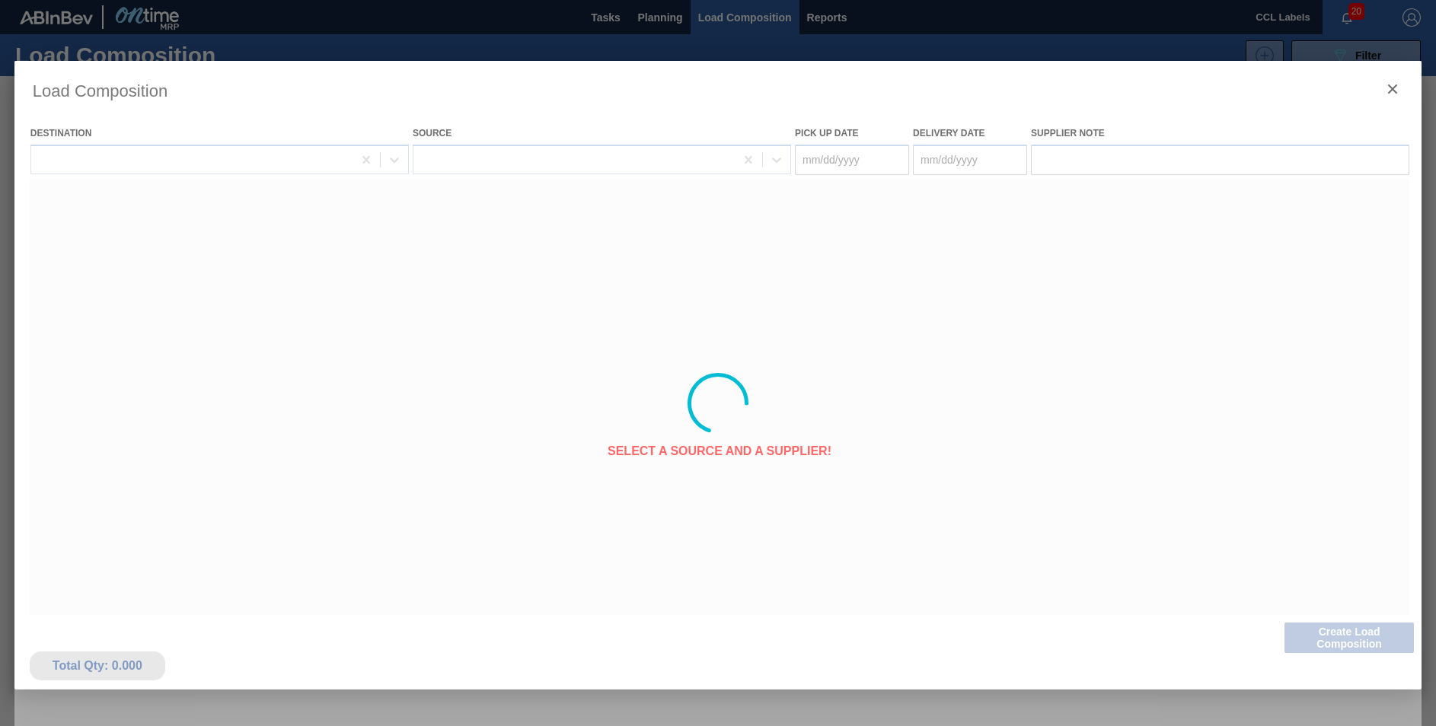
type Date "[DATE]"
click at [943, 163] on Date "[DATE]" at bounding box center [970, 160] width 114 height 30
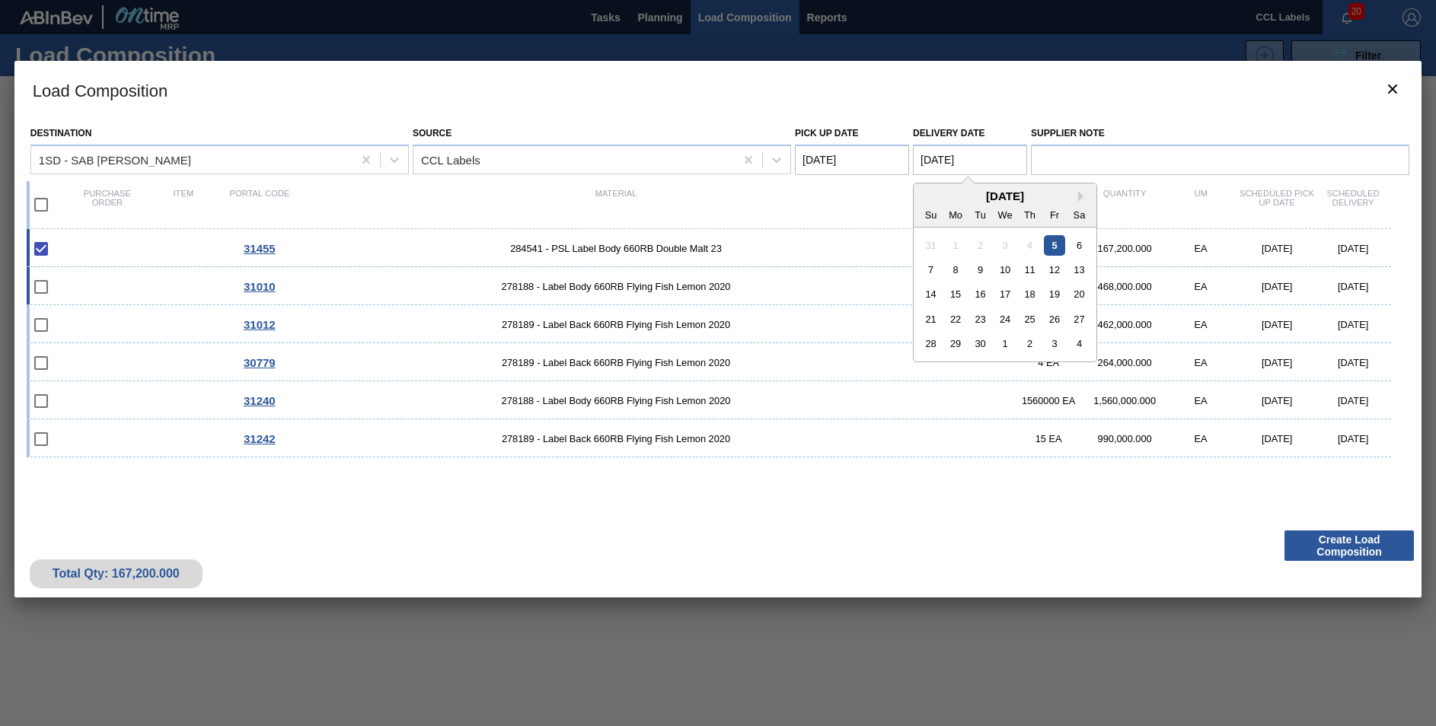
click at [953, 269] on div "8" at bounding box center [956, 270] width 21 height 21
type Date "[DATE]"
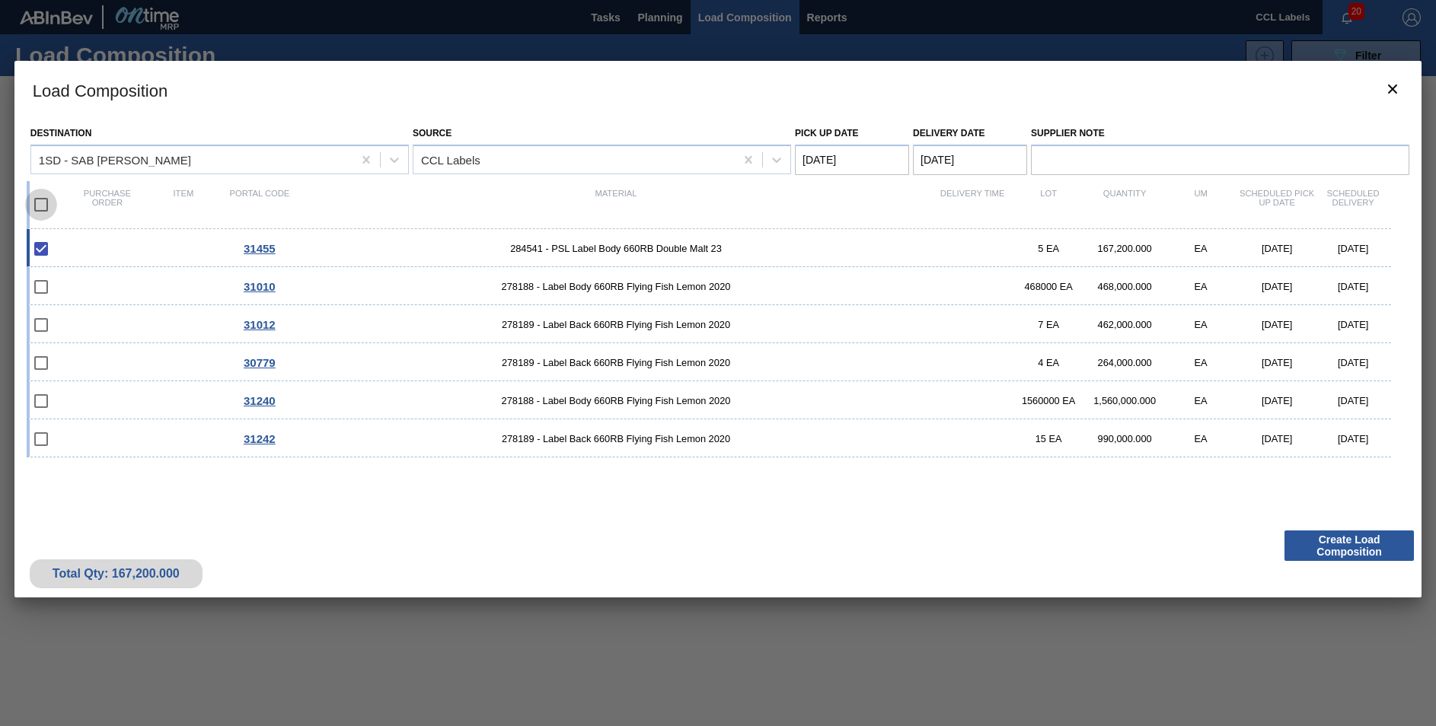
click at [49, 201] on input "checkbox" at bounding box center [41, 205] width 32 height 32
checkbox input "true"
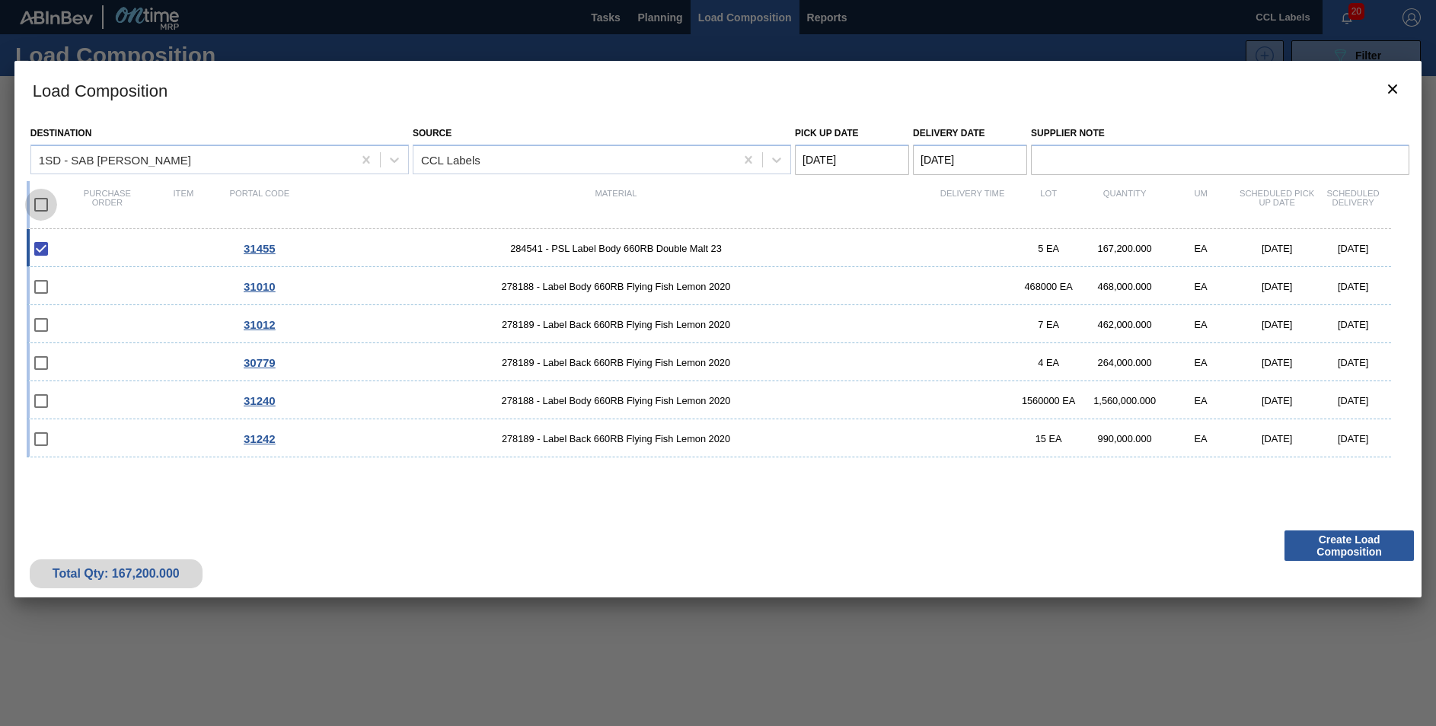
checkbox input "true"
click at [46, 201] on input "checkbox" at bounding box center [41, 205] width 32 height 32
checkbox input "false"
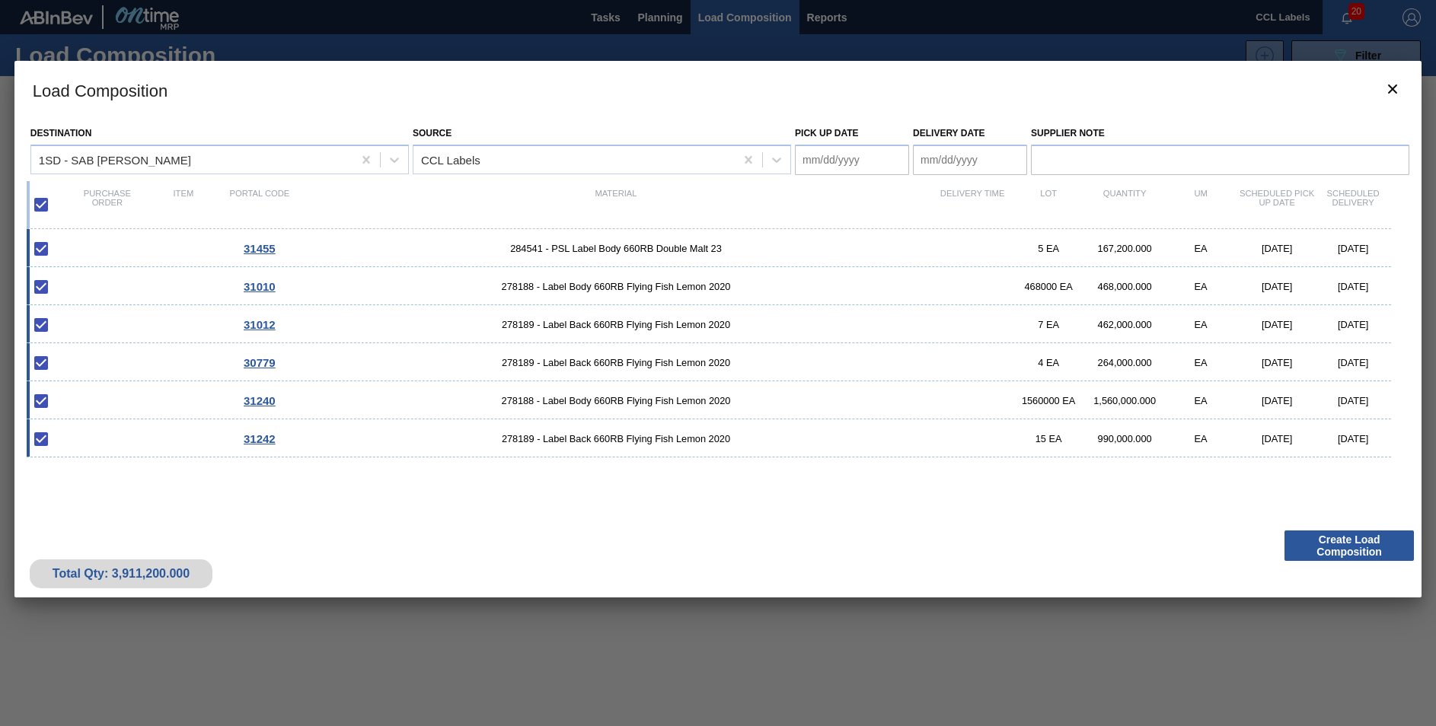
checkbox input "false"
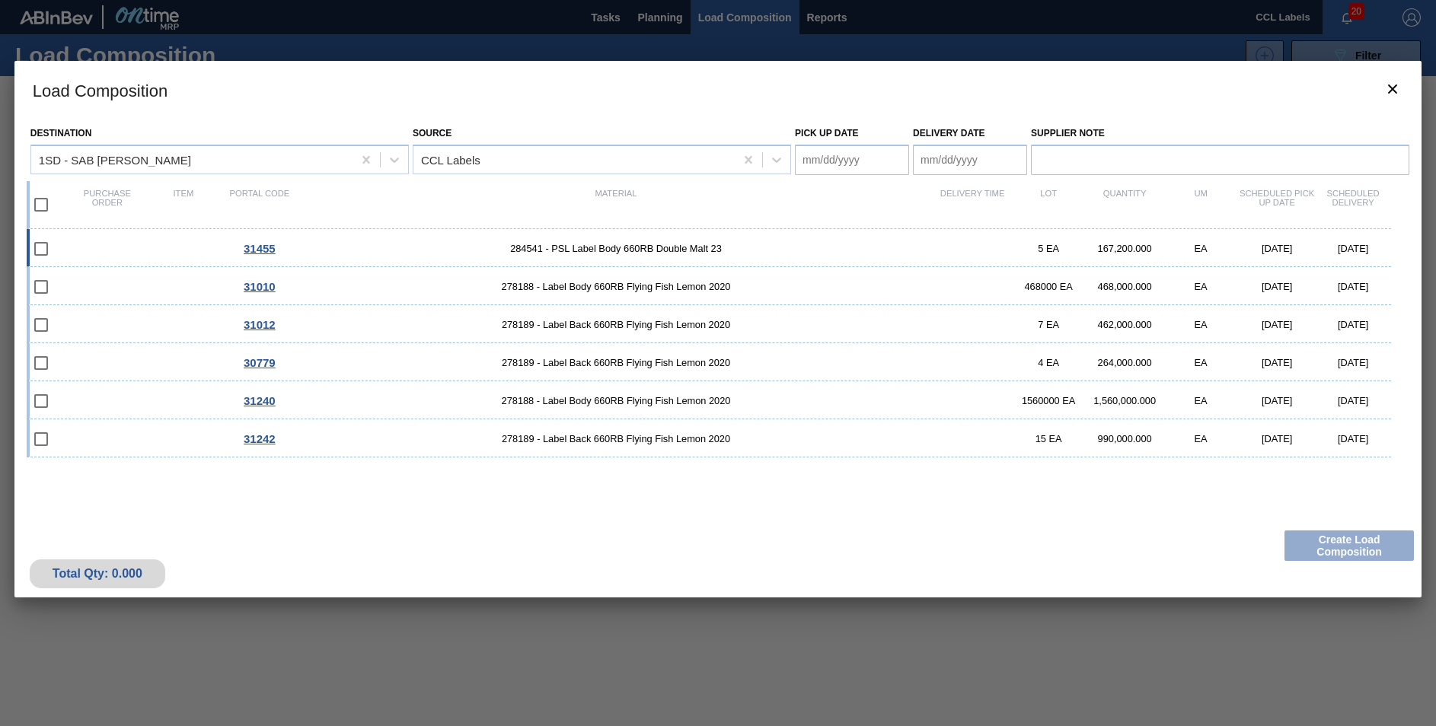
click at [41, 245] on input "checkbox" at bounding box center [41, 249] width 32 height 32
checkbox input "false"
click at [1388, 78] on button "botão de ícone" at bounding box center [1392, 90] width 37 height 37
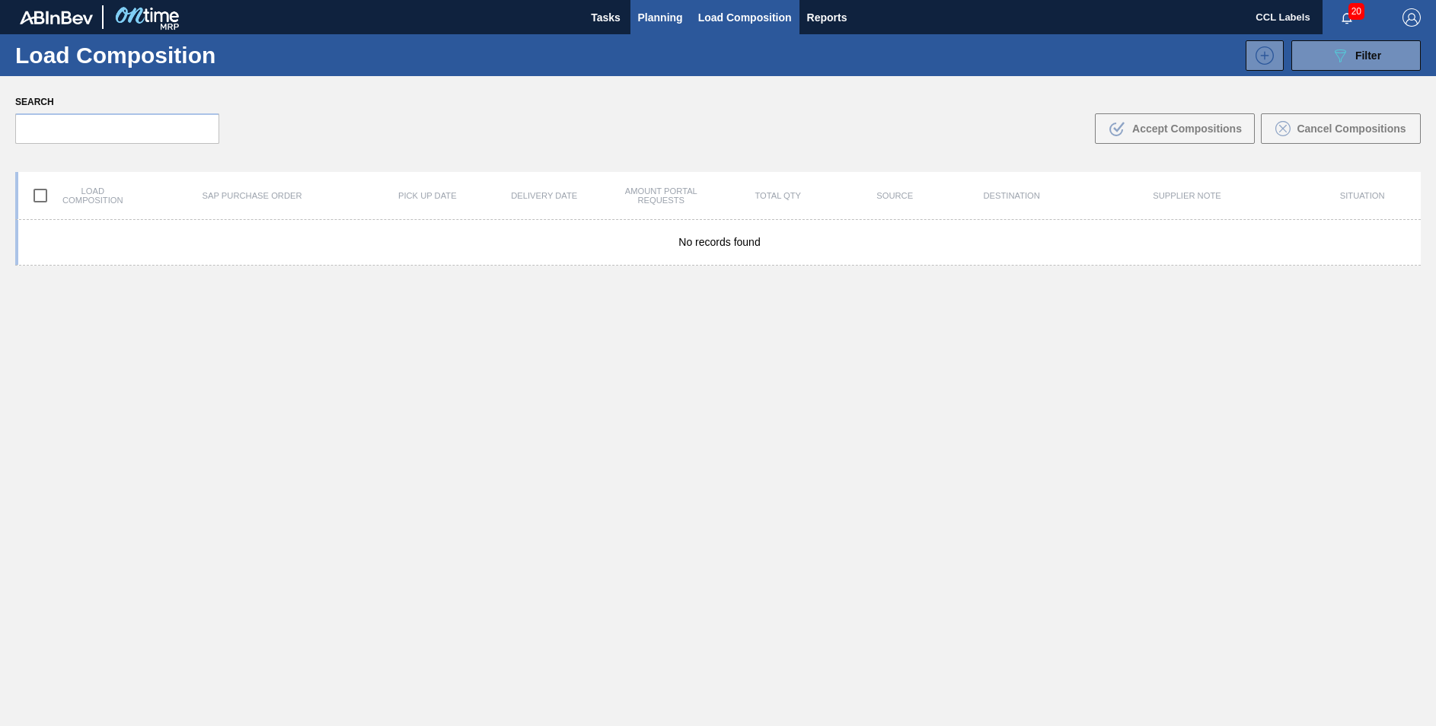
click at [639, 8] on span "Planning" at bounding box center [660, 17] width 45 height 18
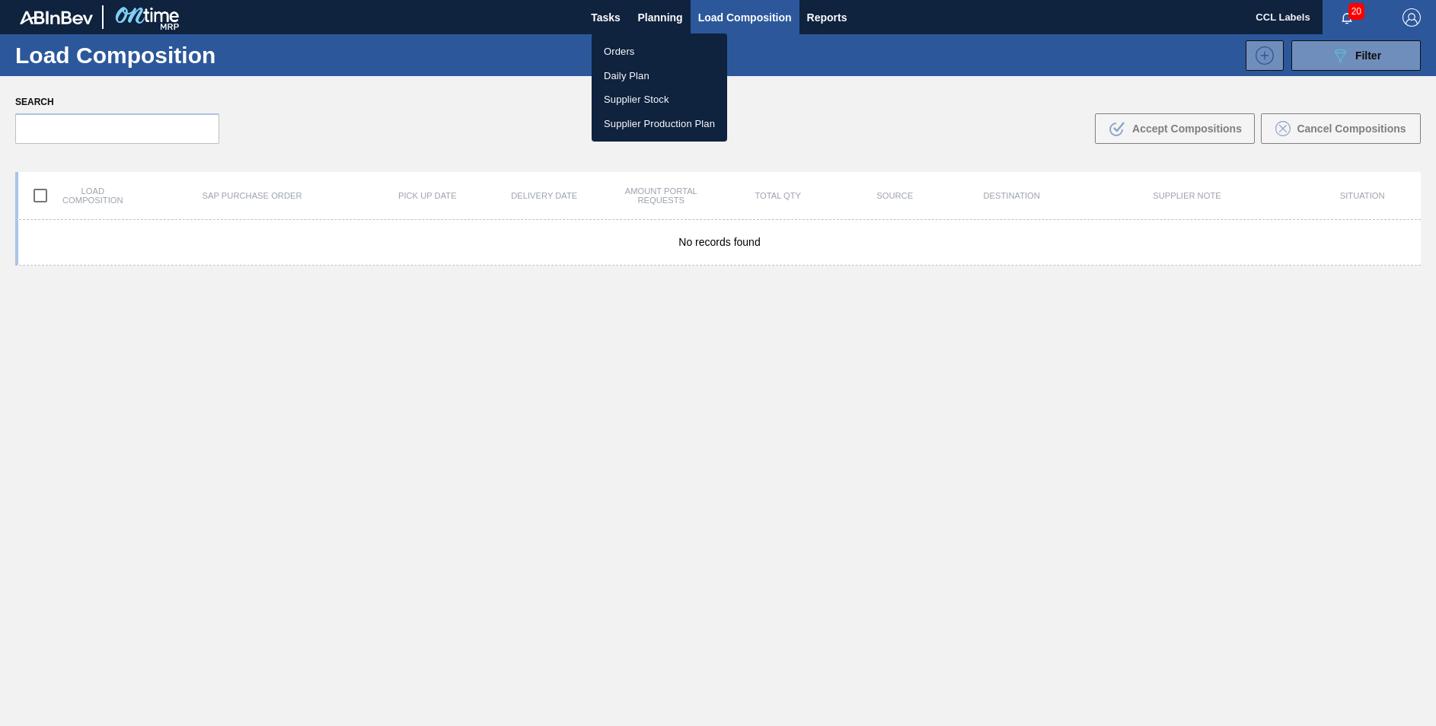
click at [611, 52] on li "Orders" at bounding box center [660, 52] width 136 height 24
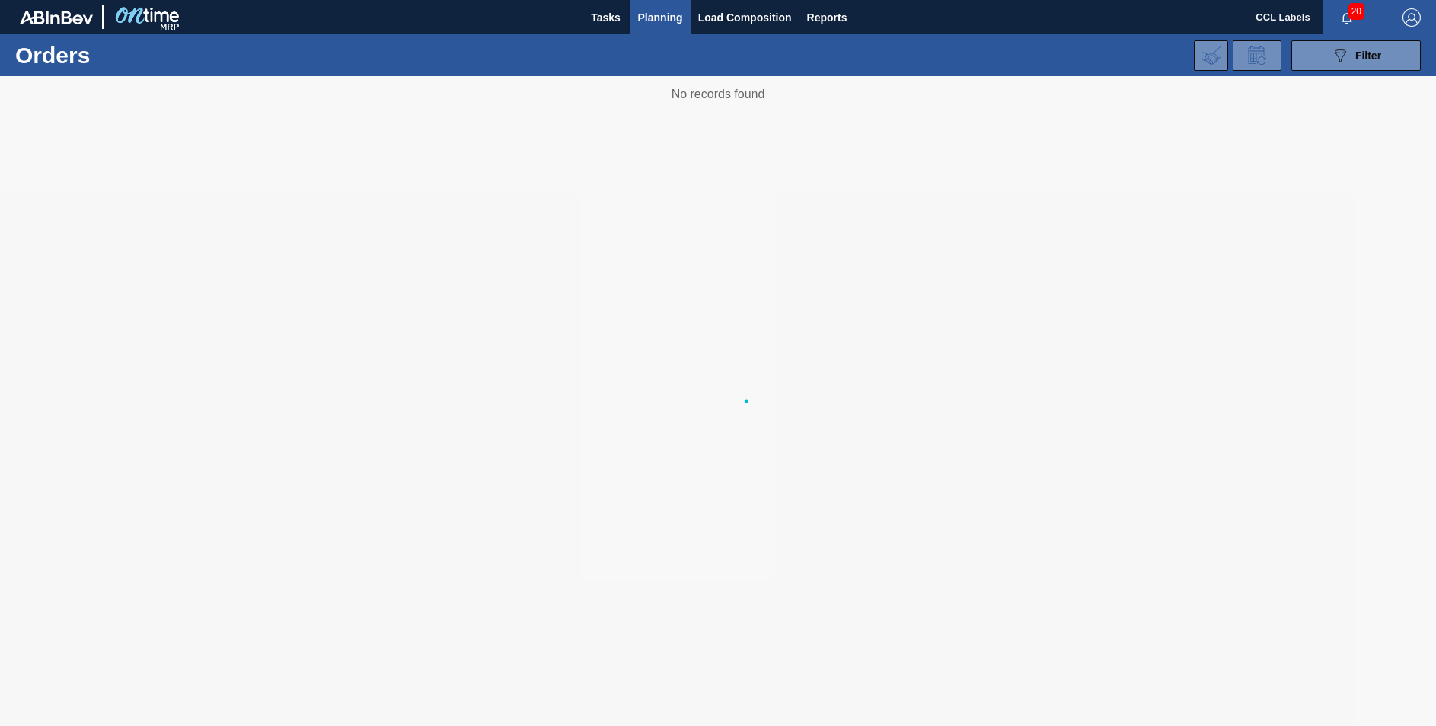
click at [643, 0] on body "Tasks Planning Load Composition Reports CCL Labels 20 Mark all as read Orders 0…" at bounding box center [718, 0] width 1436 height 0
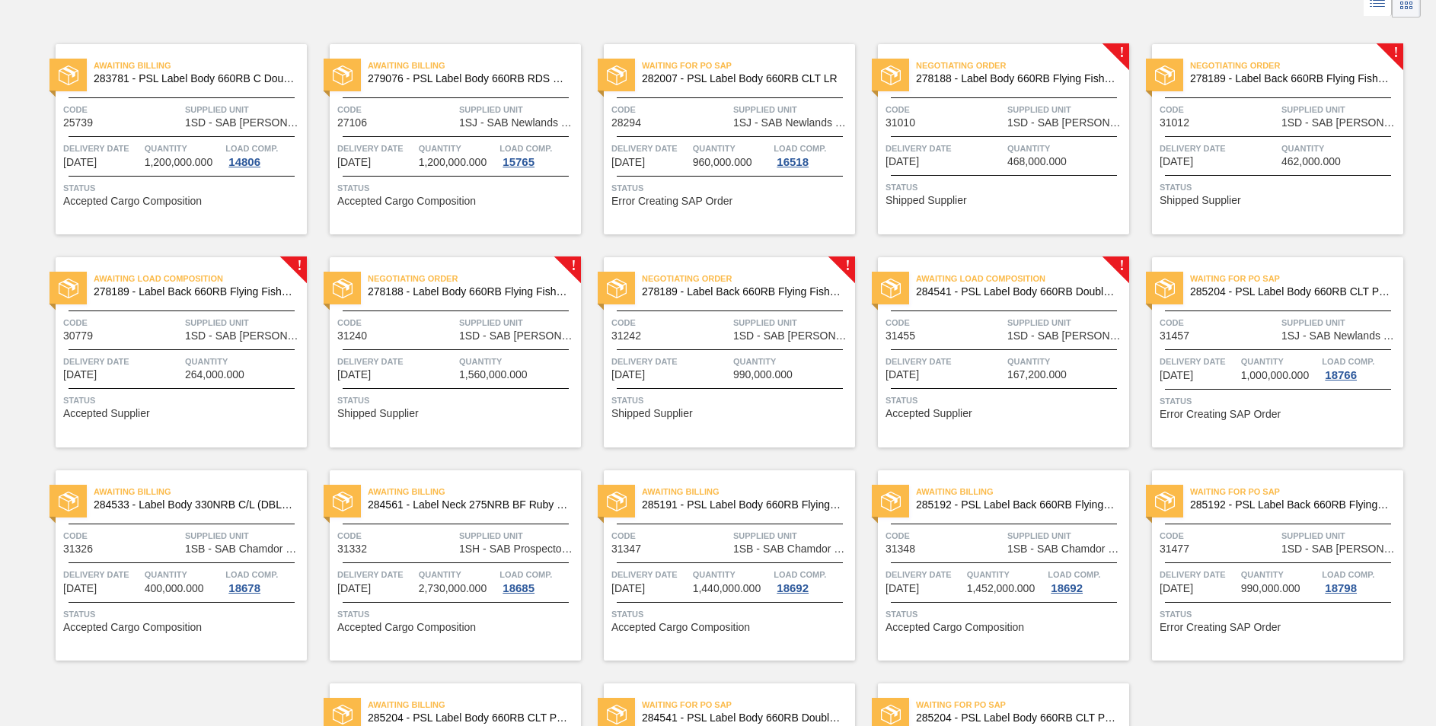
scroll to position [295, 0]
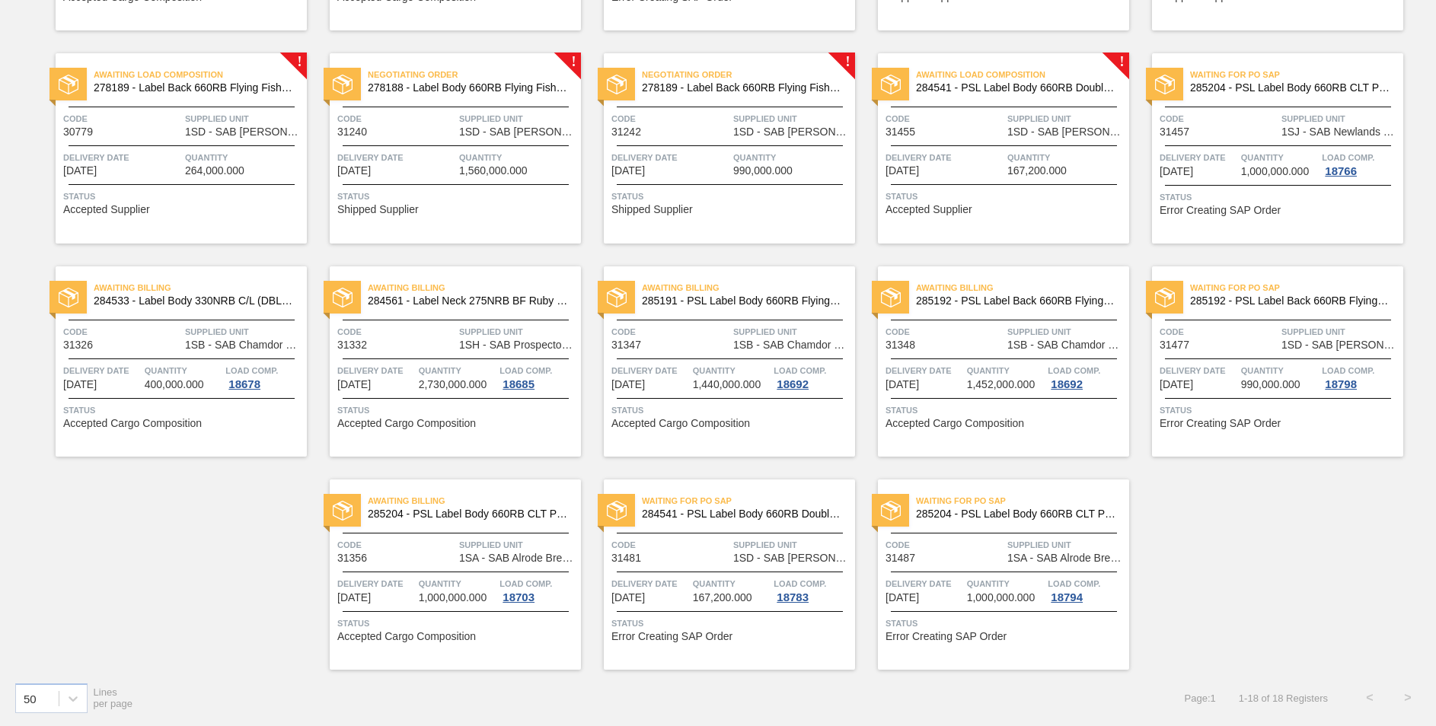
click at [987, 91] on span "284541 - PSL Label Body 660RB Double Malt 23" at bounding box center [1016, 87] width 201 height 11
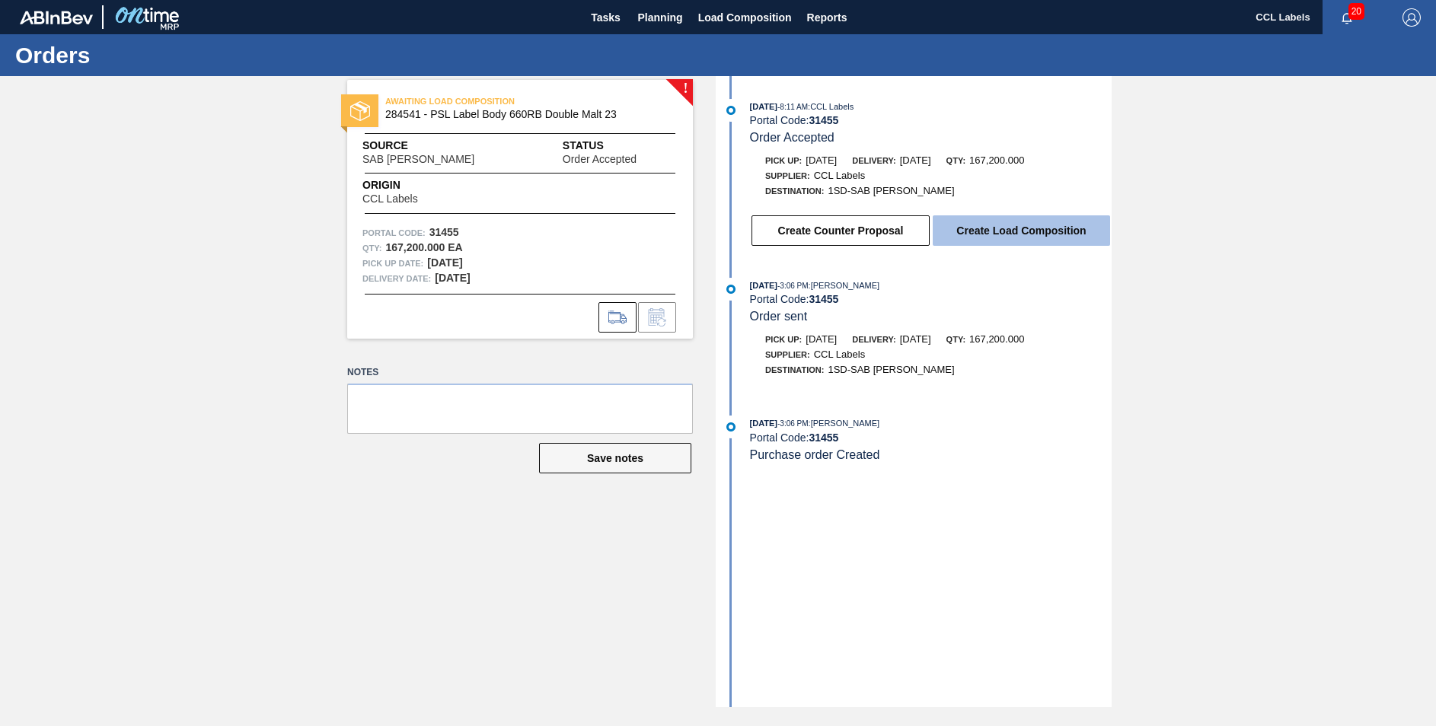
click at [1009, 228] on button "Create Load Composition" at bounding box center [1021, 230] width 177 height 30
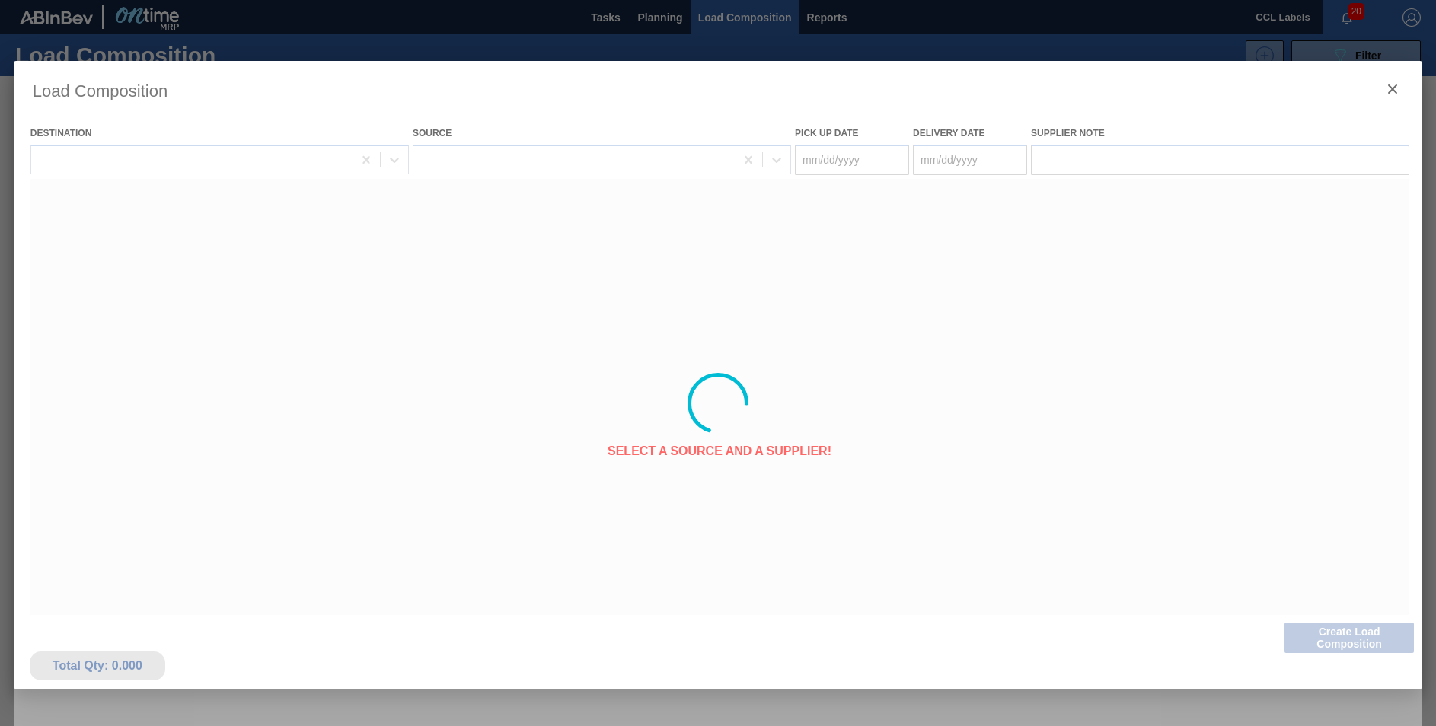
type Date "[DATE]"
click at [929, 160] on div at bounding box center [717, 403] width 1407 height 685
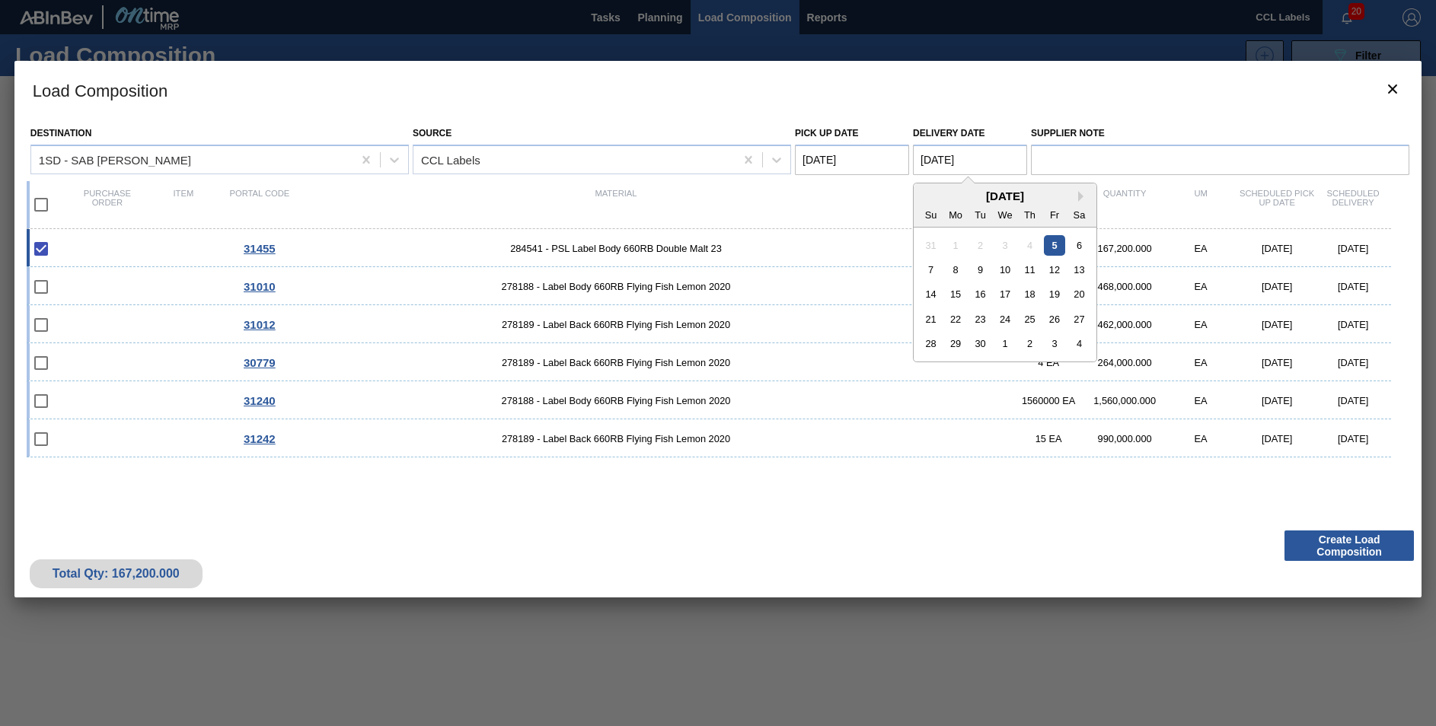
click at [941, 158] on Date "[DATE]" at bounding box center [970, 160] width 114 height 30
click at [956, 276] on div "8" at bounding box center [956, 270] width 21 height 21
type Date "[DATE]"
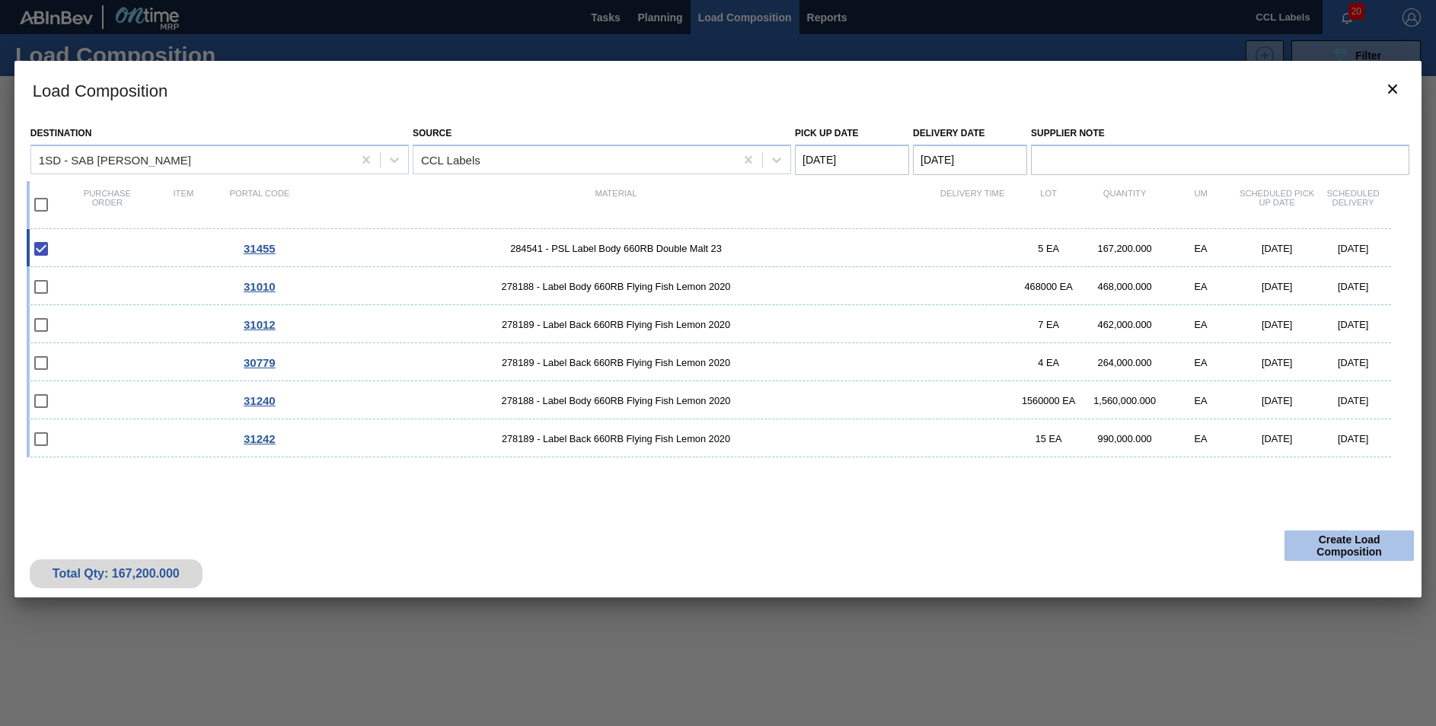
click at [1342, 543] on button "Create Load Composition" at bounding box center [1349, 546] width 129 height 30
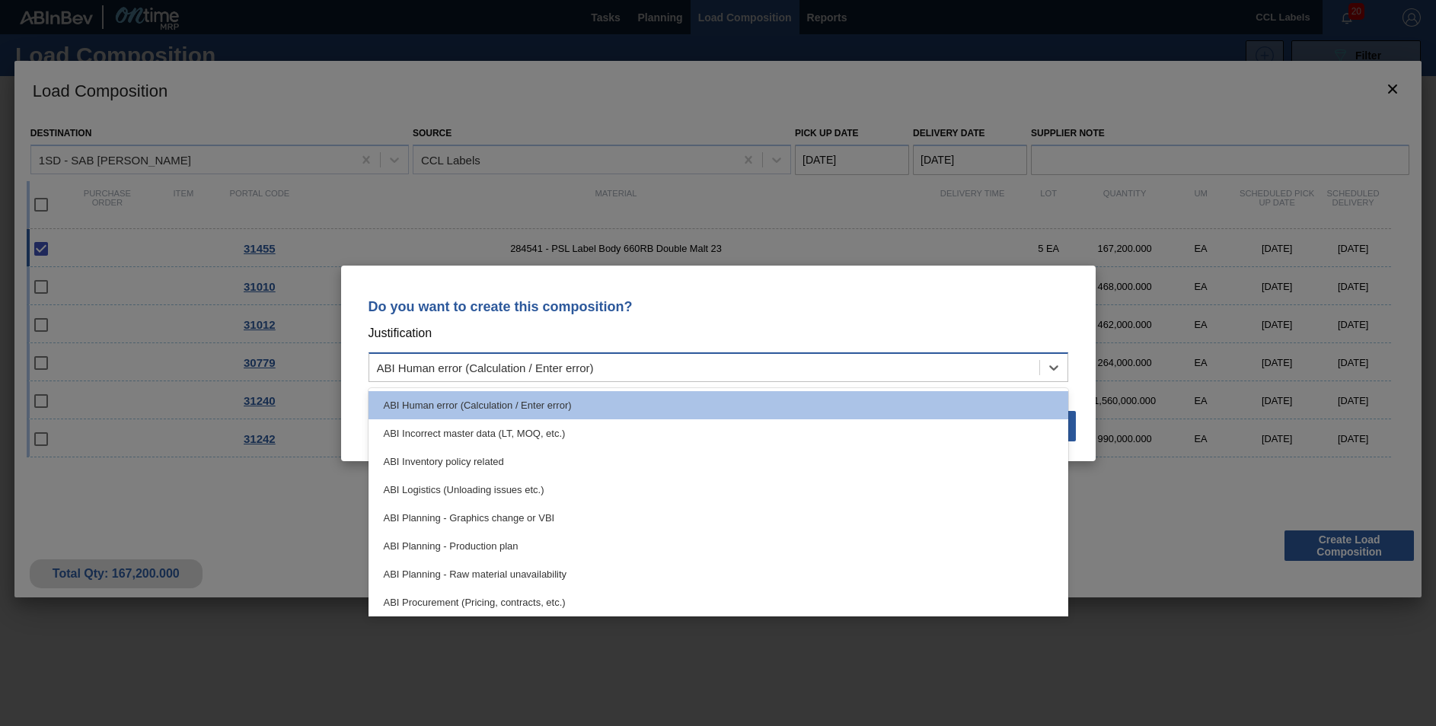
click at [633, 365] on div "ABI Human error (Calculation / Enter error)" at bounding box center [704, 367] width 670 height 22
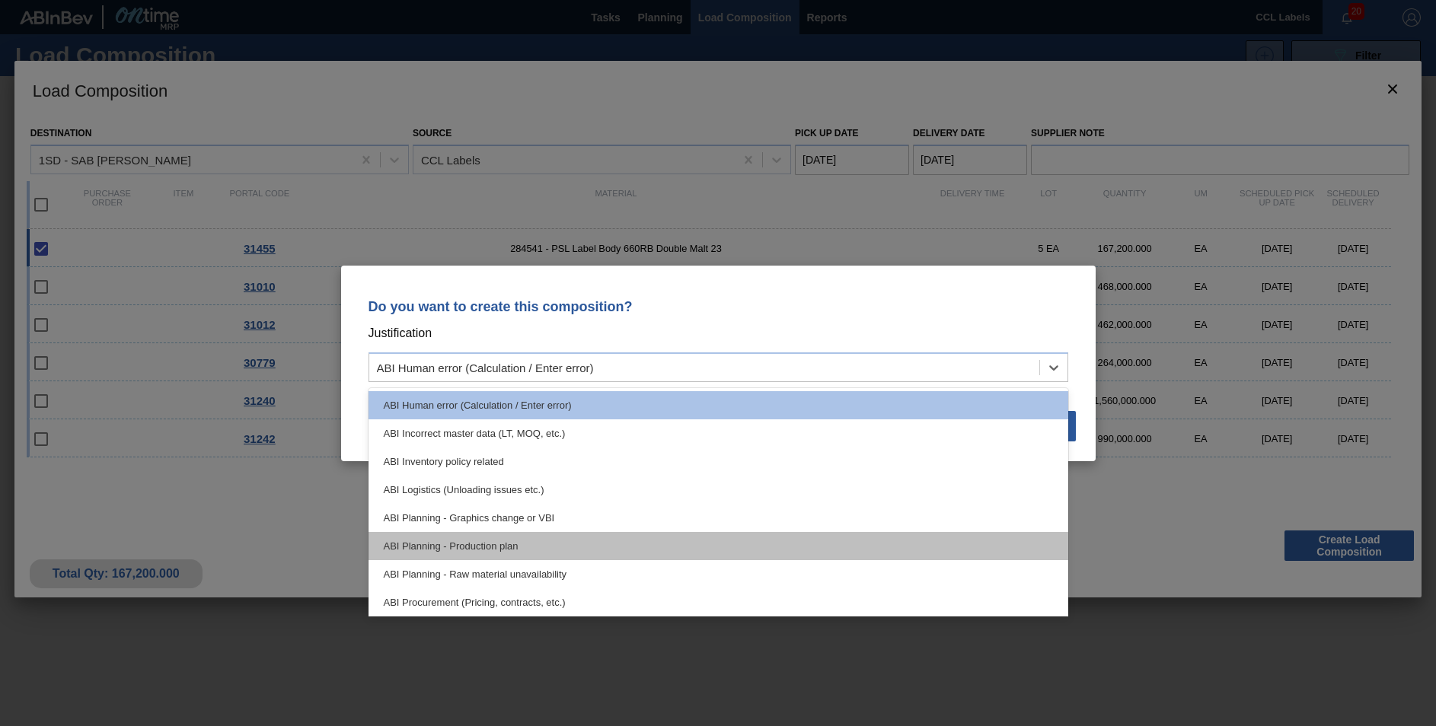
click at [493, 548] on div "ABI Planning - Production plan" at bounding box center [719, 546] width 700 height 28
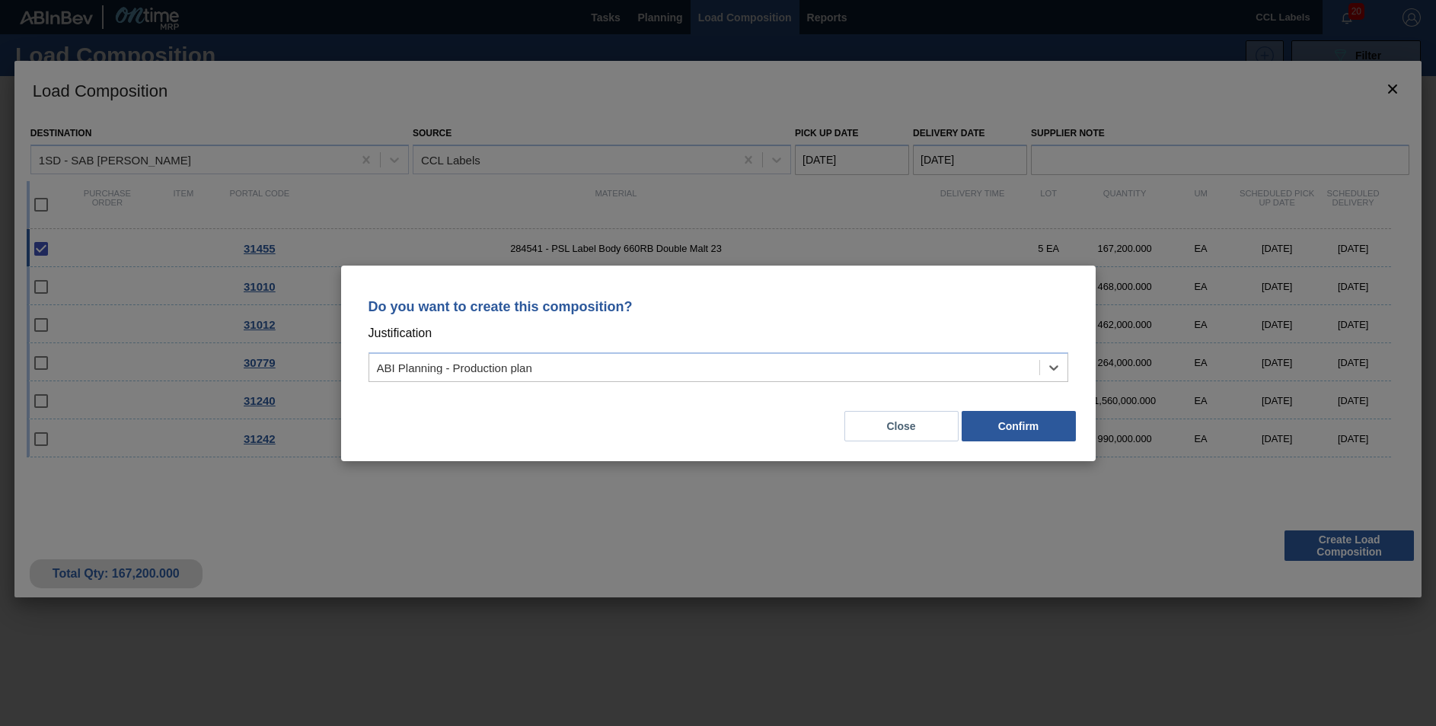
drag, startPoint x: 1027, startPoint y: 437, endPoint x: 1064, endPoint y: 460, distance: 43.1
click at [1027, 437] on button "Confirm" at bounding box center [1019, 426] width 114 height 30
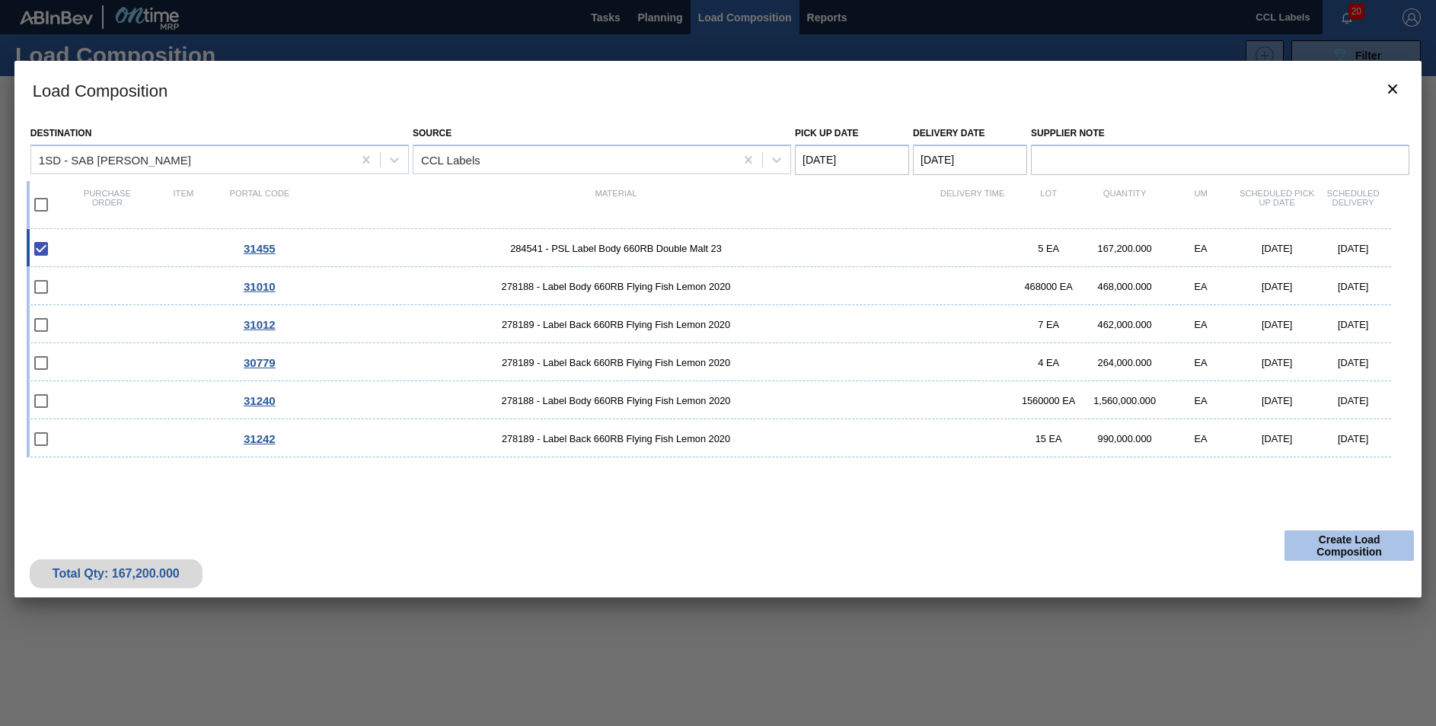
click at [1344, 541] on button "Create Load Composition" at bounding box center [1349, 546] width 129 height 30
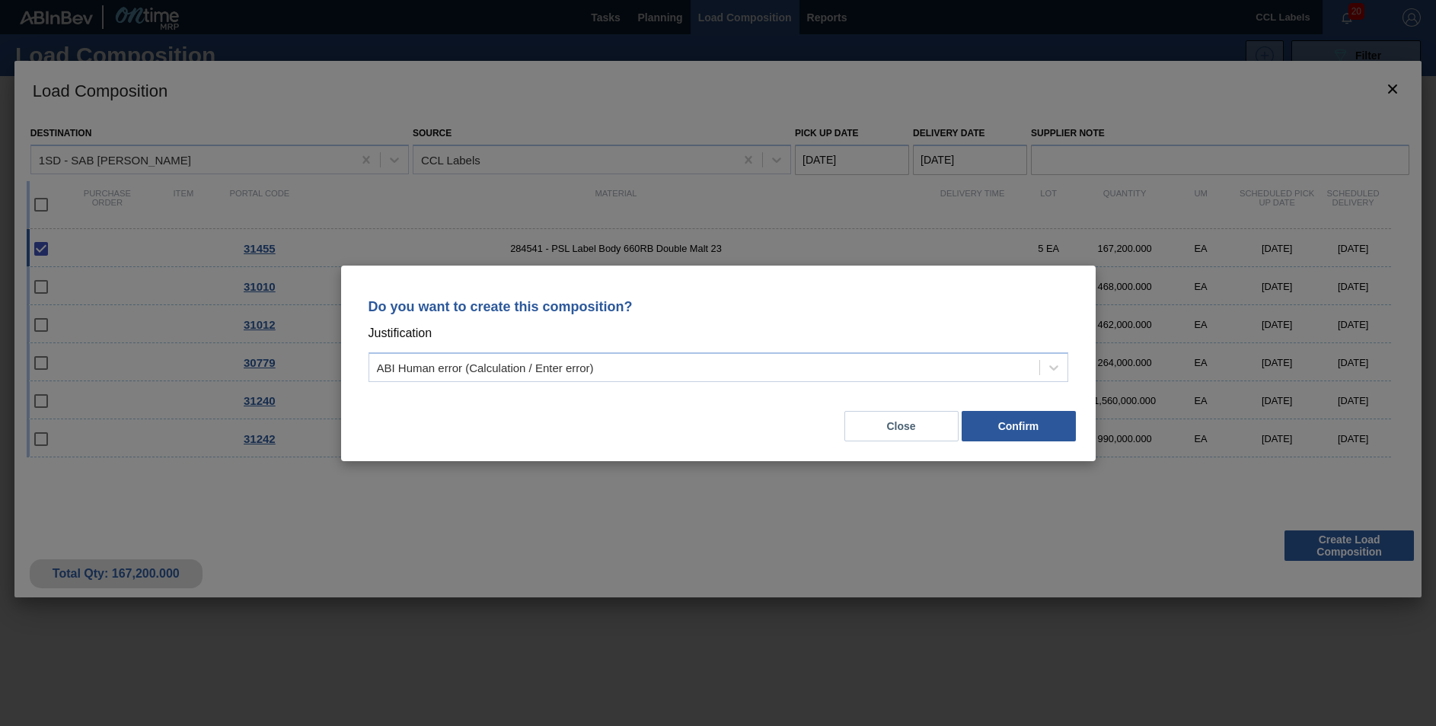
click at [590, 377] on div "ABI Human error (Calculation / Enter error)" at bounding box center [704, 367] width 670 height 22
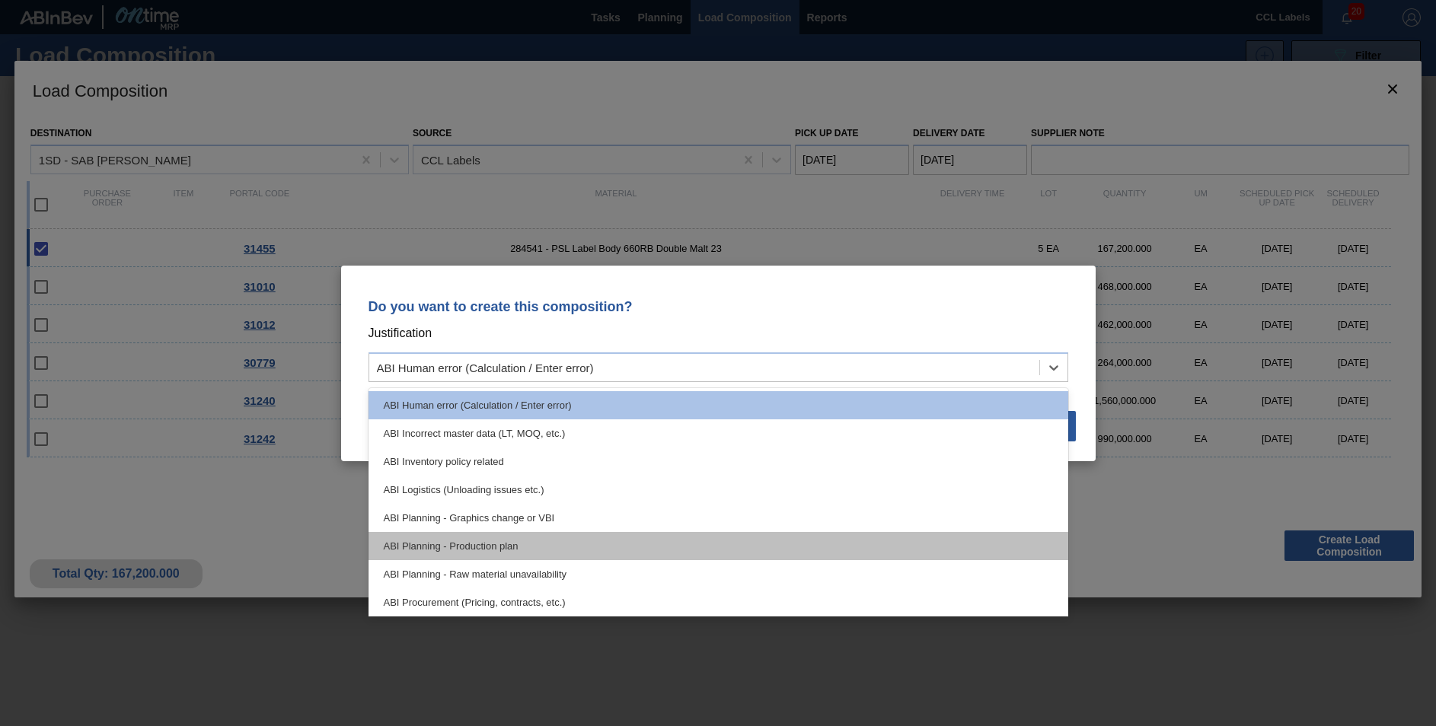
click at [498, 547] on div "ABI Planning - Production plan" at bounding box center [719, 546] width 700 height 28
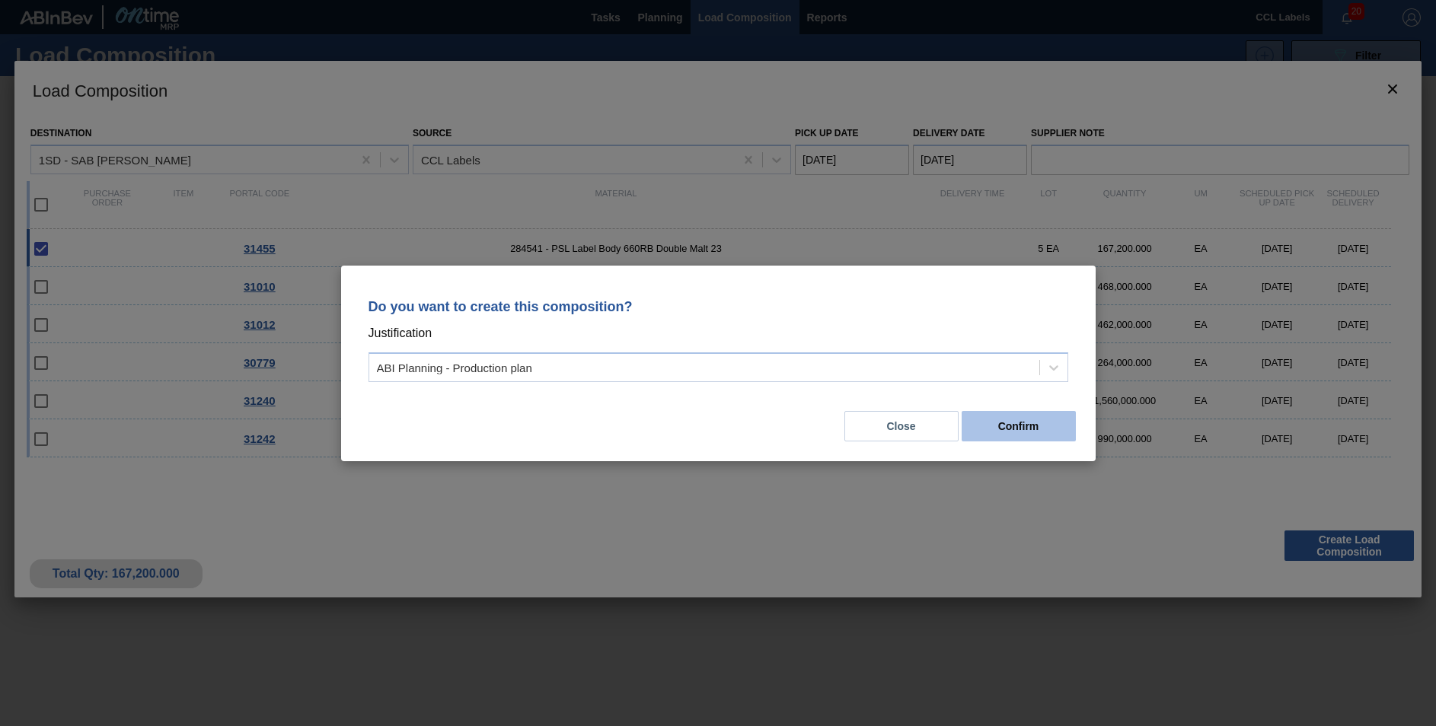
click at [1024, 426] on button "Confirm" at bounding box center [1019, 426] width 114 height 30
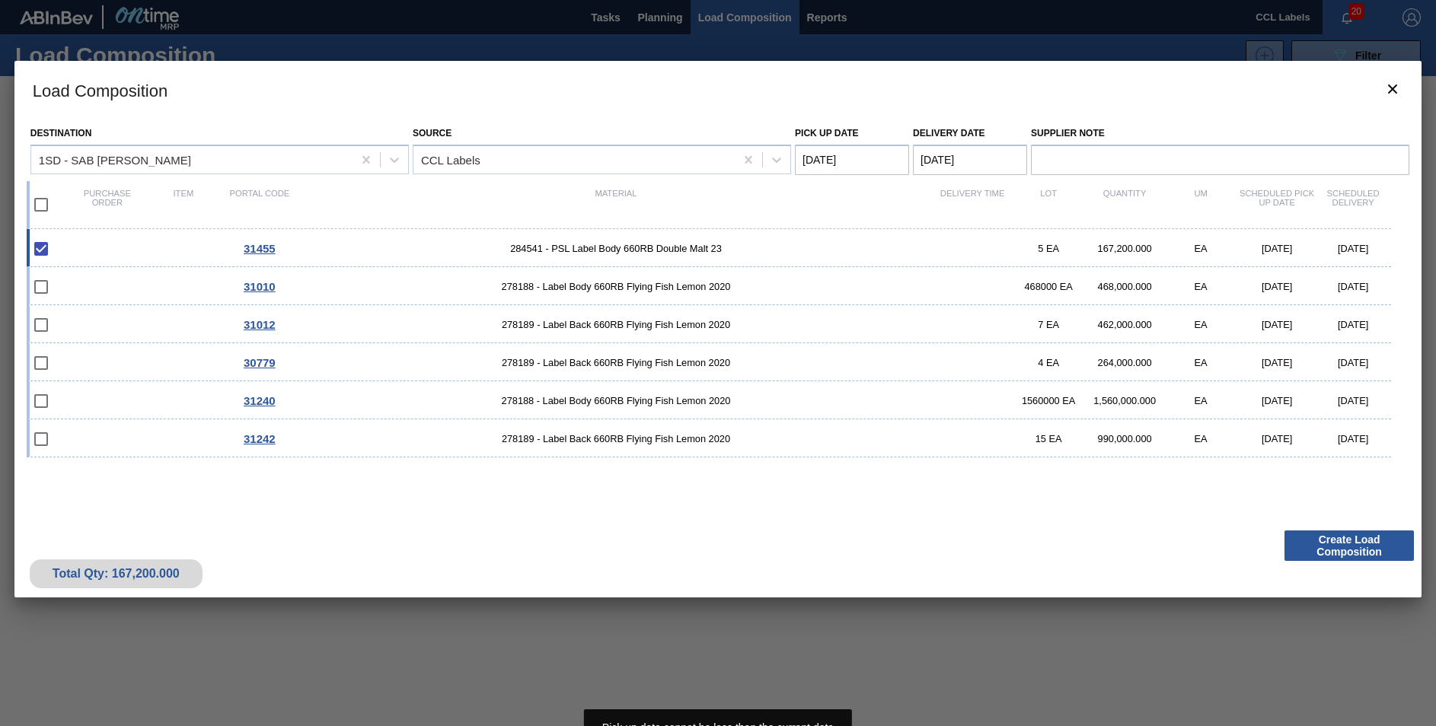
click at [825, 157] on Date "[DATE]" at bounding box center [852, 160] width 114 height 30
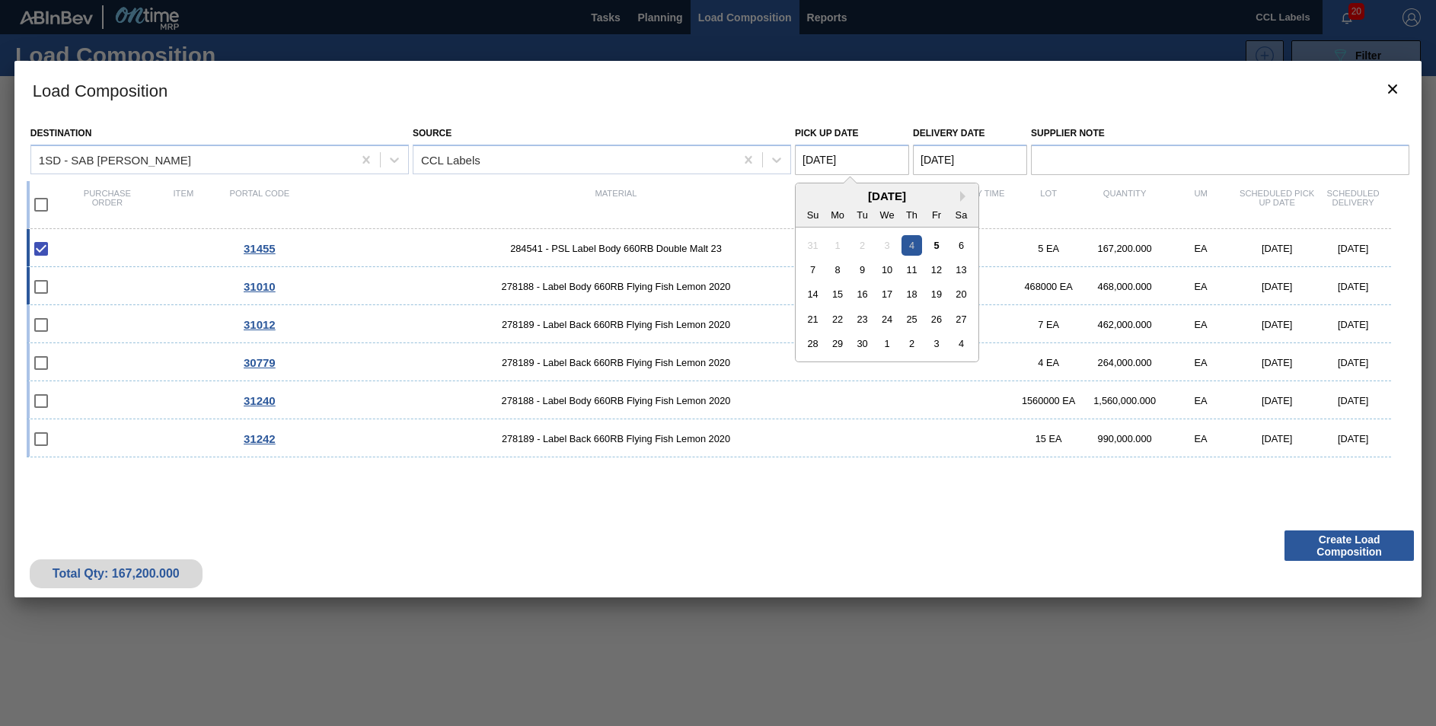
click at [838, 268] on div "8" at bounding box center [838, 270] width 21 height 21
type Date "[DATE]"
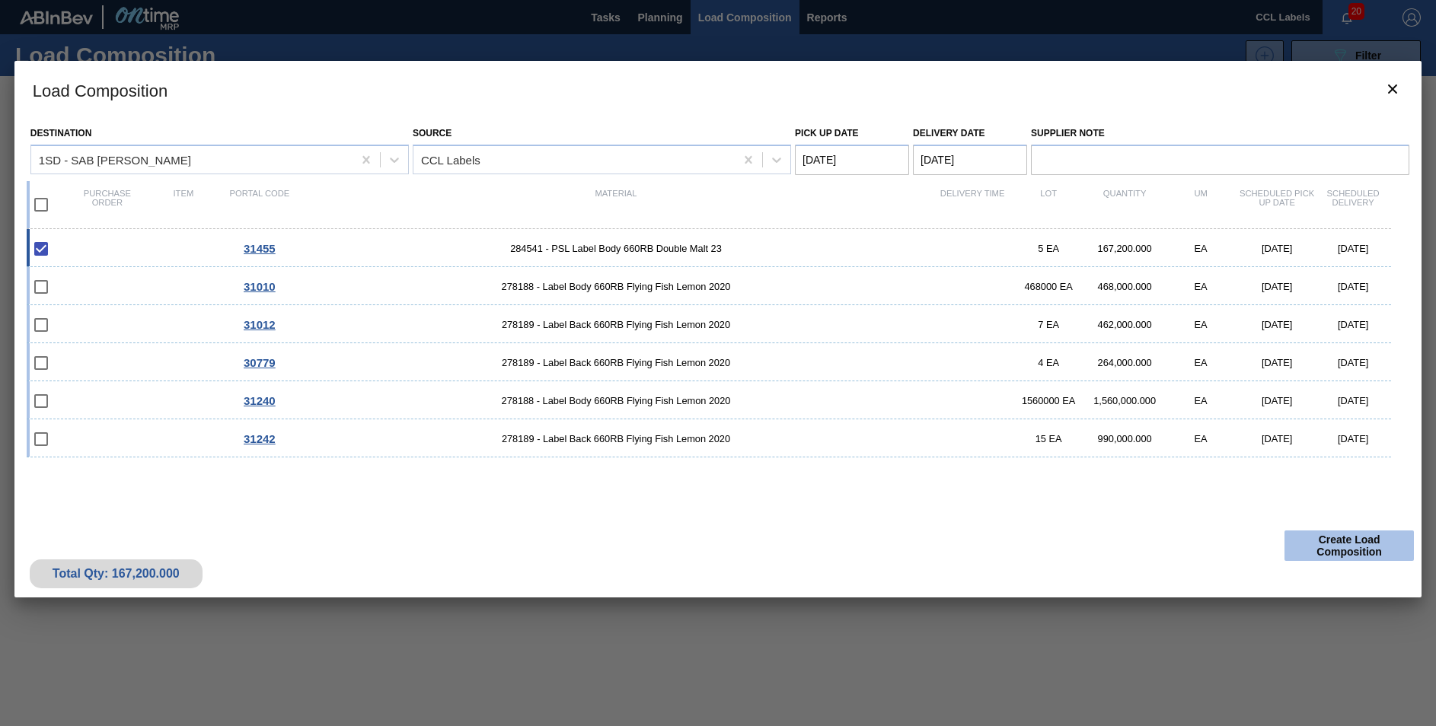
click at [1359, 551] on button "Create Load Composition" at bounding box center [1349, 546] width 129 height 30
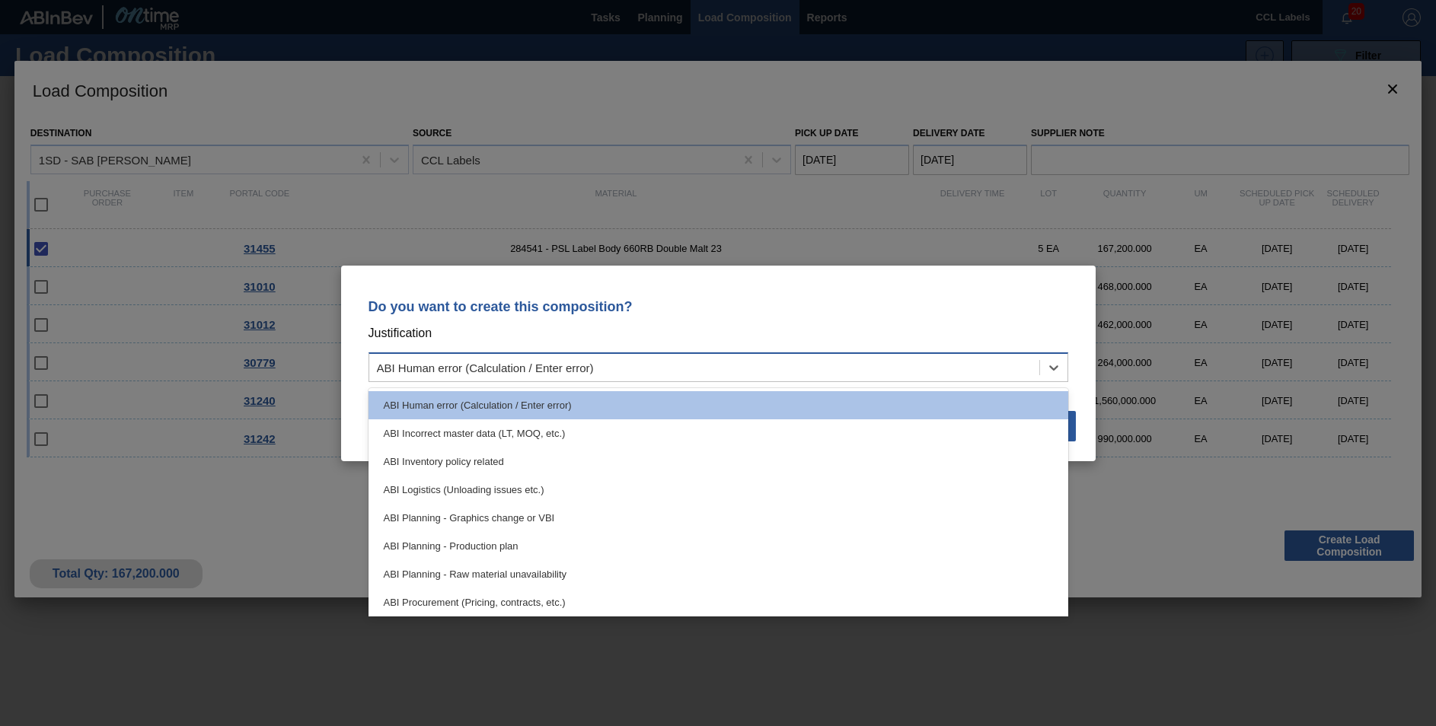
click at [592, 356] on div "ABI Human error (Calculation / Enter error)" at bounding box center [719, 368] width 700 height 30
click at [498, 547] on div "ABI Planning - Production plan" at bounding box center [719, 546] width 700 height 28
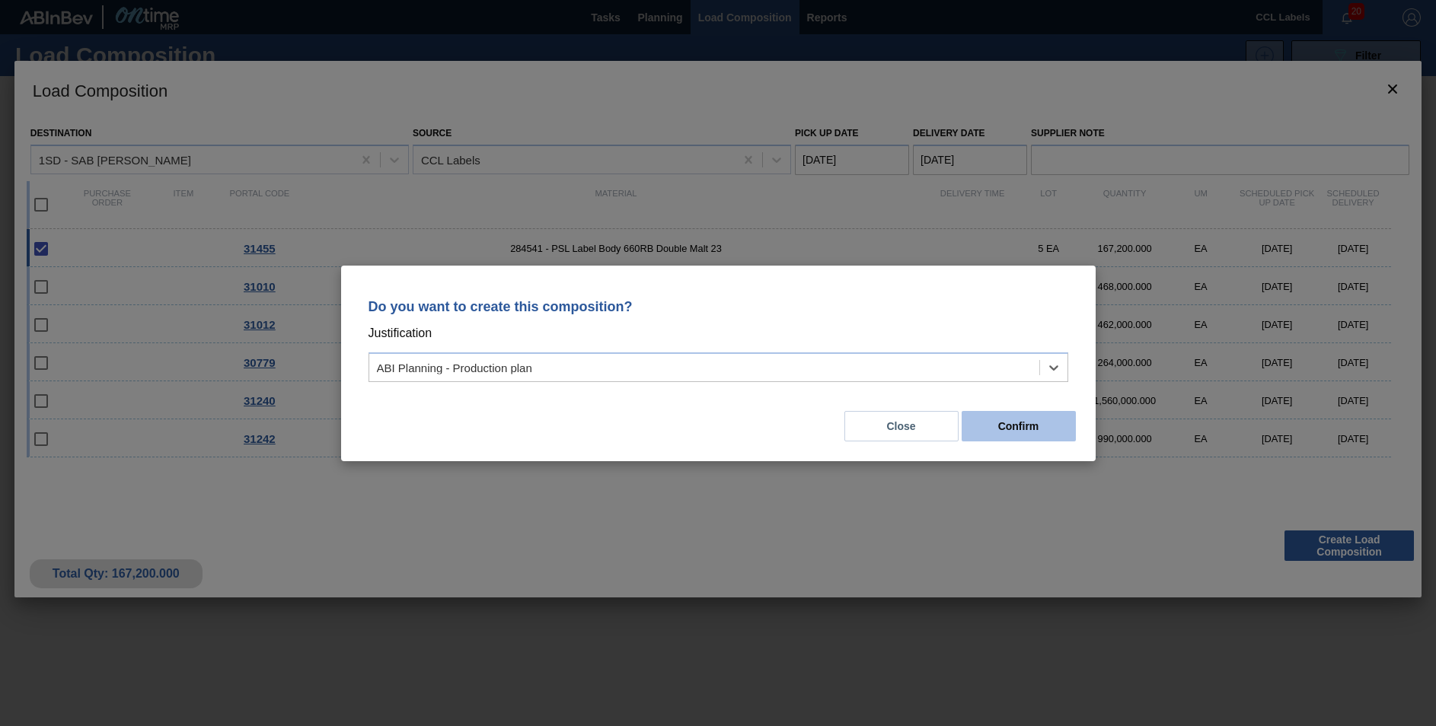
click at [1022, 423] on button "Confirm" at bounding box center [1019, 426] width 114 height 30
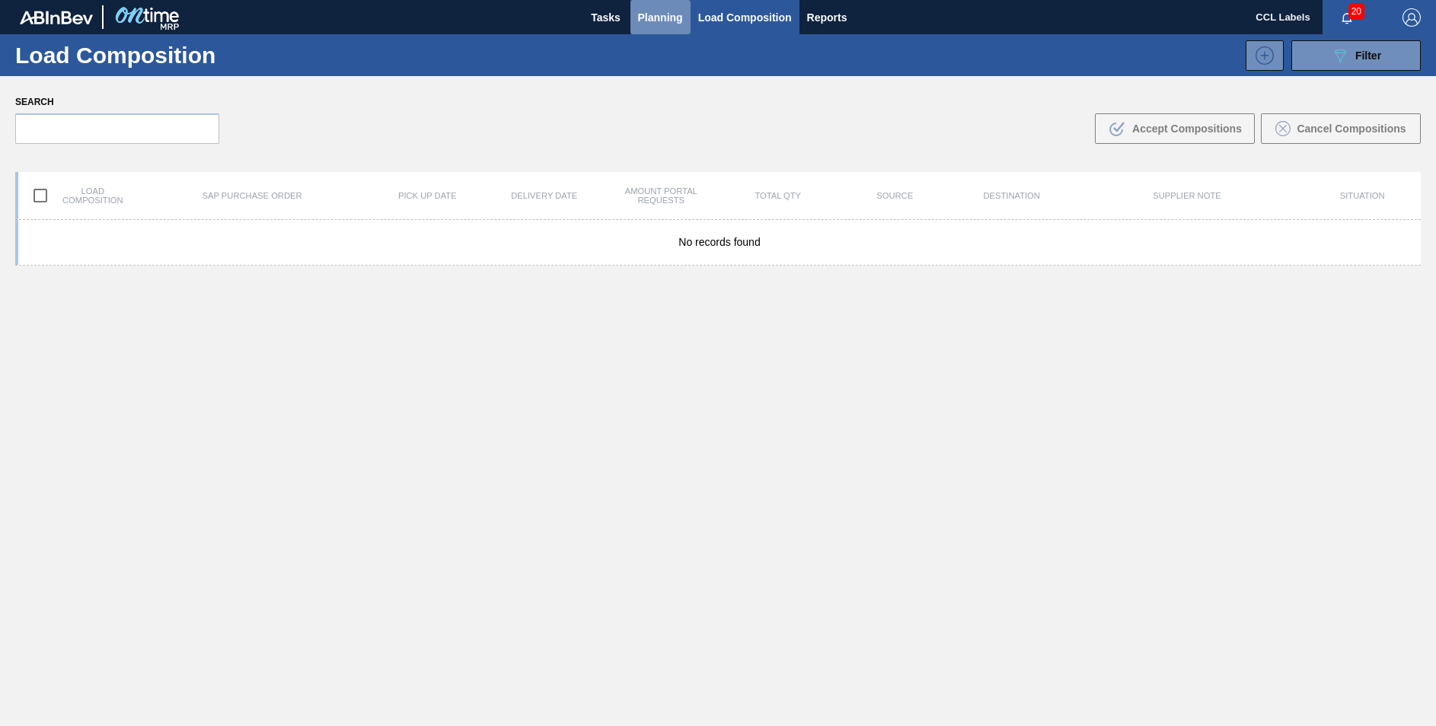
click at [656, 14] on span "Planning" at bounding box center [660, 17] width 45 height 18
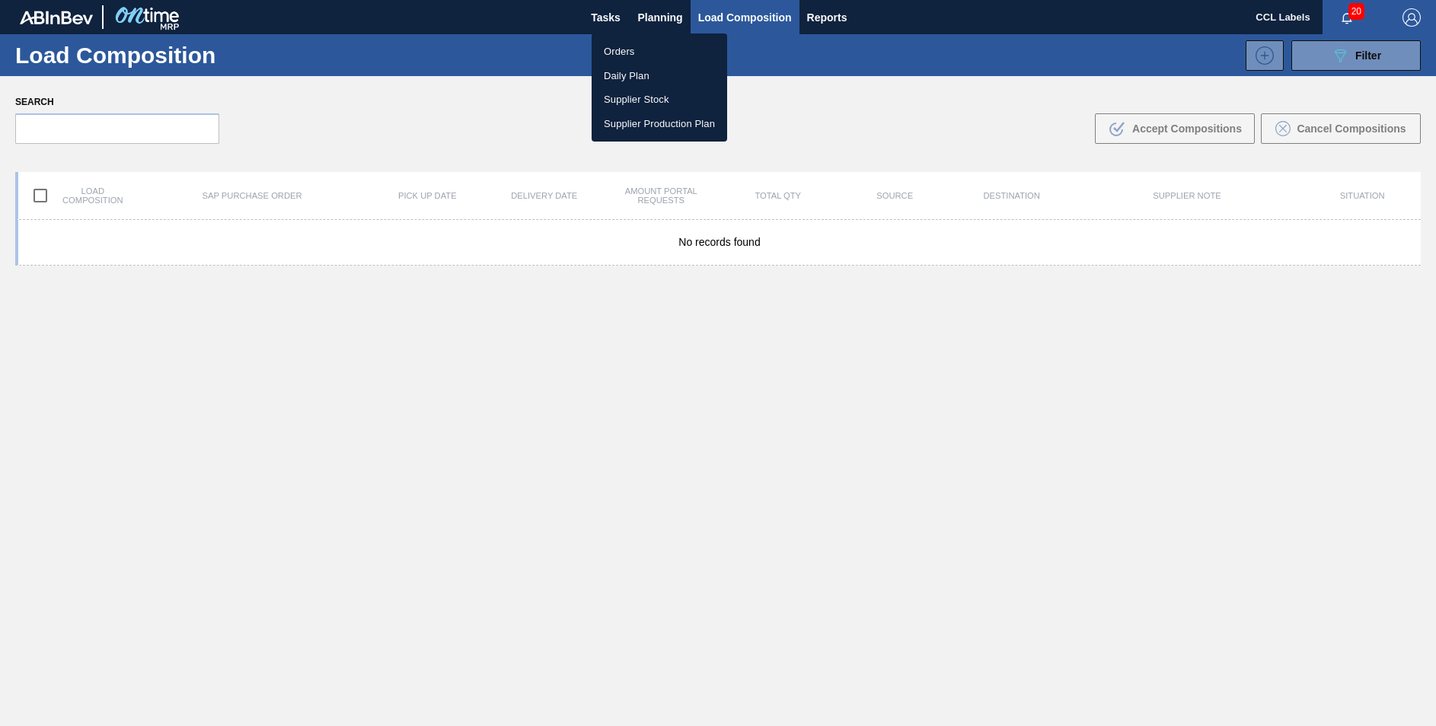
click at [636, 43] on li "Orders" at bounding box center [660, 52] width 136 height 24
click at [639, 48] on li "Orders" at bounding box center [660, 52] width 136 height 24
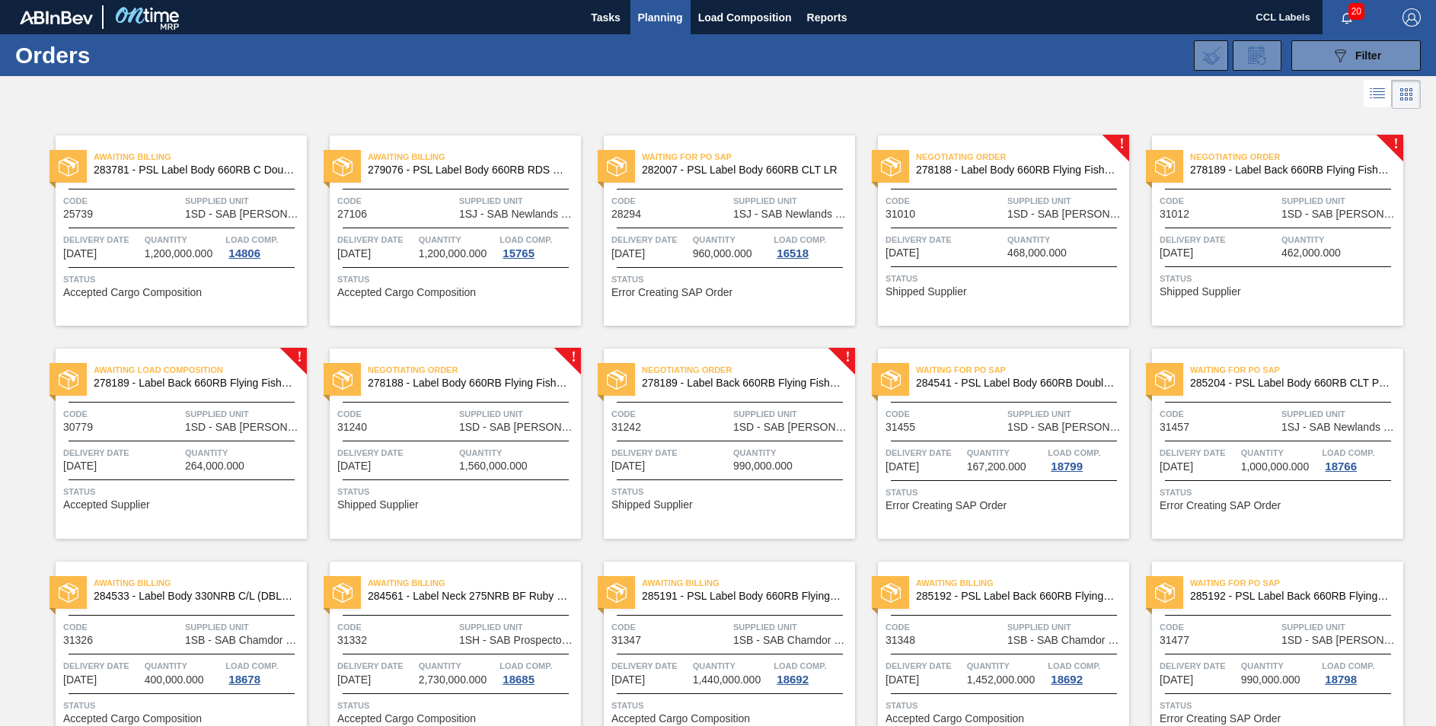
click at [1016, 385] on span "284541 - PSL Label Body 660RB Double Malt 23" at bounding box center [1016, 383] width 201 height 11
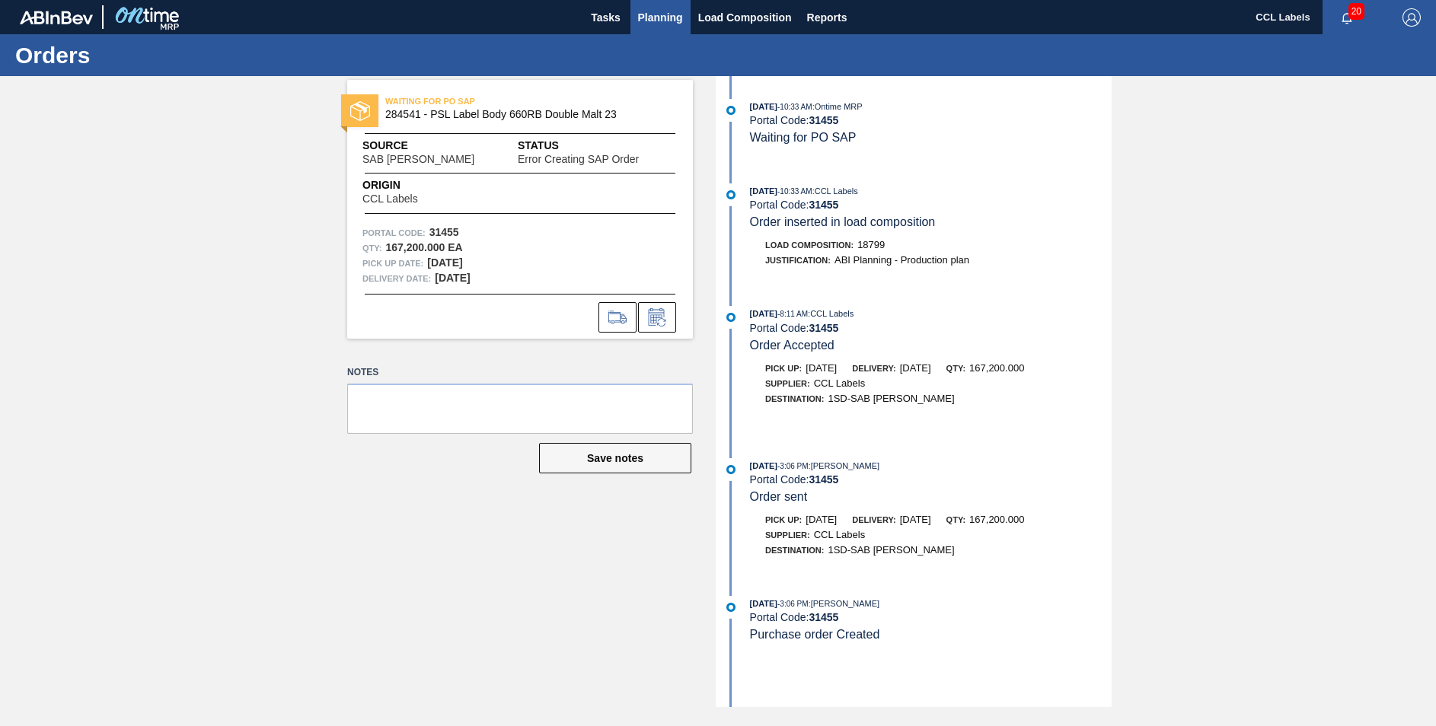
click at [661, 17] on span "Planning" at bounding box center [660, 17] width 45 height 18
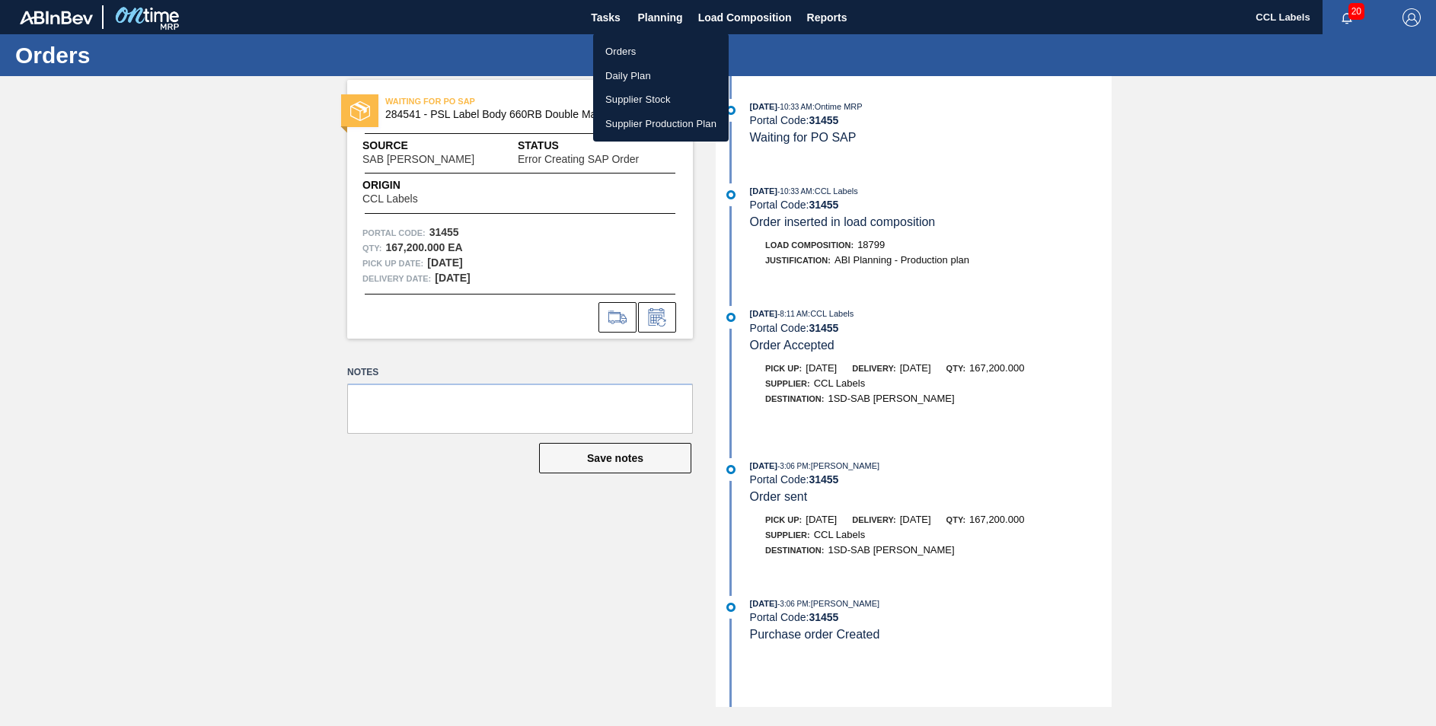
click at [614, 50] on li "Orders" at bounding box center [661, 52] width 136 height 24
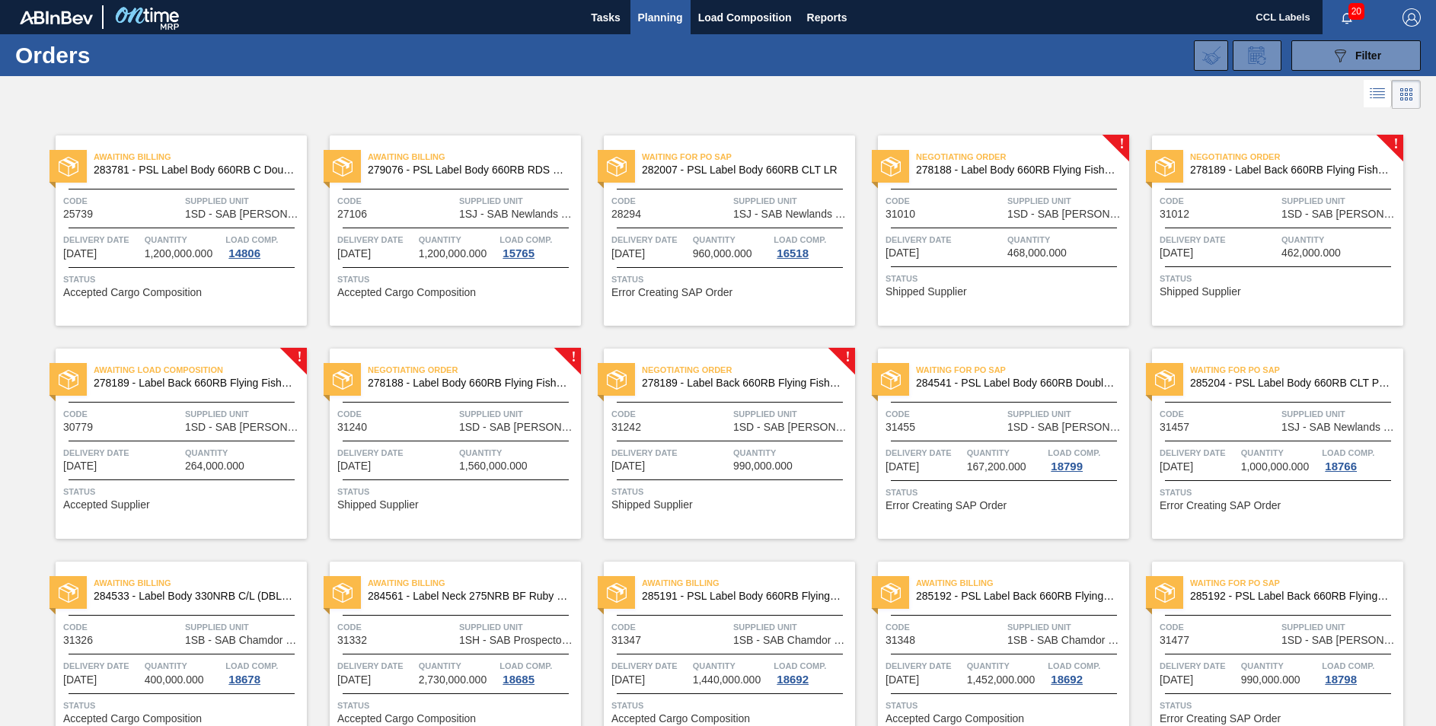
click at [1008, 379] on span "284541 - PSL Label Body 660RB Double Malt 23" at bounding box center [1016, 383] width 201 height 11
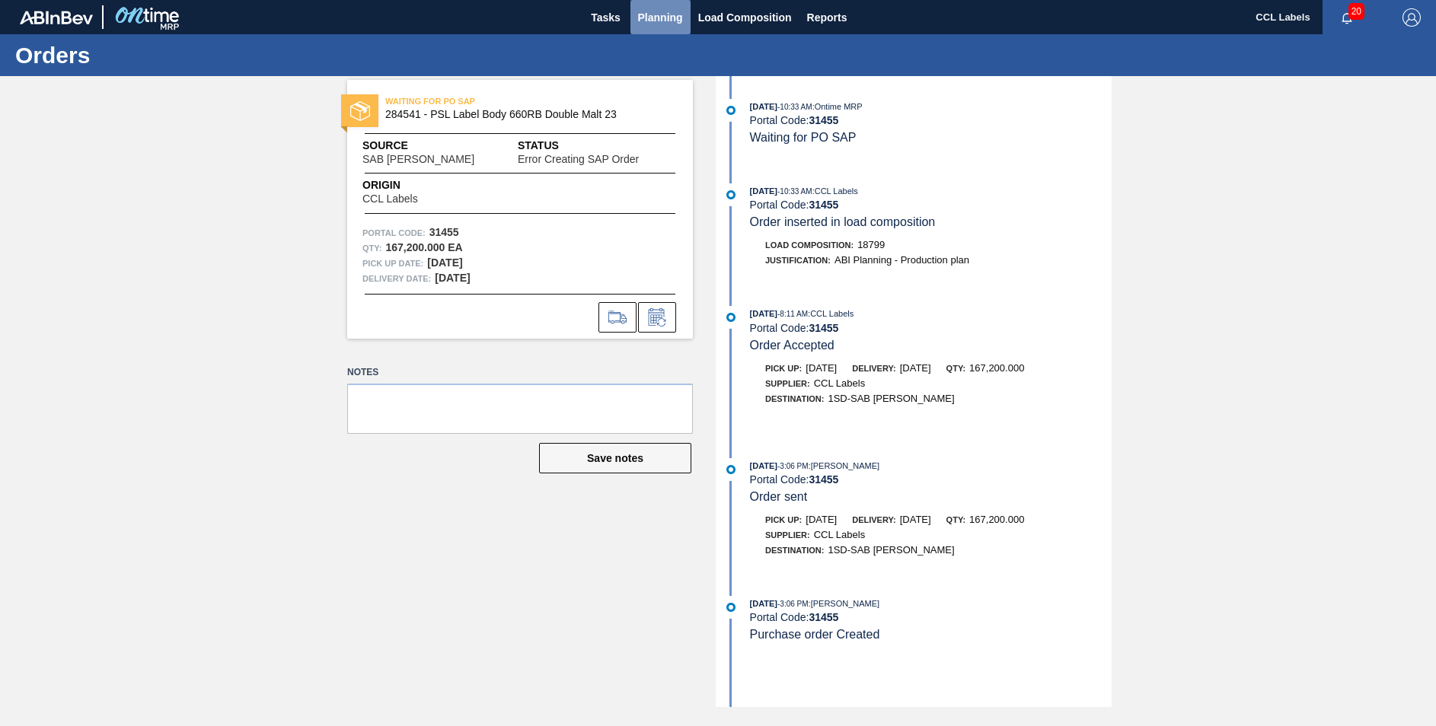
click at [659, 18] on span "Planning" at bounding box center [660, 17] width 45 height 18
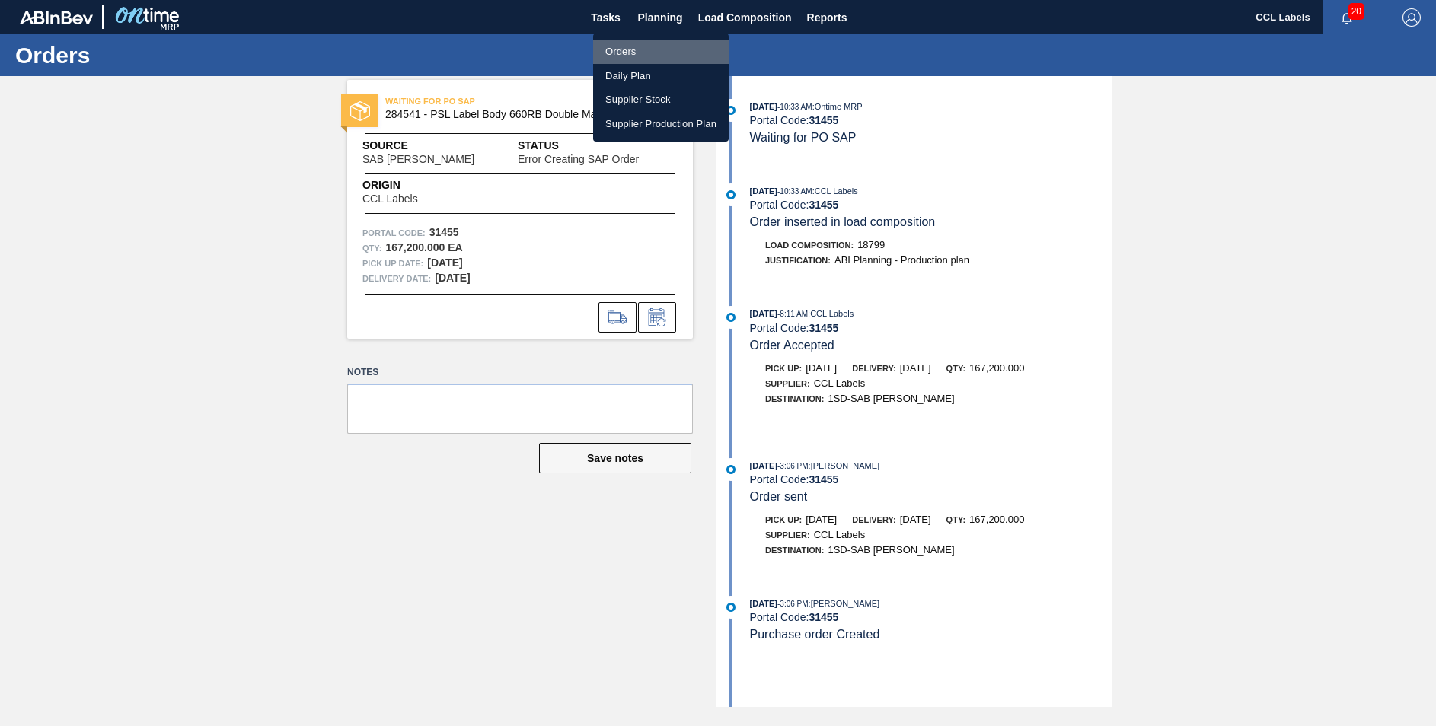
click at [630, 48] on li "Orders" at bounding box center [661, 52] width 136 height 24
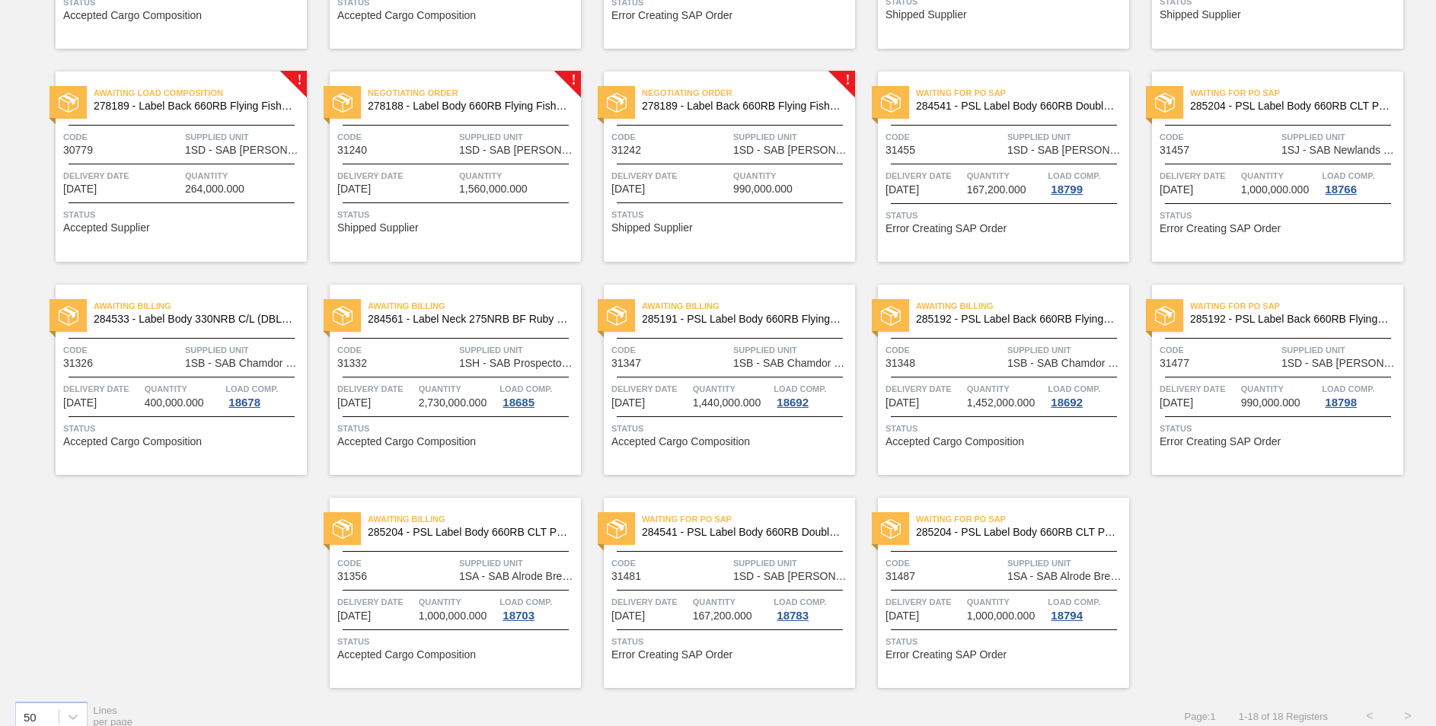
scroll to position [295, 0]
